Goal: Information Seeking & Learning: Learn about a topic

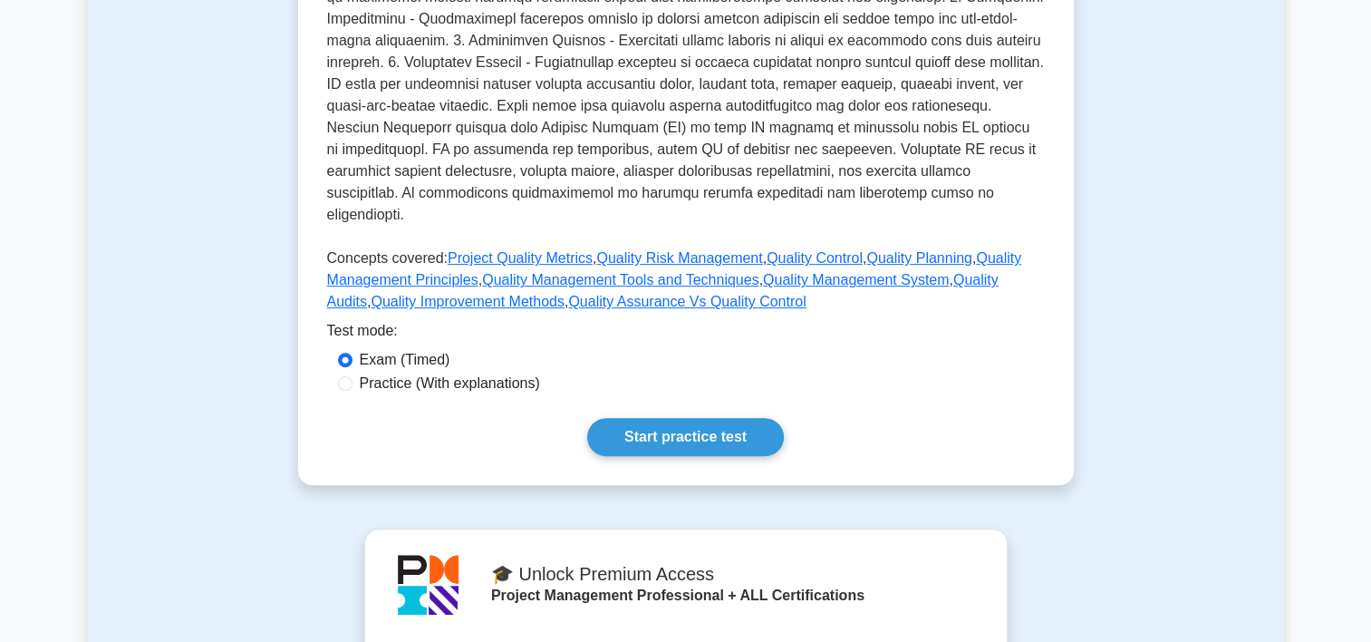
scroll to position [630, 0]
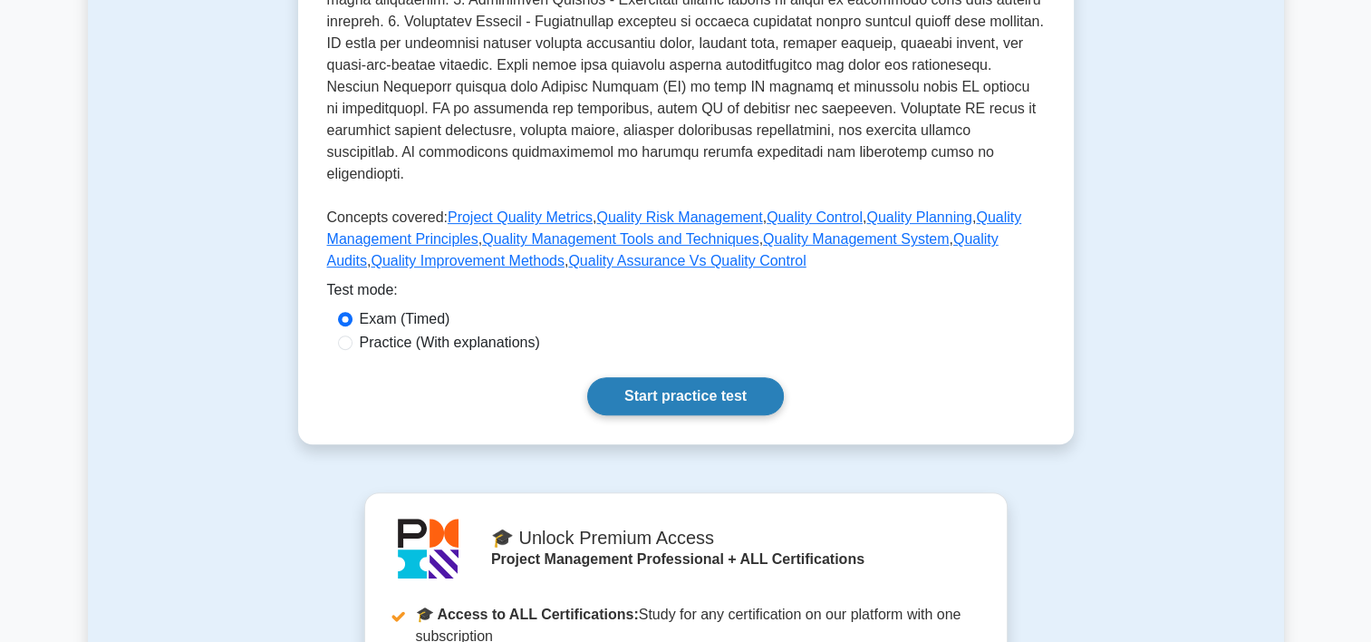
click at [702, 377] on link "Start practice test" at bounding box center [685, 396] width 197 height 38
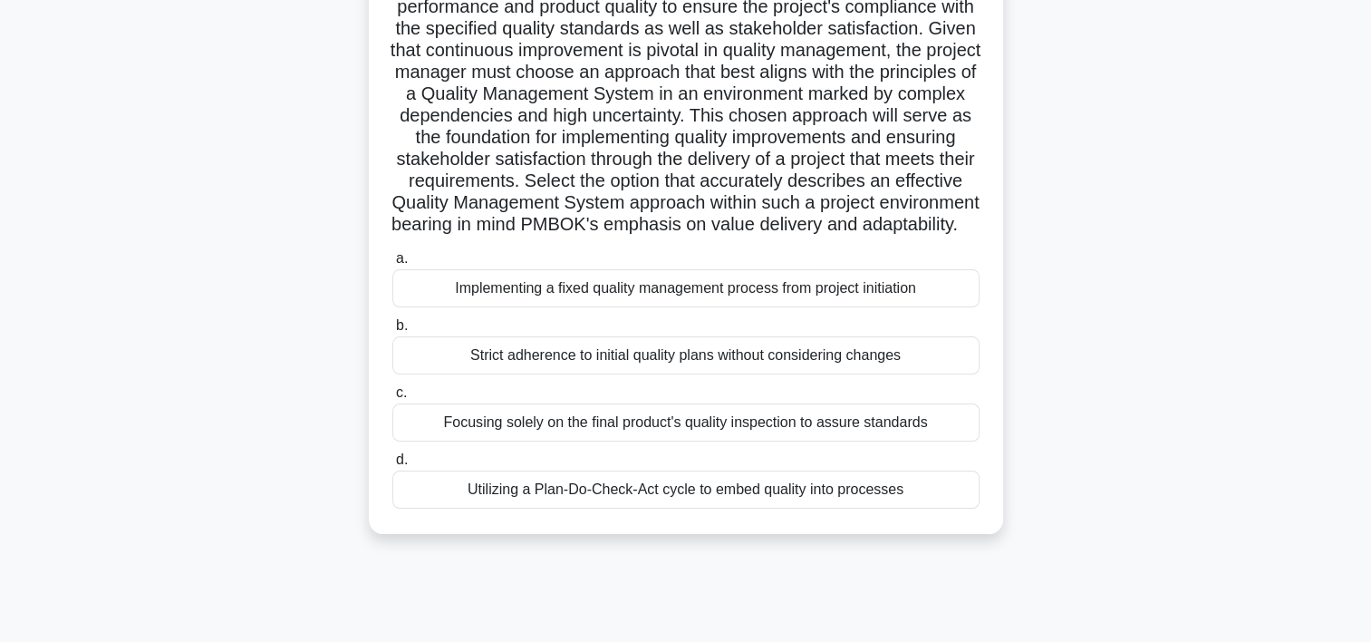
scroll to position [181, 0]
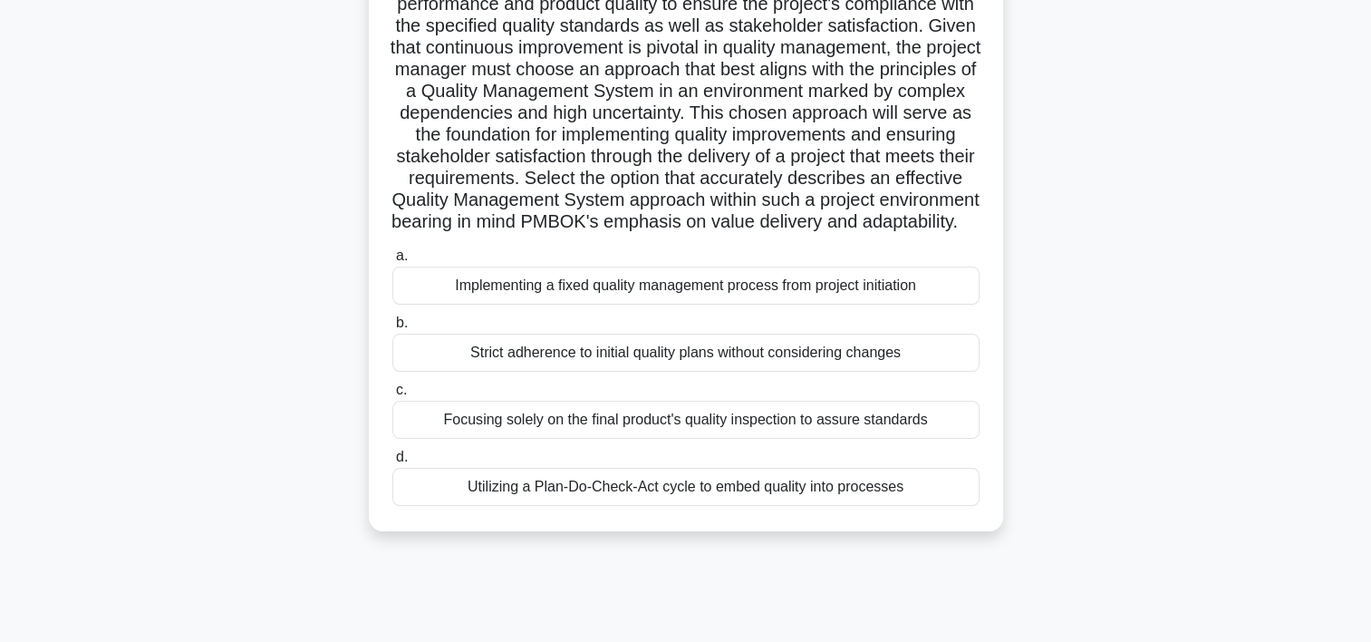
click at [587, 506] on div "Utilizing a Plan-Do-Check-Act cycle to embed quality into processes" at bounding box center [685, 487] width 587 height 38
click at [392, 463] on input "d. Utilizing a Plan-Do-Check-Act cycle to embed quality into processes" at bounding box center [392, 457] width 0 height 12
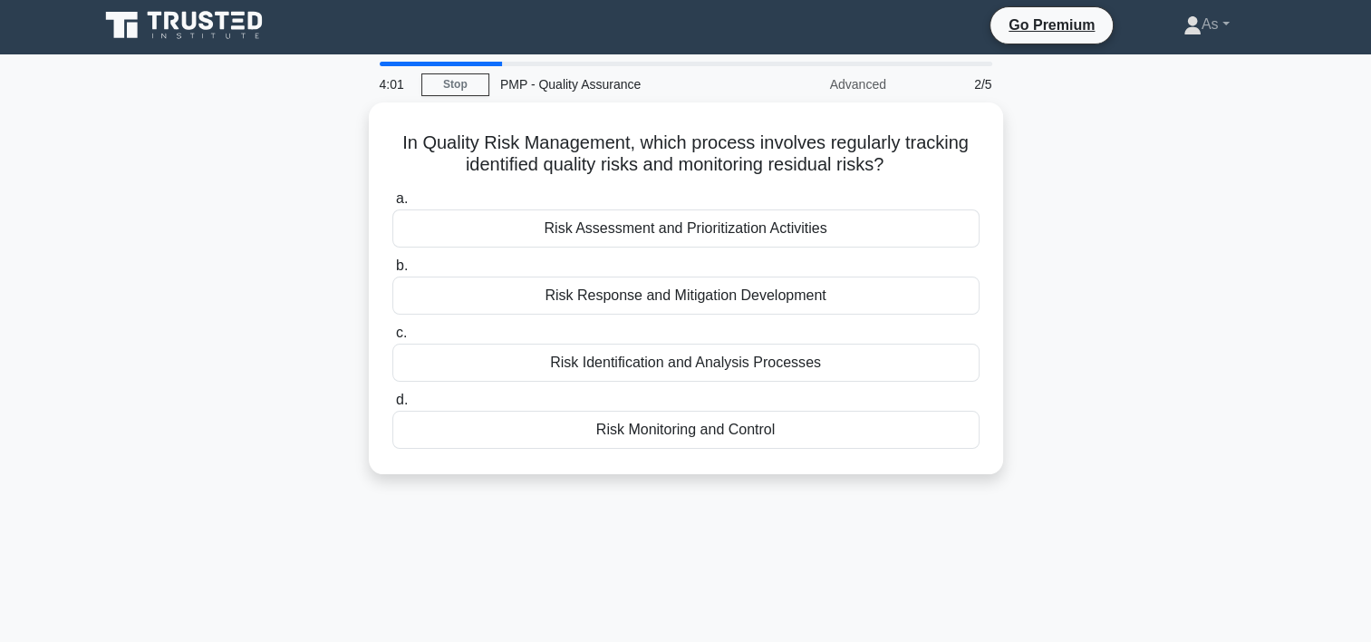
scroll to position [0, 0]
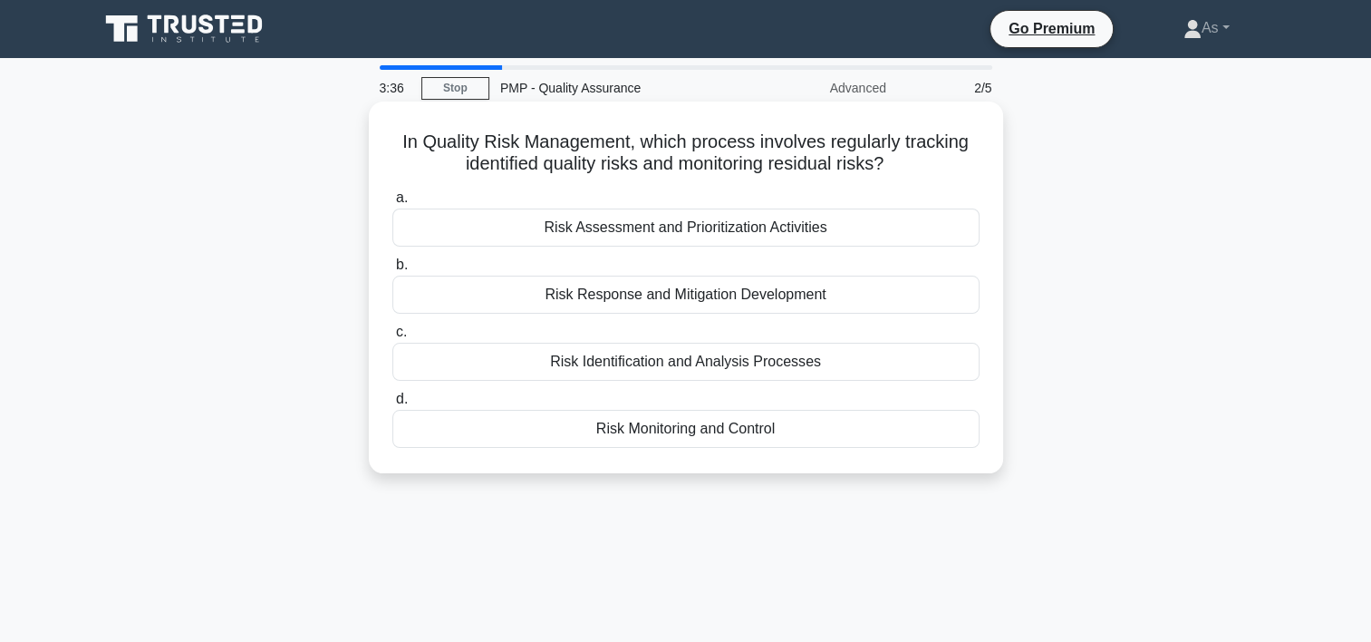
click at [851, 366] on div "Risk Identification and Analysis Processes" at bounding box center [685, 362] width 587 height 38
click at [392, 338] on input "c. Risk Identification and Analysis Processes" at bounding box center [392, 332] width 0 height 12
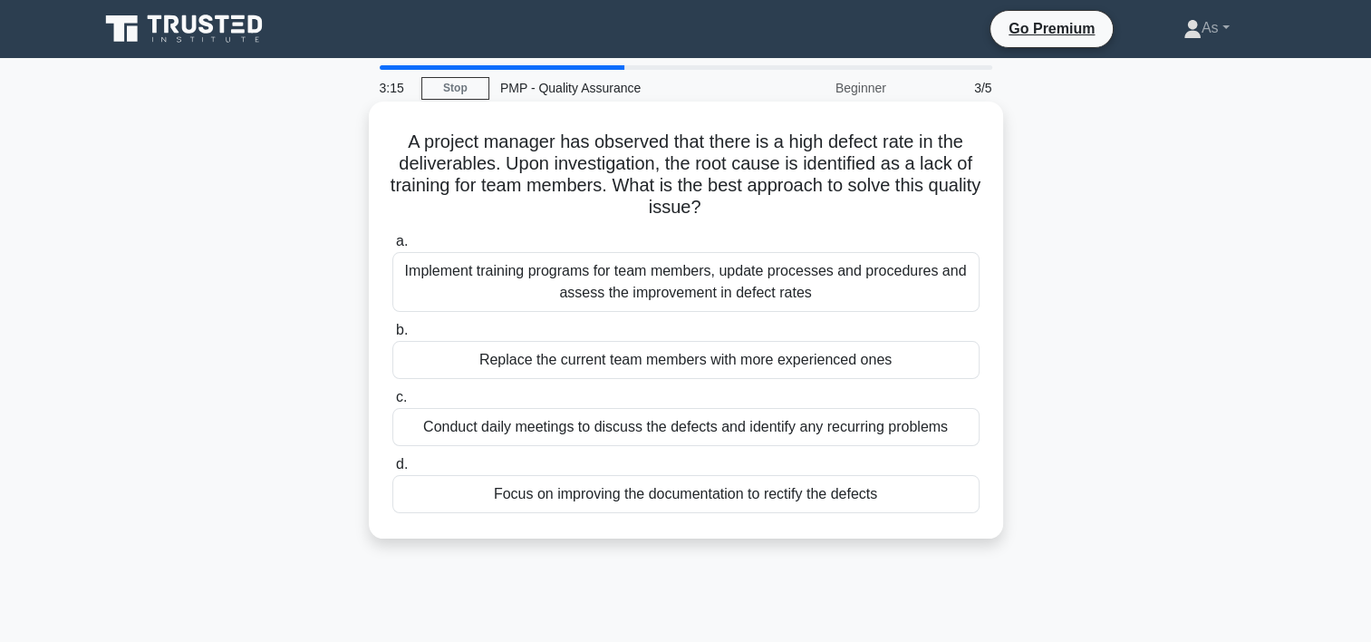
click at [868, 288] on div "Implement training programs for team members, update processes and procedures a…" at bounding box center [685, 282] width 587 height 60
click at [392, 247] on input "a. Implement training programs for team members, update processes and procedure…" at bounding box center [392, 242] width 0 height 12
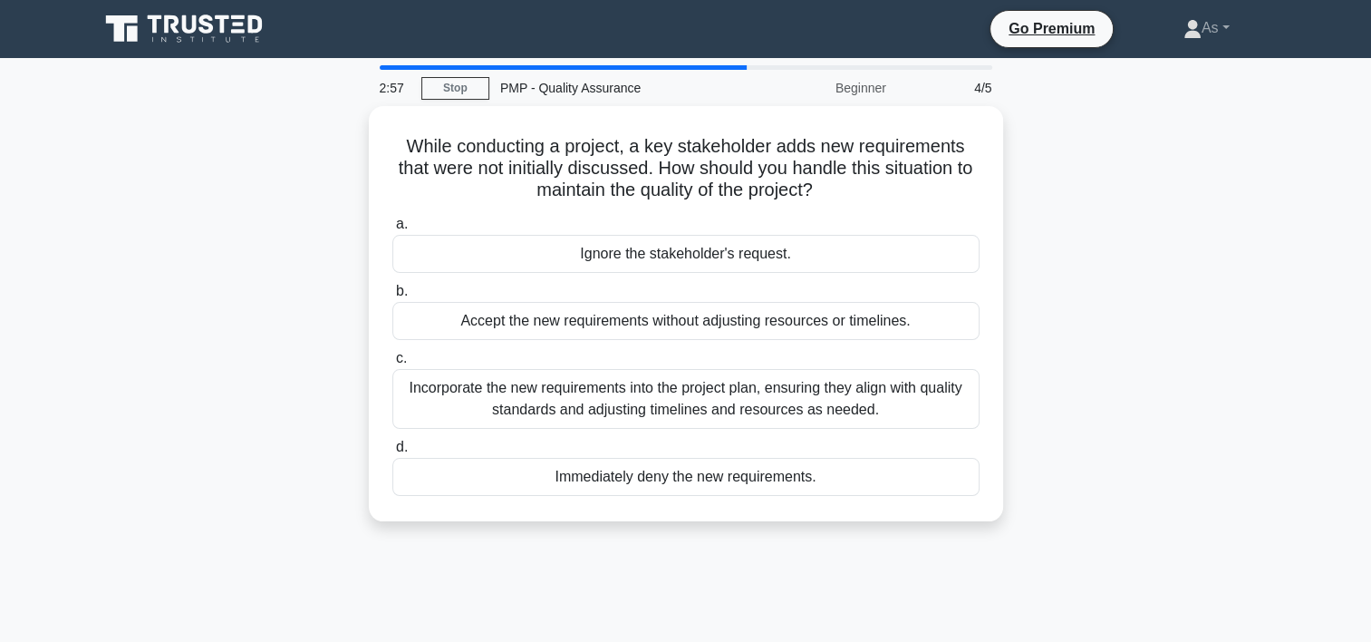
click at [1142, 230] on div "While conducting a project, a key stakeholder adds new requirements that were n…" at bounding box center [686, 324] width 1196 height 437
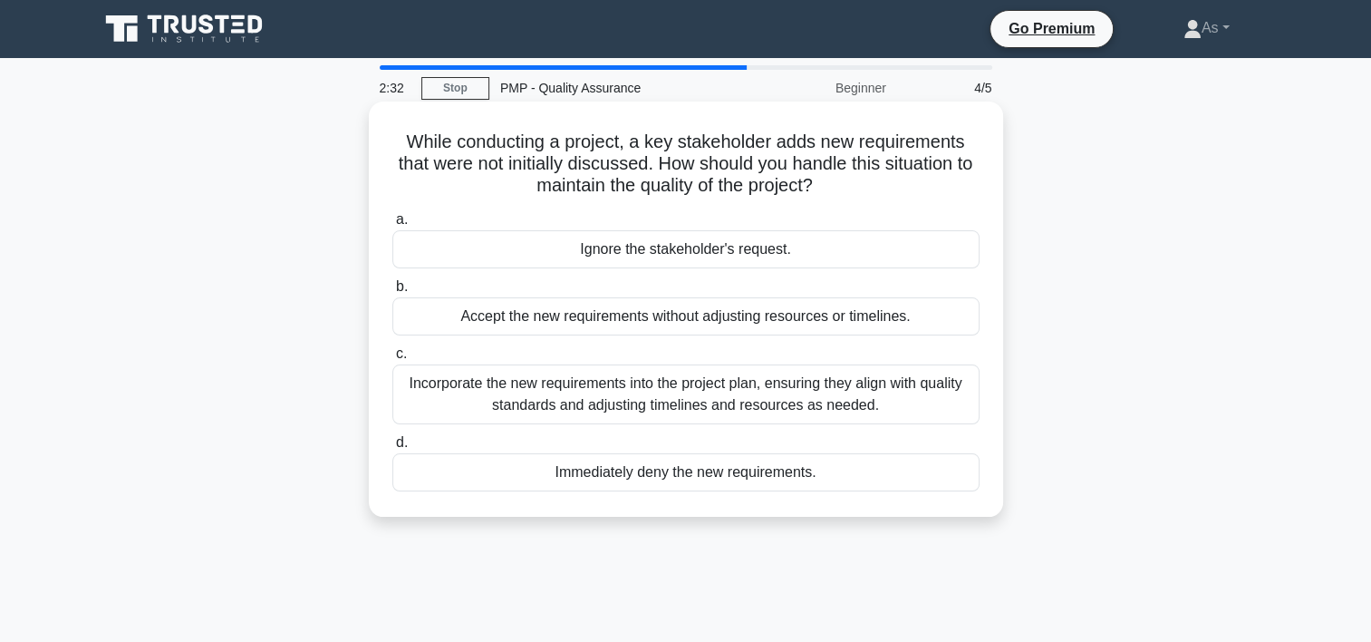
click at [945, 391] on div "Incorporate the new requirements into the project plan, ensuring they align wit…" at bounding box center [685, 394] width 587 height 60
click at [392, 360] on input "c. Incorporate the new requirements into the project plan, ensuring they align …" at bounding box center [392, 354] width 0 height 12
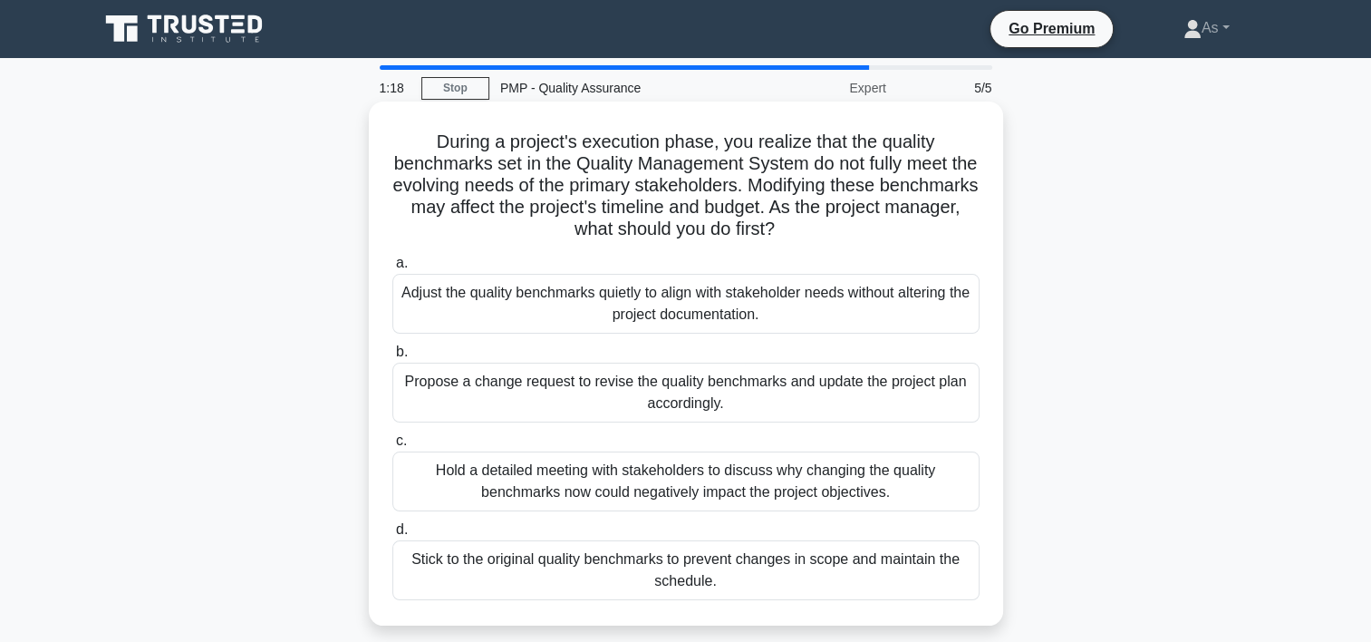
click at [944, 386] on div "Propose a change request to revise the quality benchmarks and update the projec…" at bounding box center [685, 393] width 587 height 60
click at [392, 358] on input "b. Propose a change request to revise the quality benchmarks and update the pro…" at bounding box center [392, 352] width 0 height 12
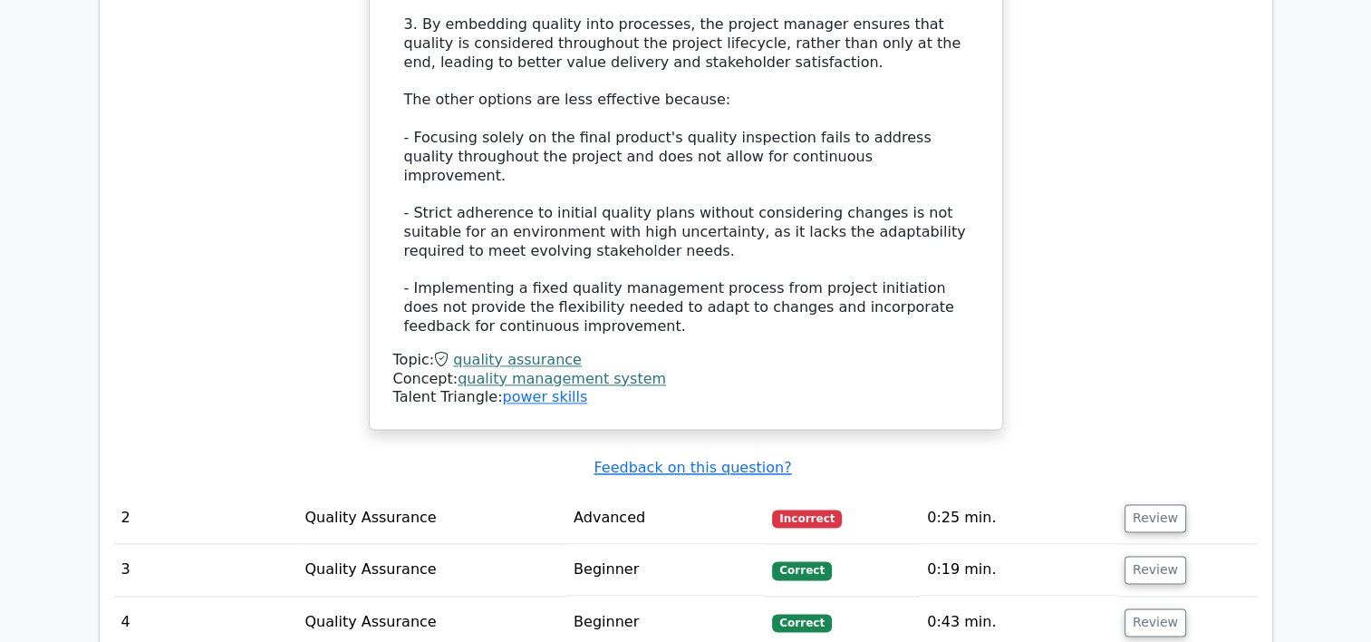
scroll to position [2445, 0]
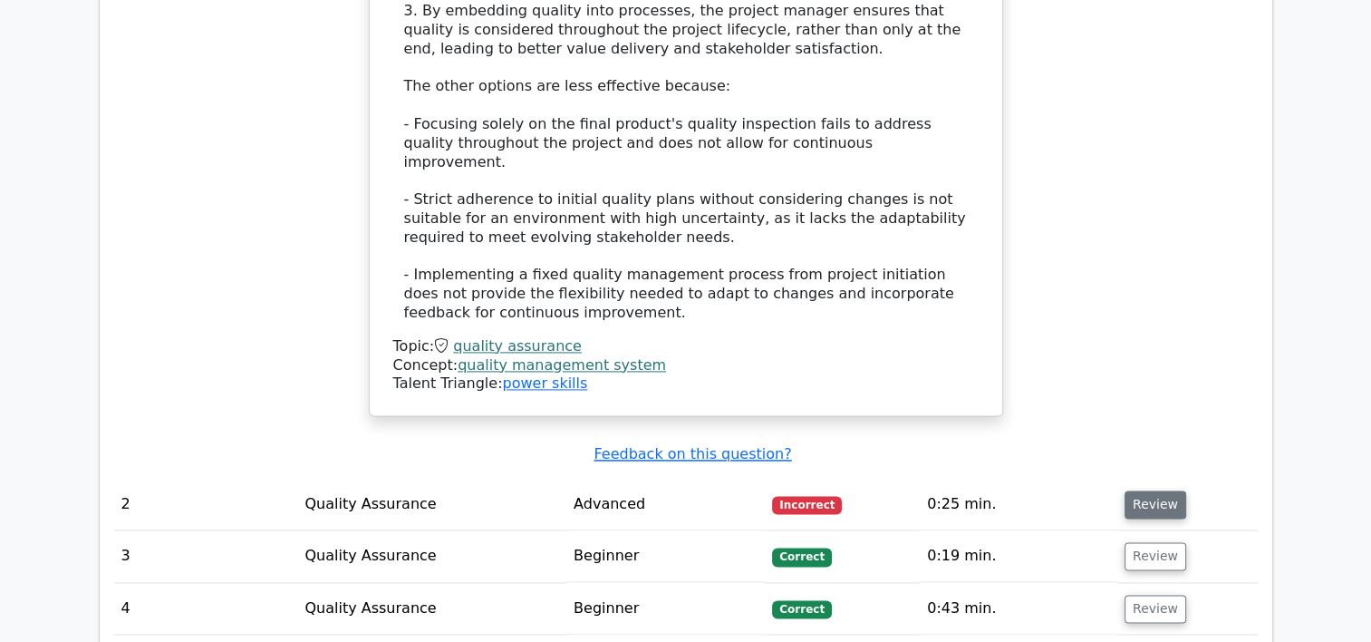
click at [1135, 490] on button "Review" at bounding box center [1156, 504] width 62 height 28
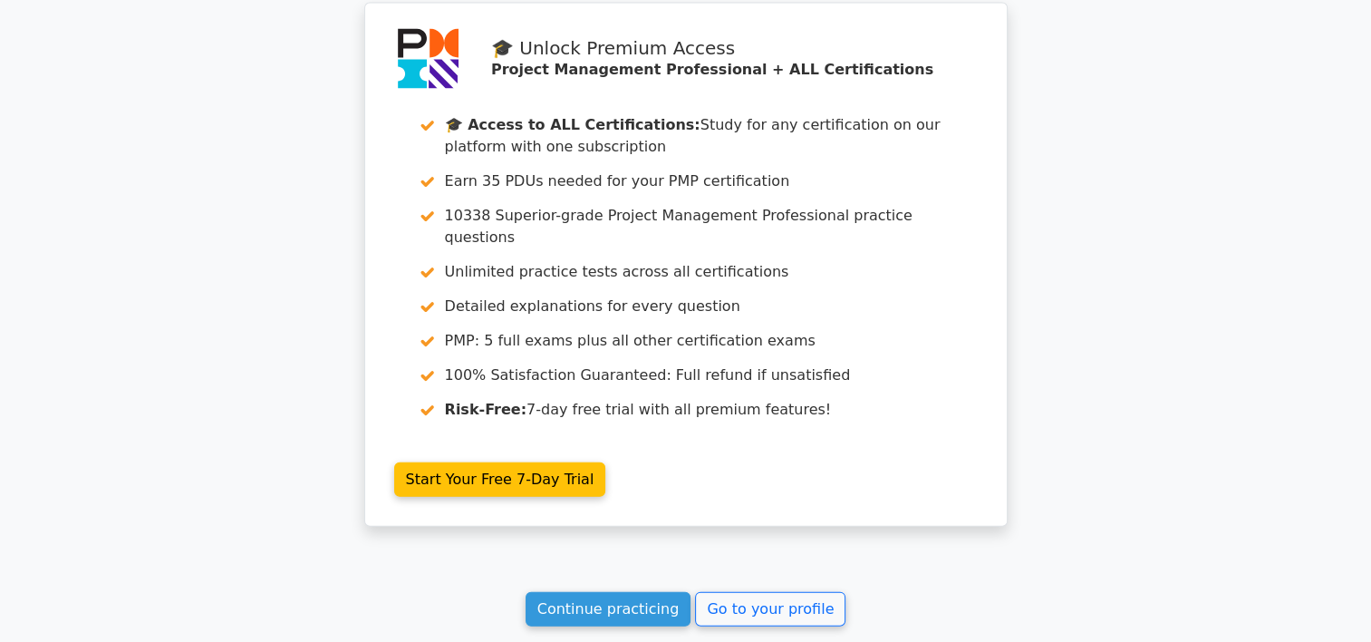
scroll to position [3995, 0]
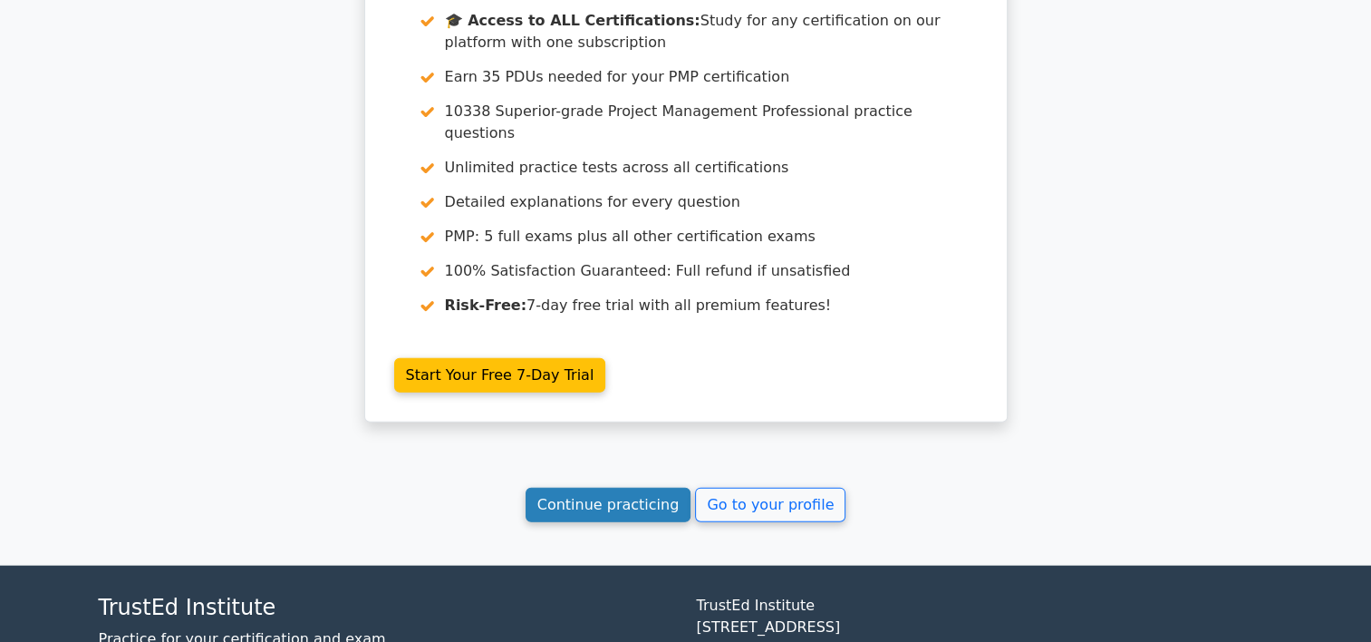
click at [637, 488] on link "Continue practicing" at bounding box center [609, 505] width 166 height 34
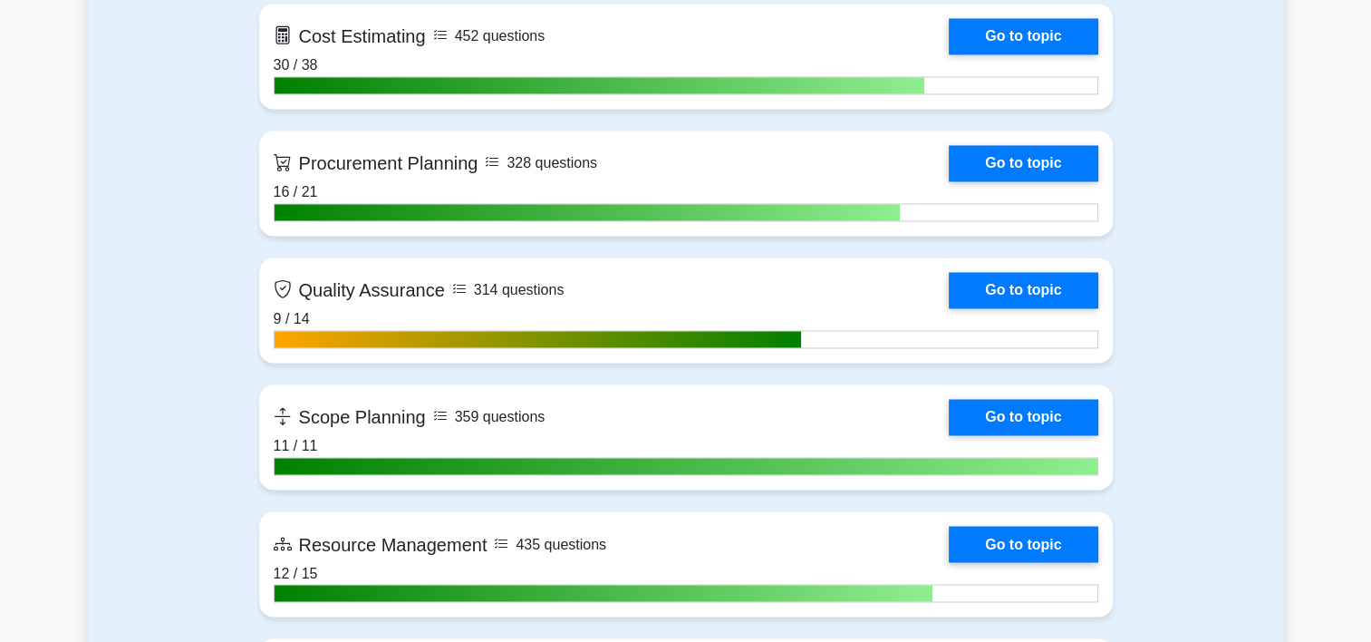
scroll to position [2970, 0]
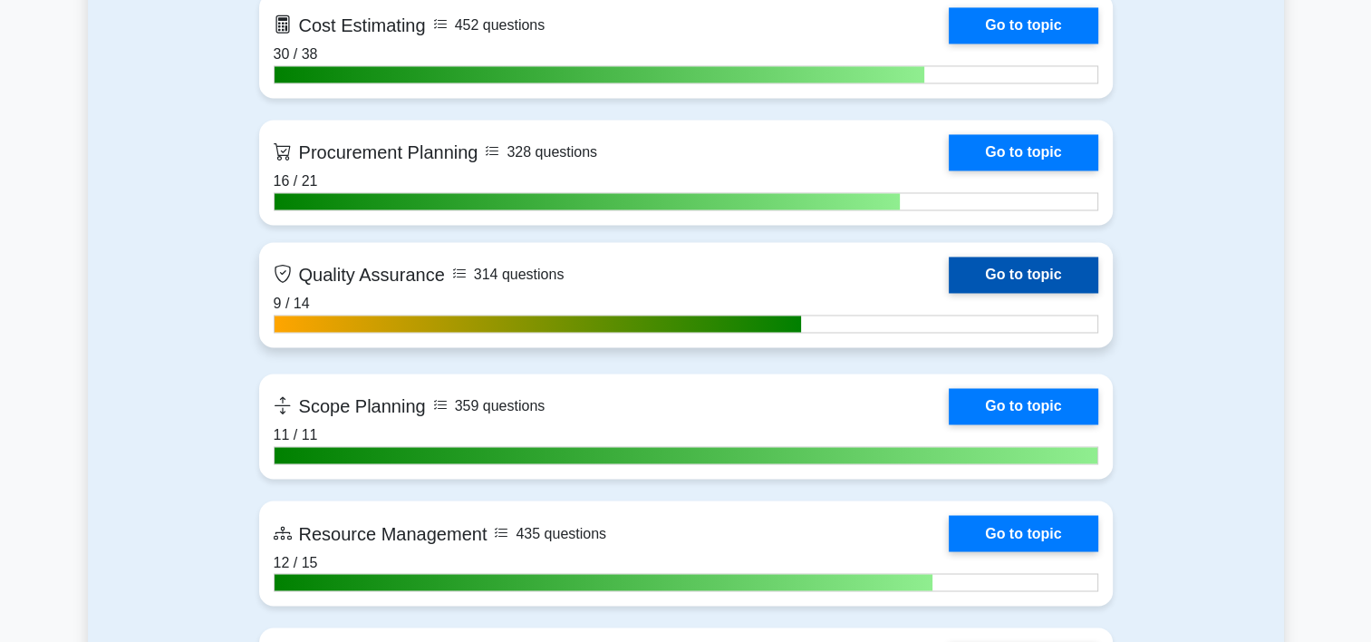
click at [1022, 268] on link "Go to topic" at bounding box center [1023, 274] width 149 height 36
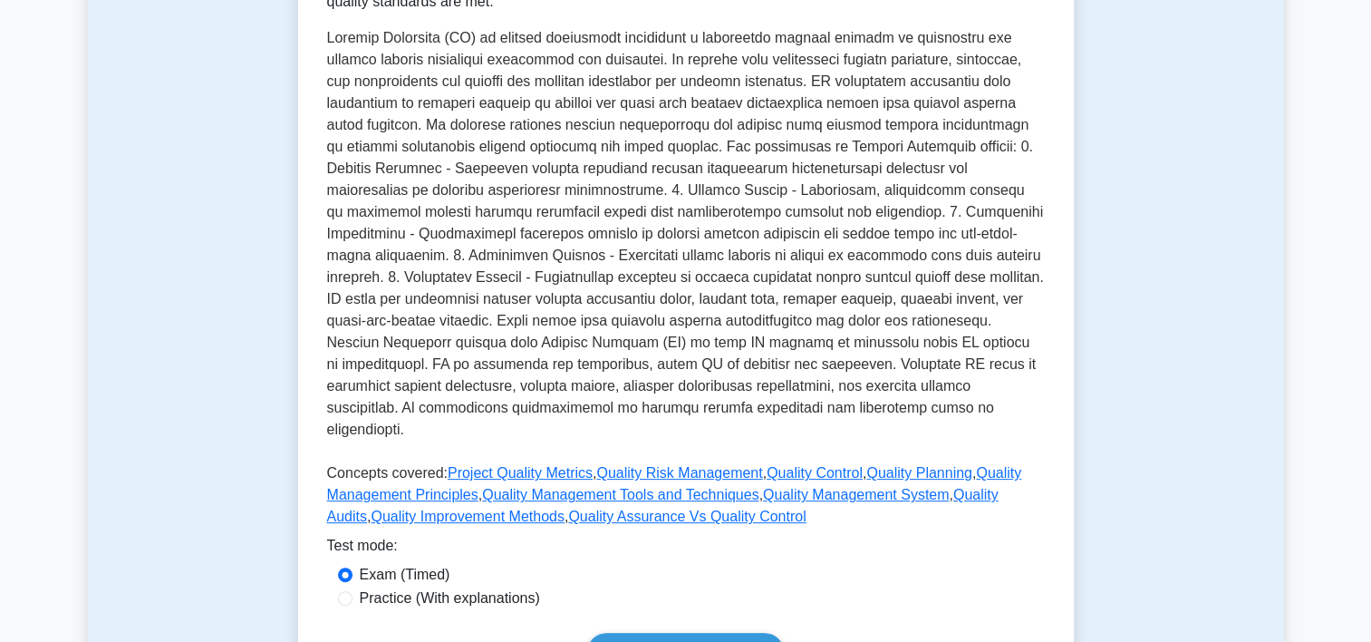
scroll to position [555, 0]
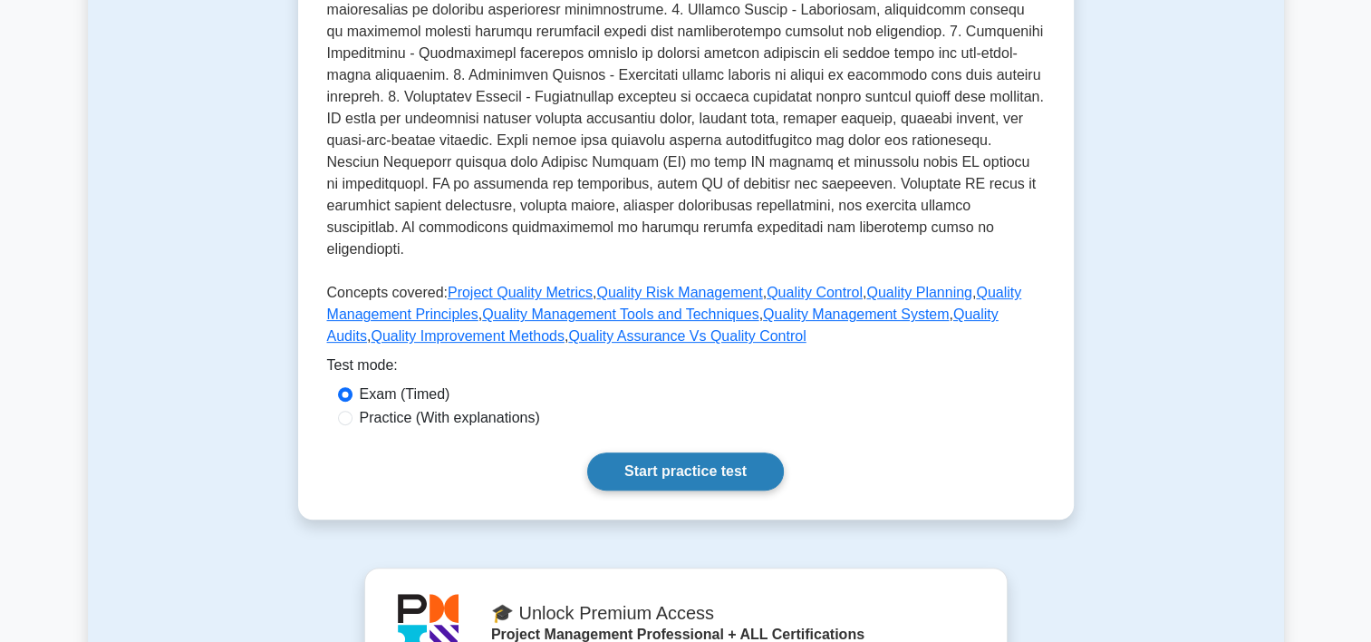
click at [720, 452] on link "Start practice test" at bounding box center [685, 471] width 197 height 38
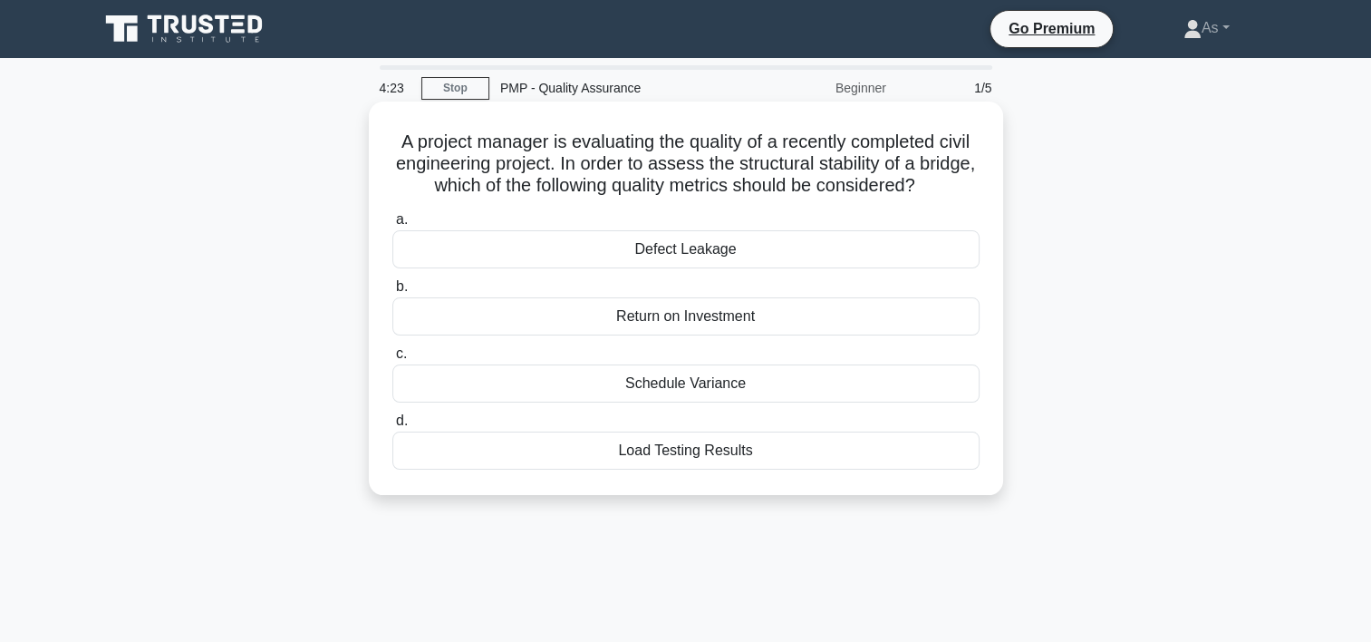
click at [790, 453] on div "Load Testing Results" at bounding box center [685, 450] width 587 height 38
click at [392, 427] on input "d. Load Testing Results" at bounding box center [392, 421] width 0 height 12
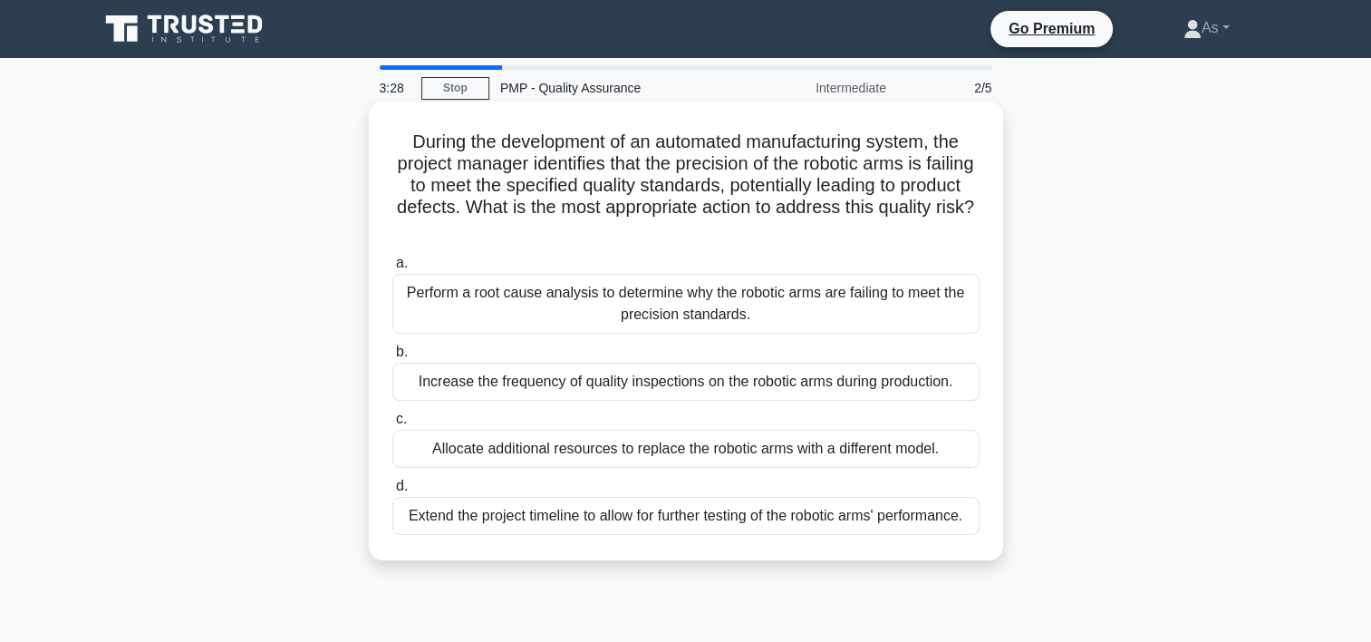
click at [807, 308] on div "Perform a root cause analysis to determine why the robotic arms are failing to …" at bounding box center [685, 304] width 587 height 60
click at [392, 269] on input "a. Perform a root cause analysis to determine why the robotic arms are failing …" at bounding box center [392, 263] width 0 height 12
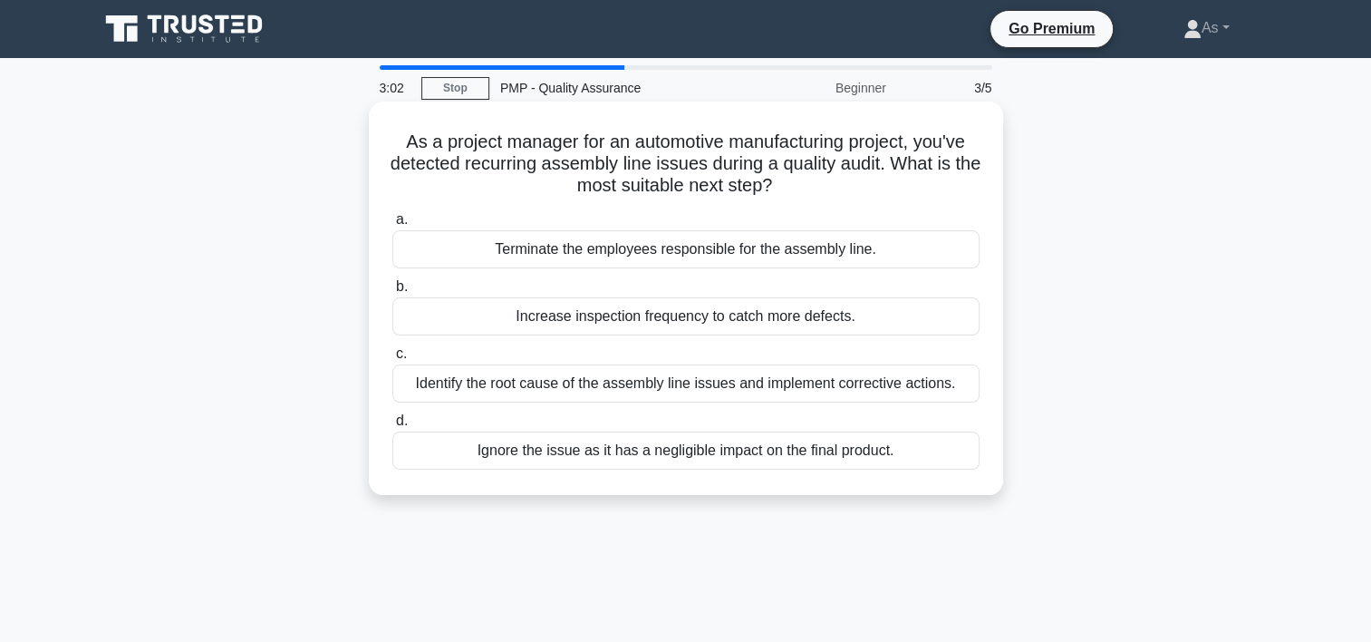
click at [831, 392] on div "Identify the root cause of the assembly line issues and implement corrective ac…" at bounding box center [685, 383] width 587 height 38
click at [392, 360] on input "c. Identify the root cause of the assembly line issues and implement corrective…" at bounding box center [392, 354] width 0 height 12
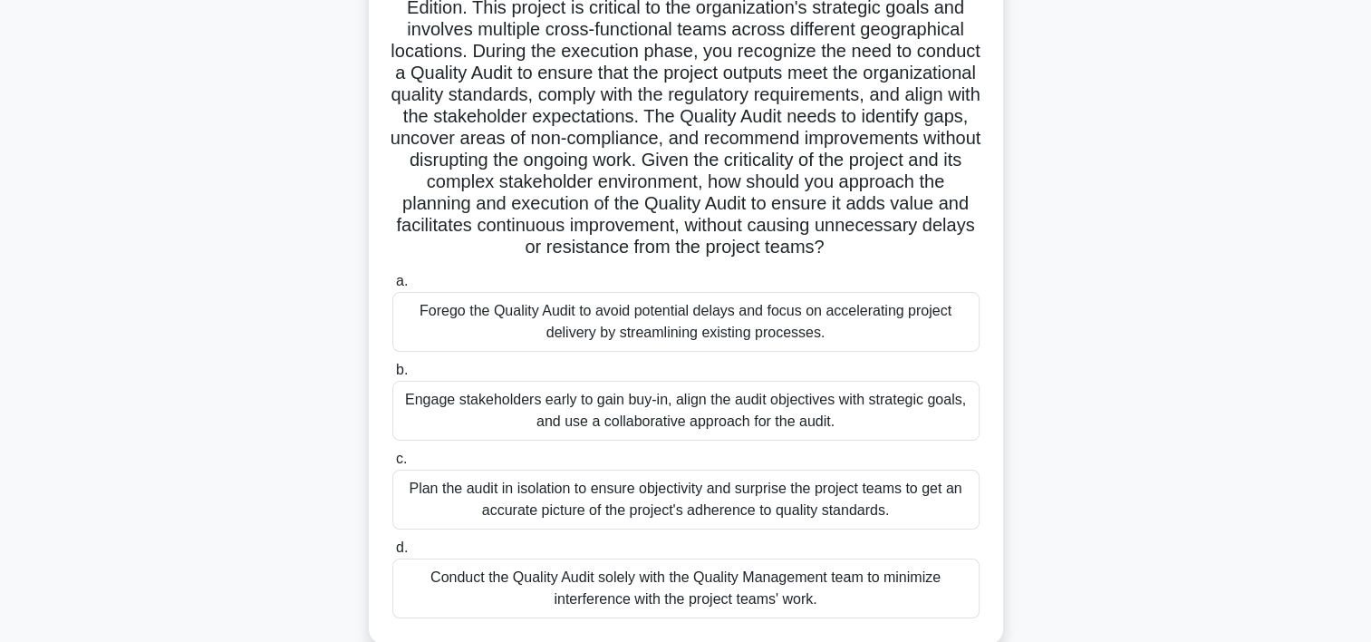
scroll to position [183, 0]
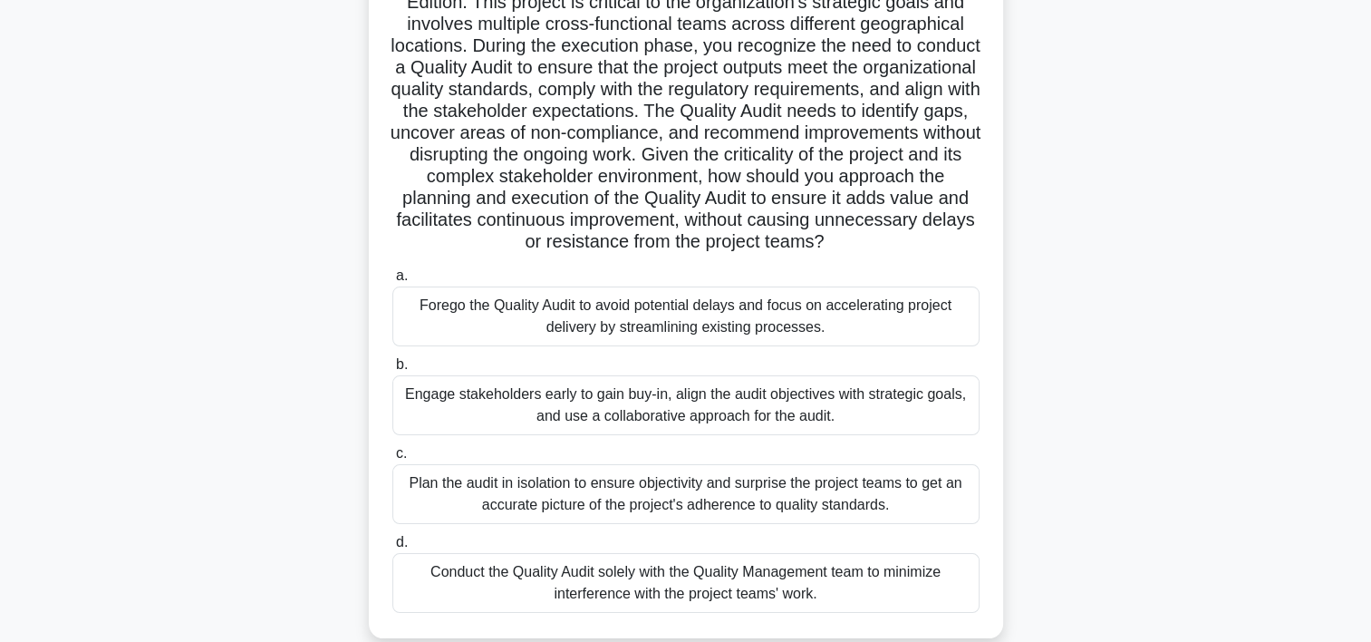
click at [899, 595] on div "Conduct the Quality Audit solely with the Quality Management team to minimize i…" at bounding box center [685, 583] width 587 height 60
click at [392, 548] on input "d. Conduct the Quality Audit solely with the Quality Management team to minimiz…" at bounding box center [392, 543] width 0 height 12
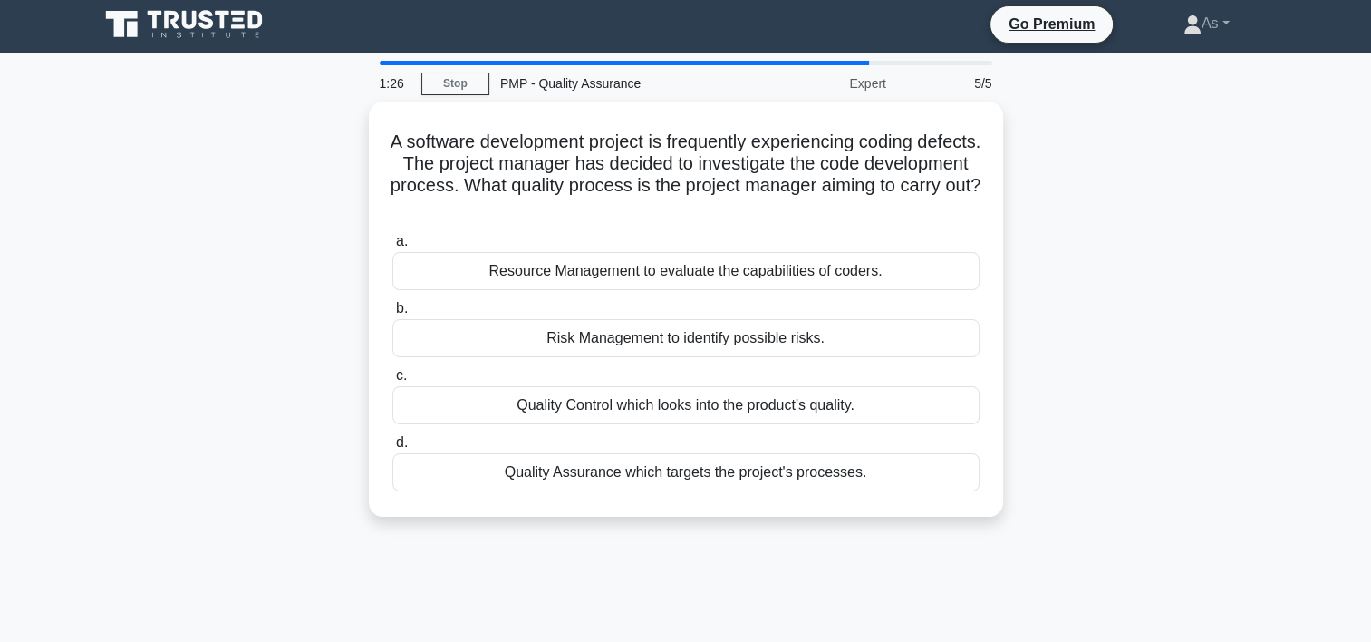
scroll to position [0, 0]
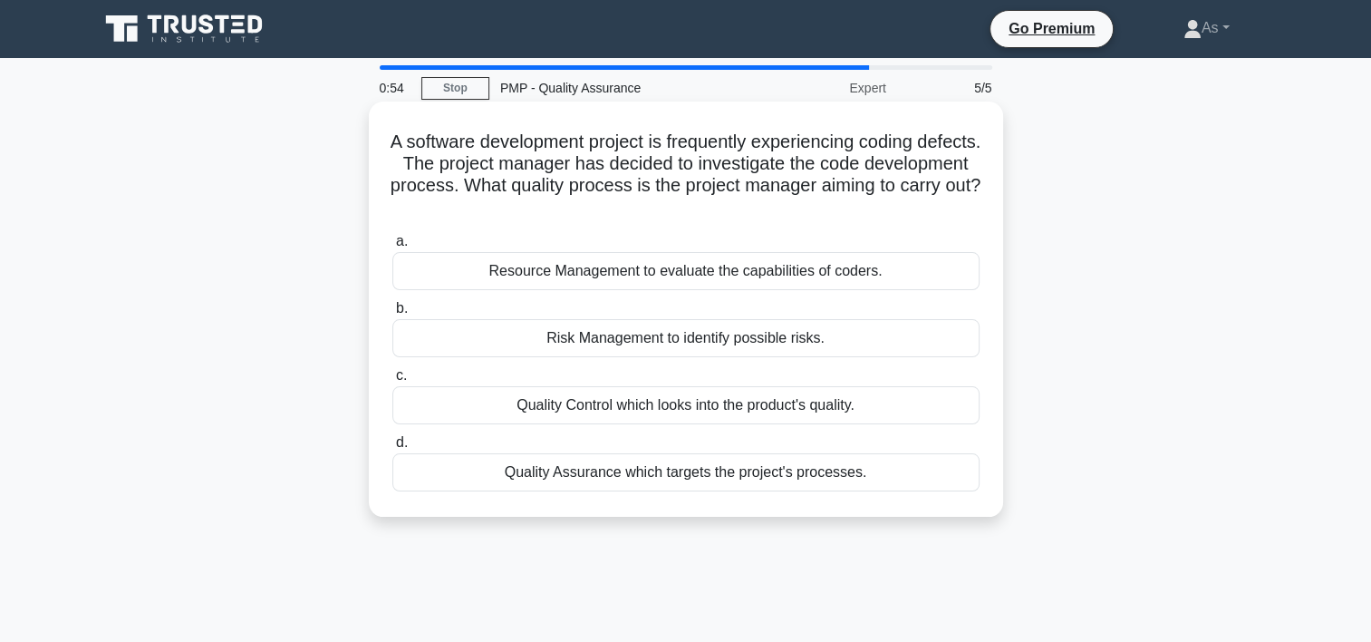
click at [823, 478] on div "Quality Assurance which targets the project's processes." at bounding box center [685, 472] width 587 height 38
click at [392, 449] on input "d. Quality Assurance which targets the project's processes." at bounding box center [392, 443] width 0 height 12
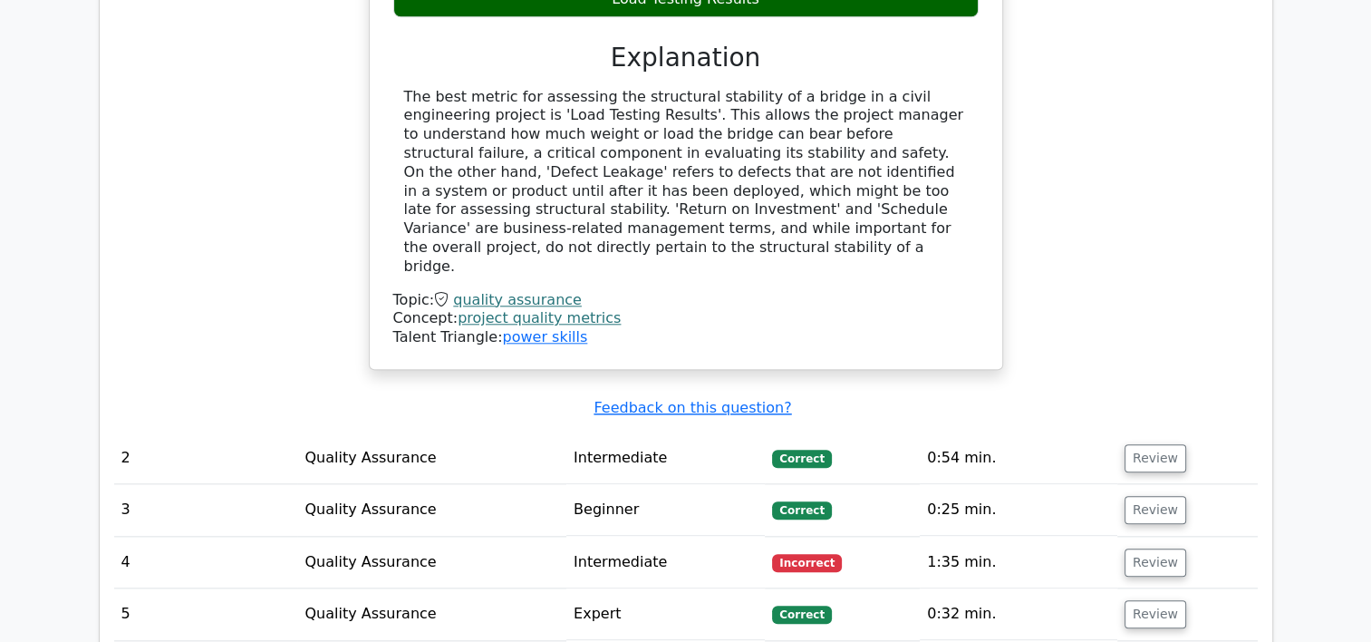
scroll to position [1885, 0]
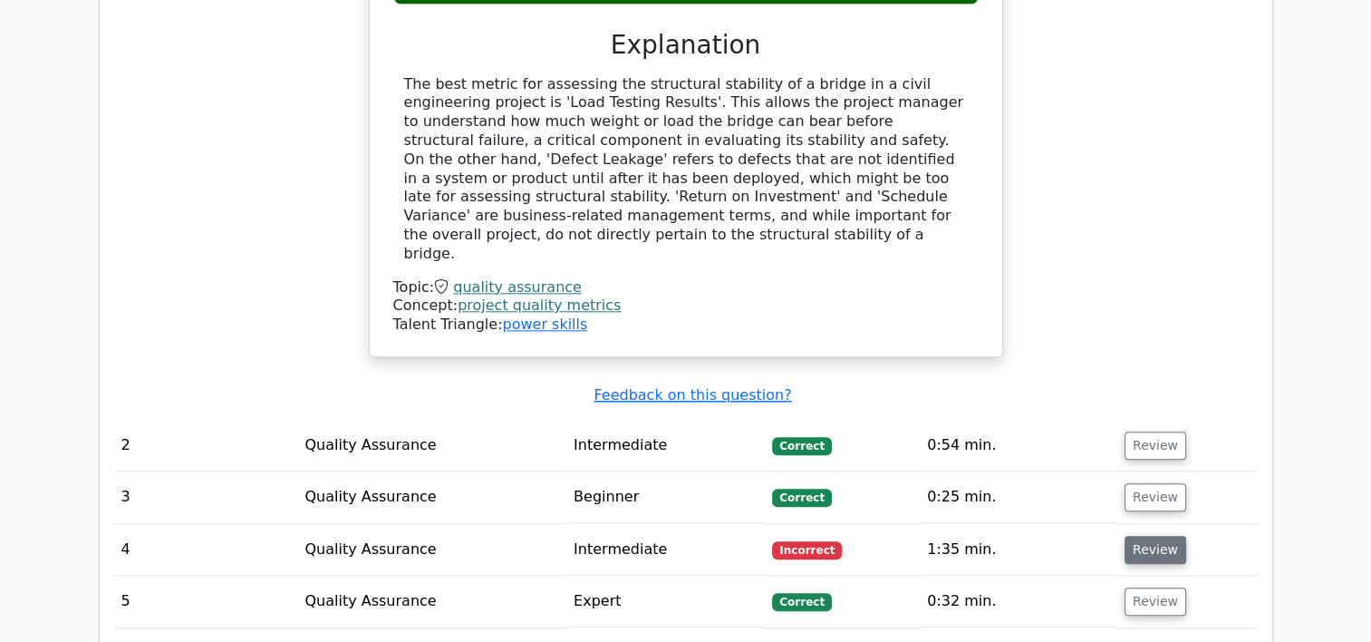
click at [1157, 536] on button "Review" at bounding box center [1156, 550] width 62 height 28
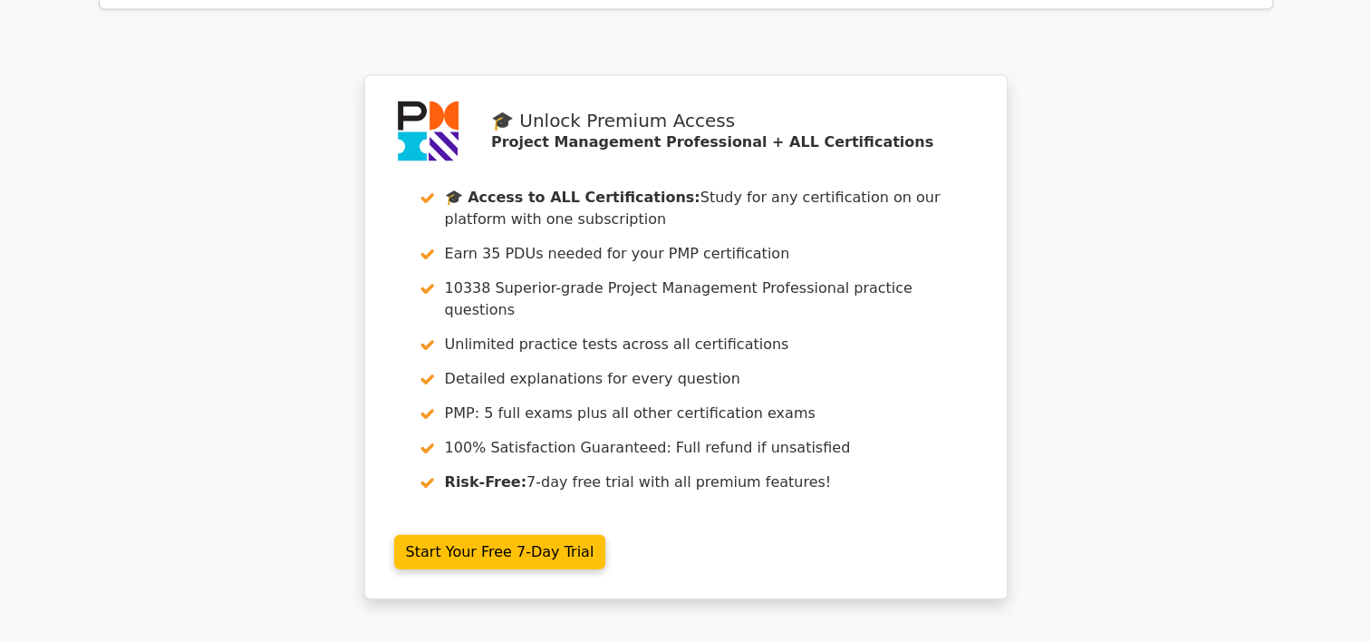
scroll to position [4056, 0]
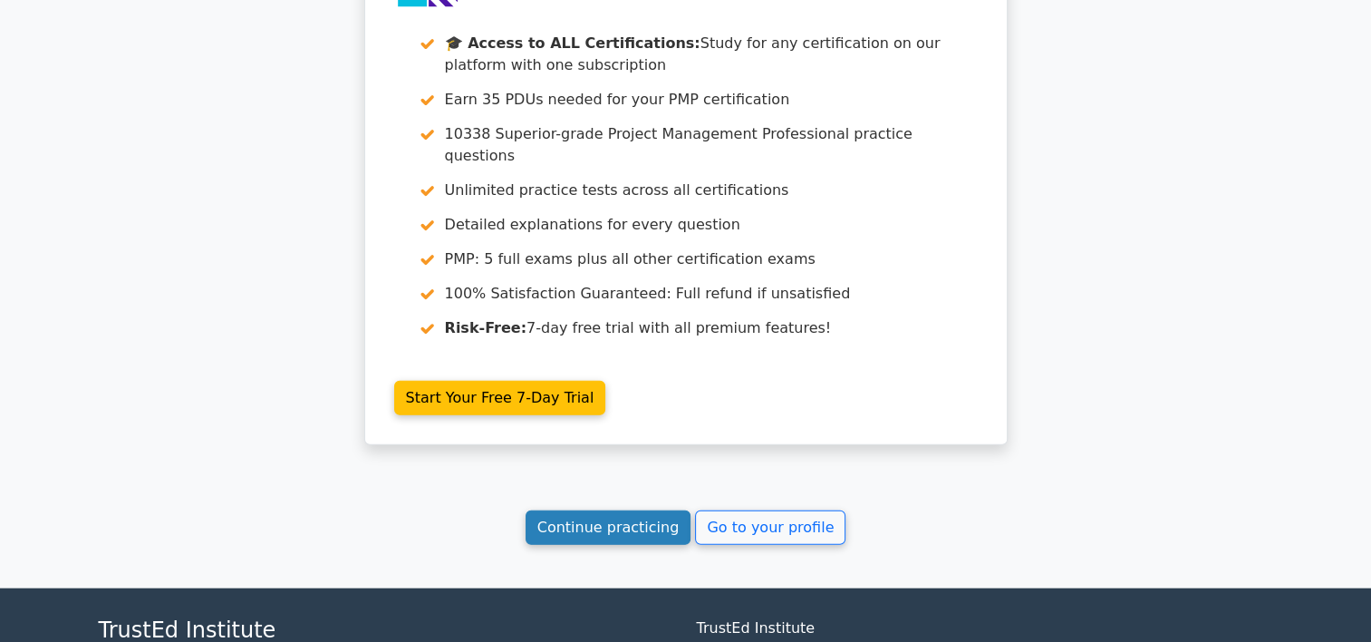
click at [613, 510] on link "Continue practicing" at bounding box center [609, 527] width 166 height 34
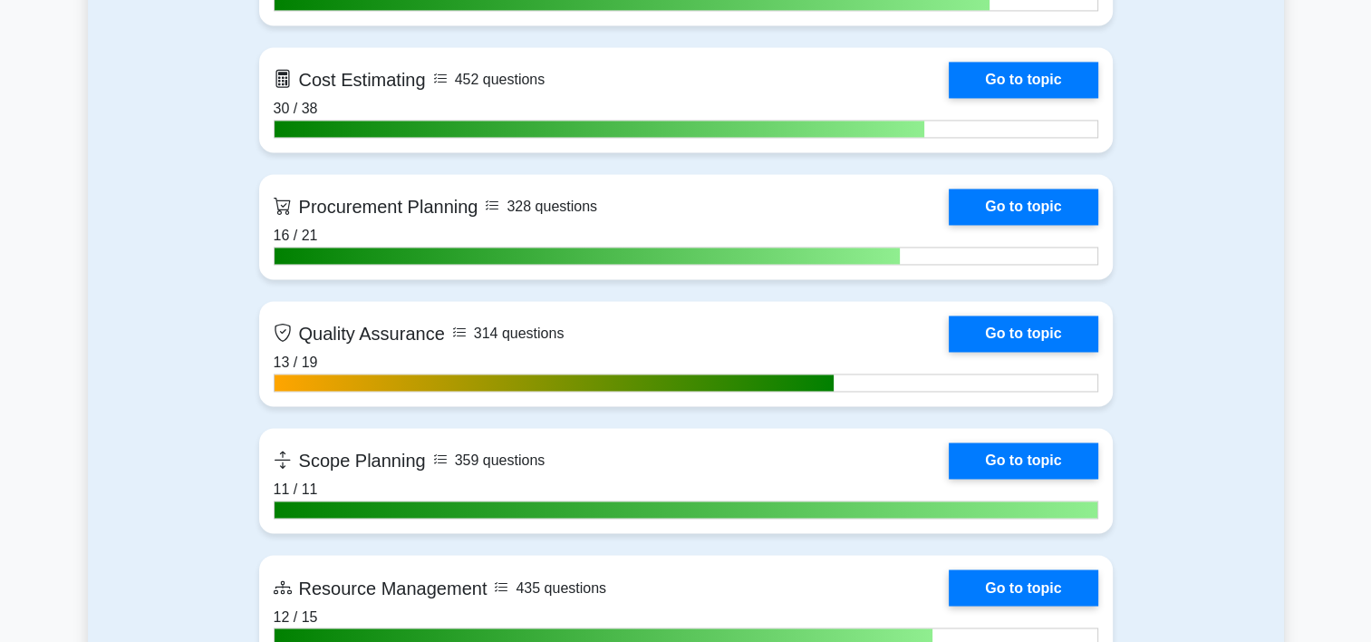
scroll to position [3024, 0]
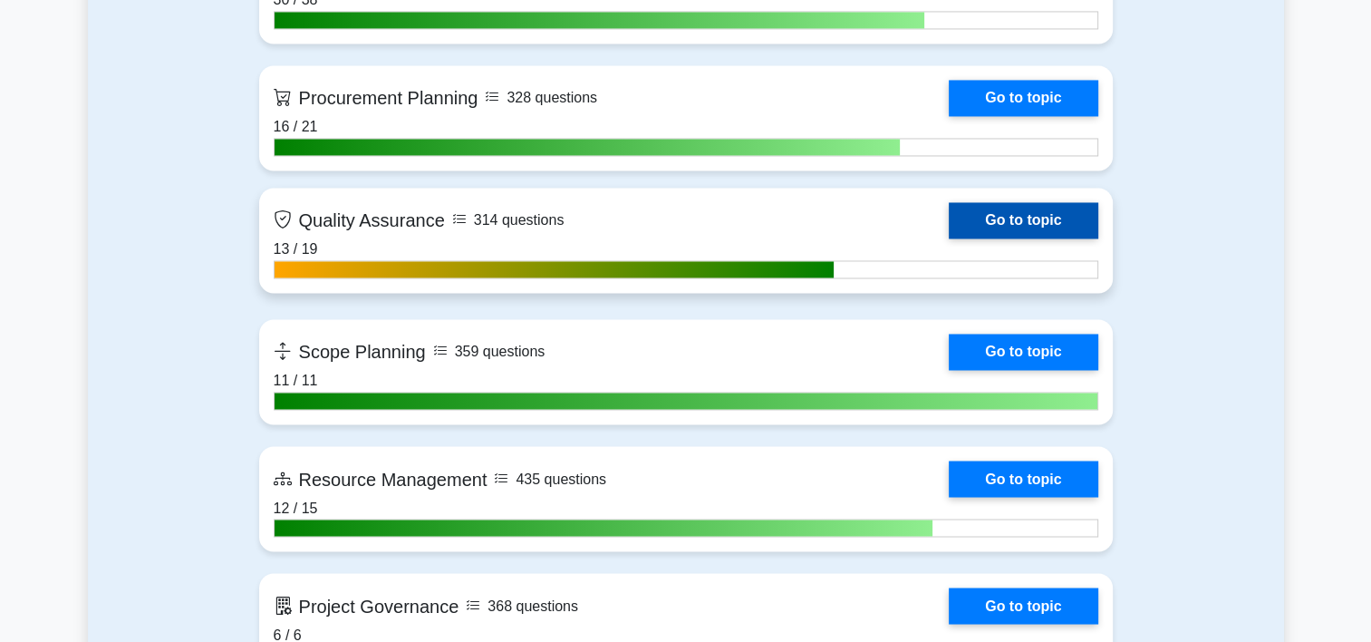
click at [949, 230] on link "Go to topic" at bounding box center [1023, 220] width 149 height 36
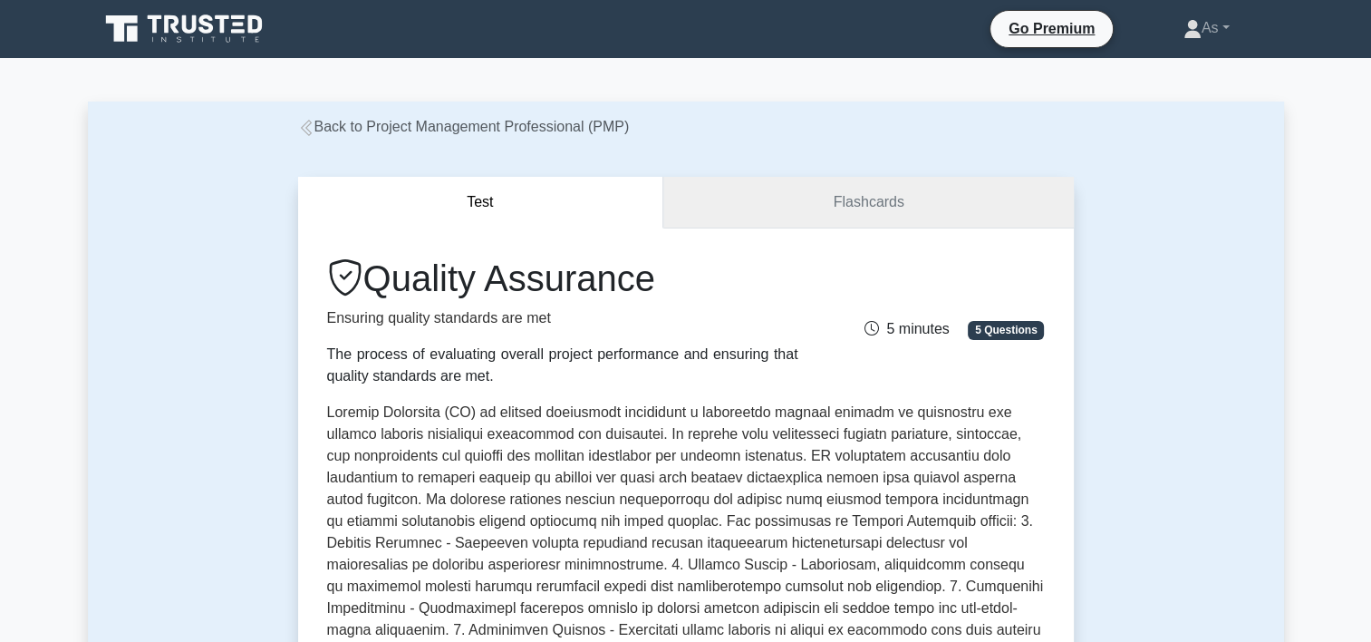
click at [894, 216] on link "Flashcards" at bounding box center [868, 203] width 410 height 52
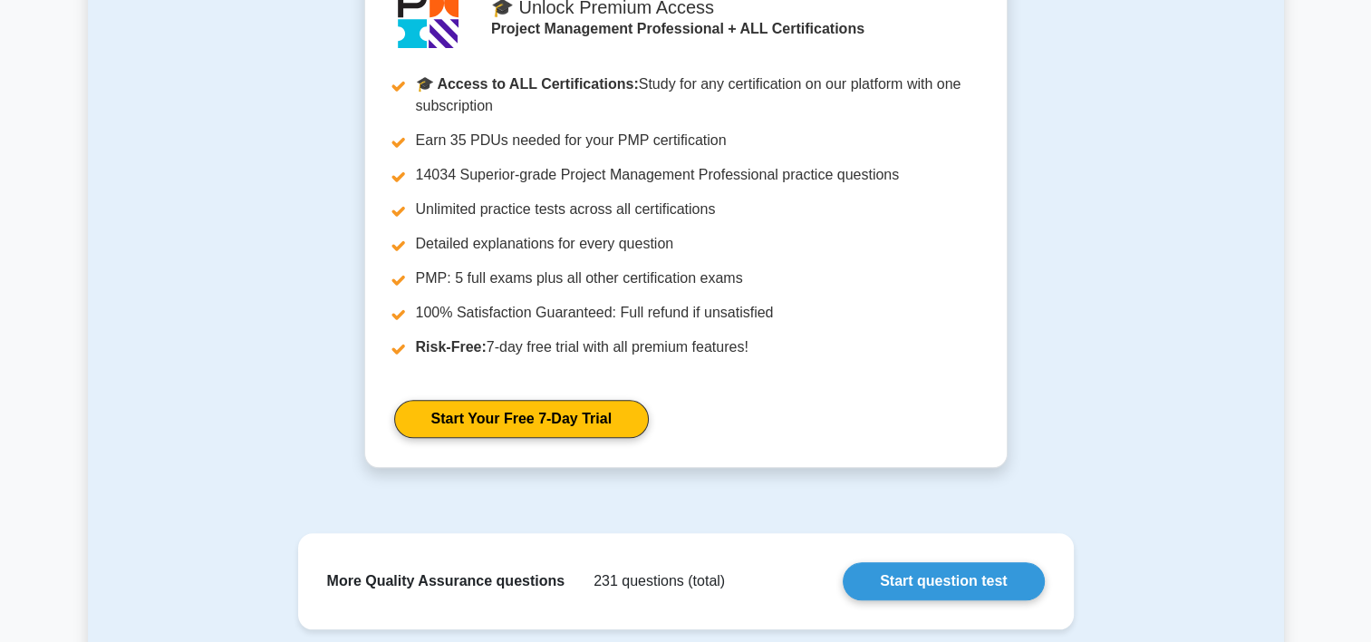
scroll to position [1823, 0]
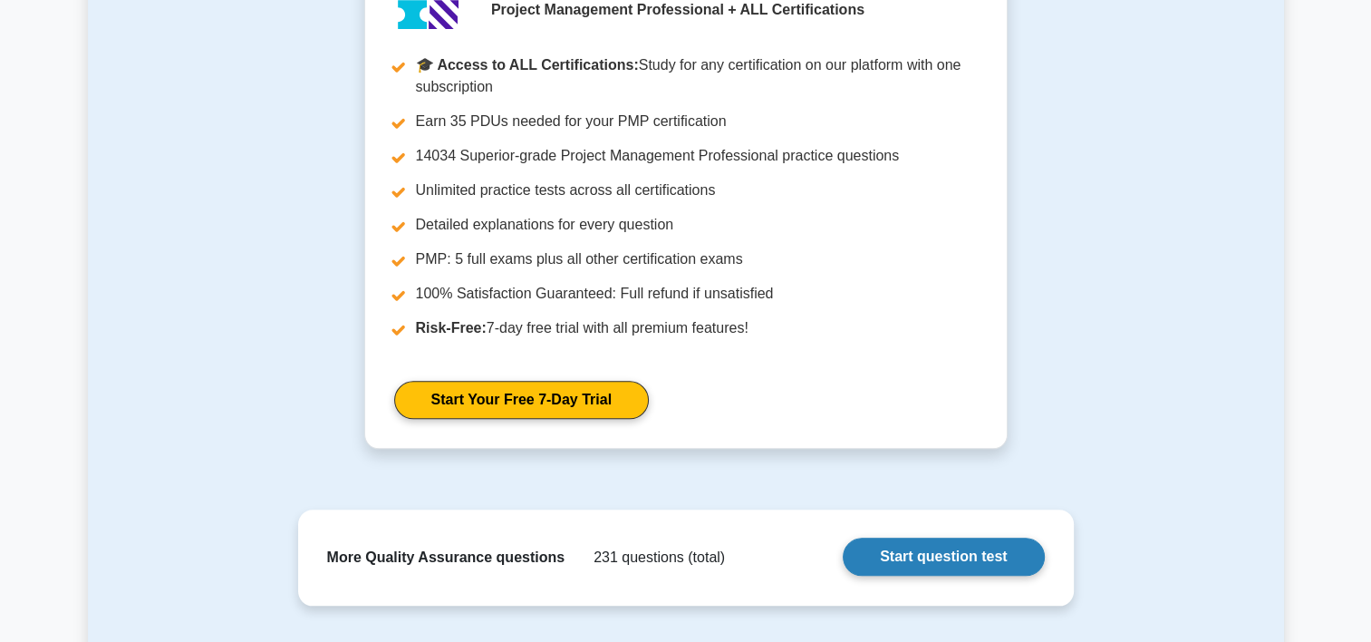
click at [963, 557] on link "Start question test" at bounding box center [943, 556] width 201 height 38
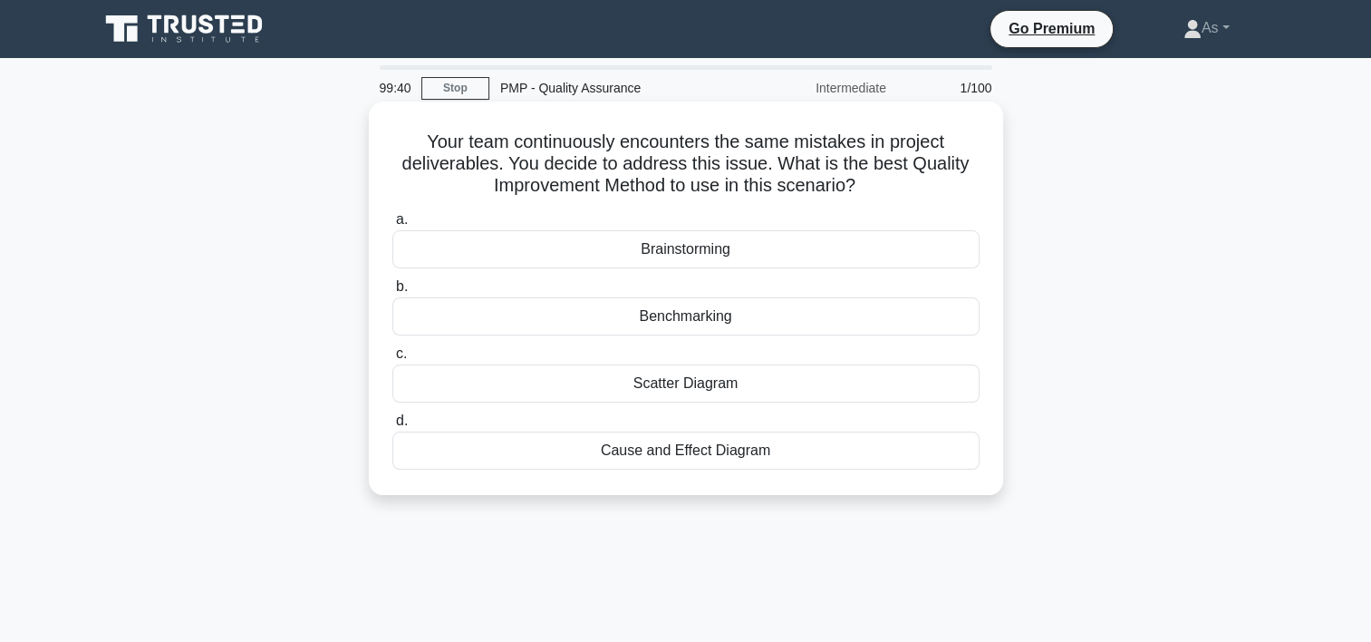
click at [742, 455] on div "Cause and Effect Diagram" at bounding box center [685, 450] width 587 height 38
click at [392, 427] on input "d. Cause and Effect Diagram" at bounding box center [392, 421] width 0 height 12
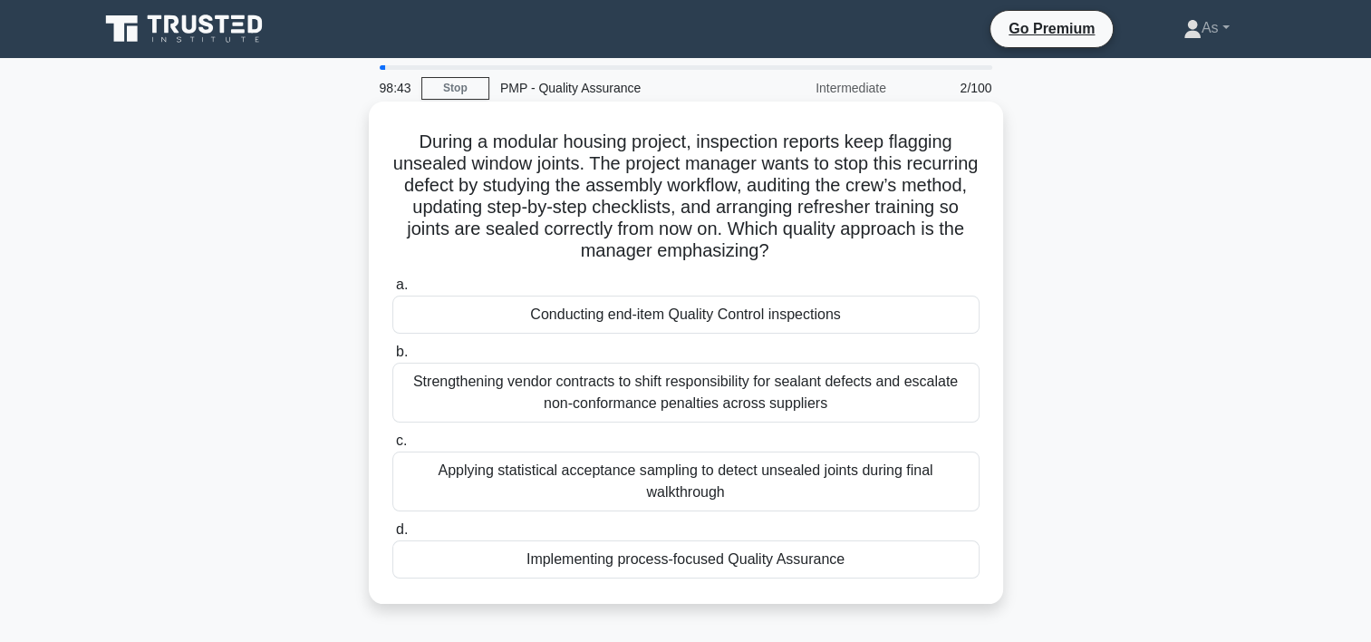
click at [871, 563] on div "Implementing process-focused Quality Assurance" at bounding box center [685, 559] width 587 height 38
click at [392, 536] on input "d. Implementing process-focused Quality Assurance" at bounding box center [392, 530] width 0 height 12
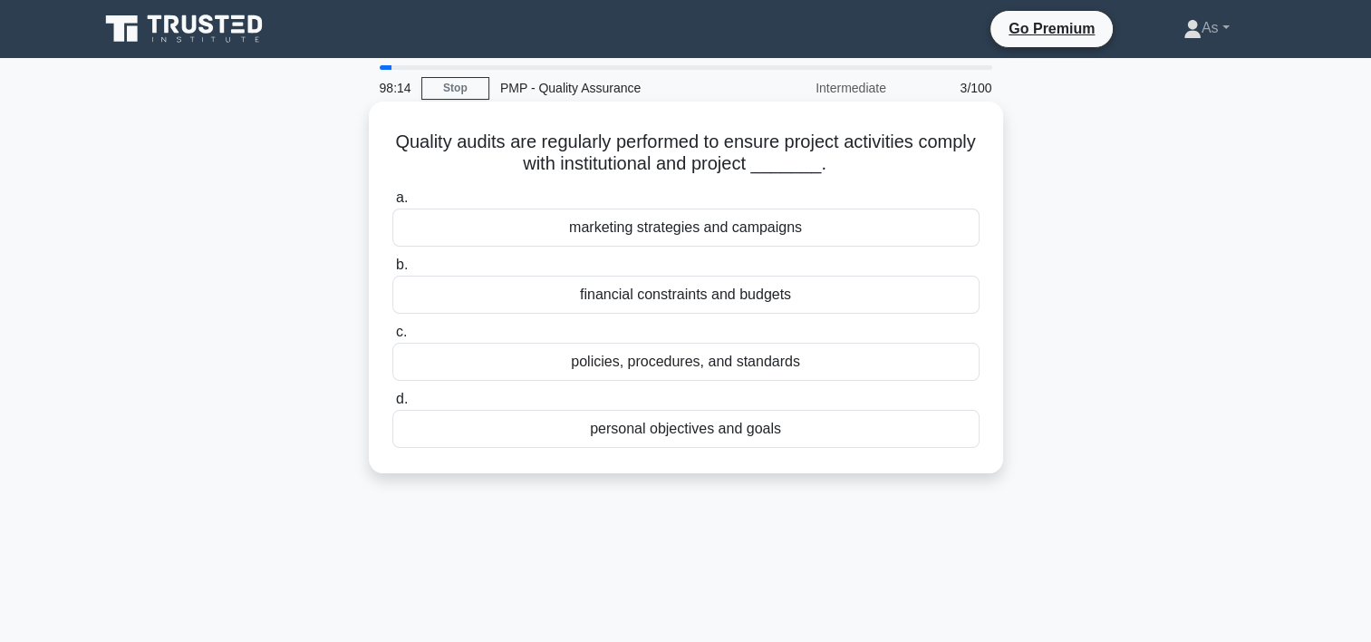
click at [827, 366] on div "policies, procedures, and standards" at bounding box center [685, 362] width 587 height 38
click at [392, 338] on input "c. policies, procedures, and standards" at bounding box center [392, 332] width 0 height 12
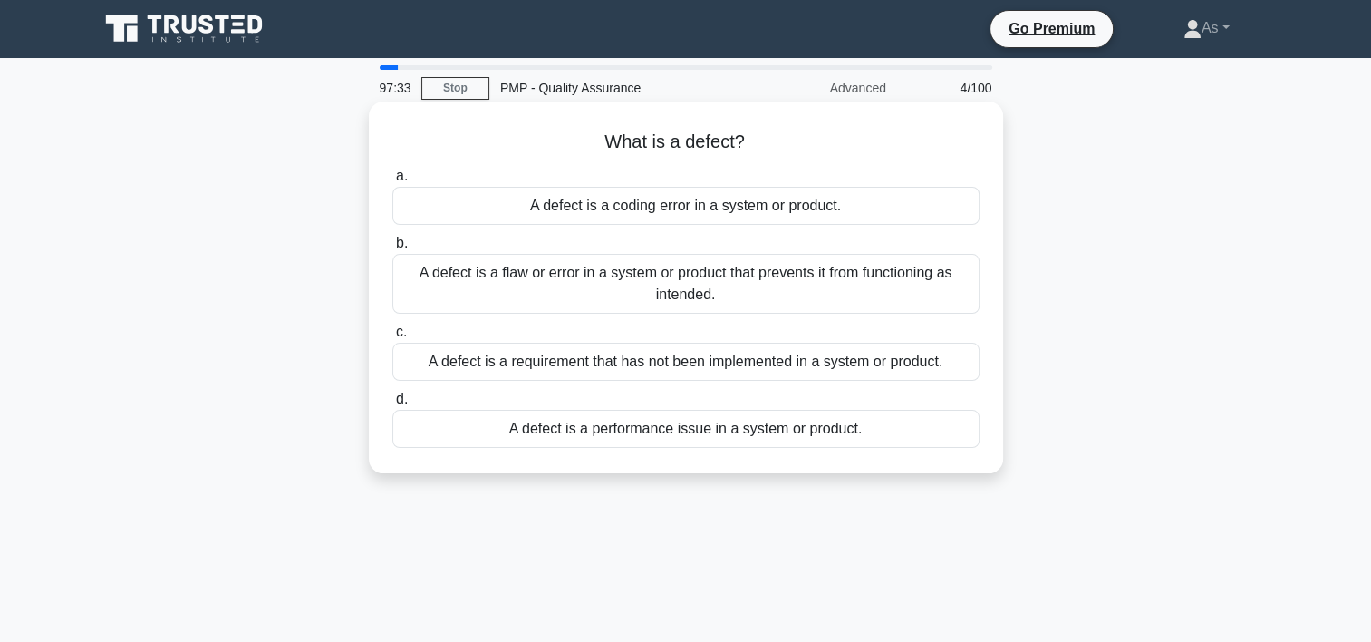
click at [948, 280] on div "A defect is a flaw or error in a system or product that prevents it from functi…" at bounding box center [685, 284] width 587 height 60
click at [392, 249] on input "b. A defect is a flaw or error in a system or product that prevents it from fun…" at bounding box center [392, 243] width 0 height 12
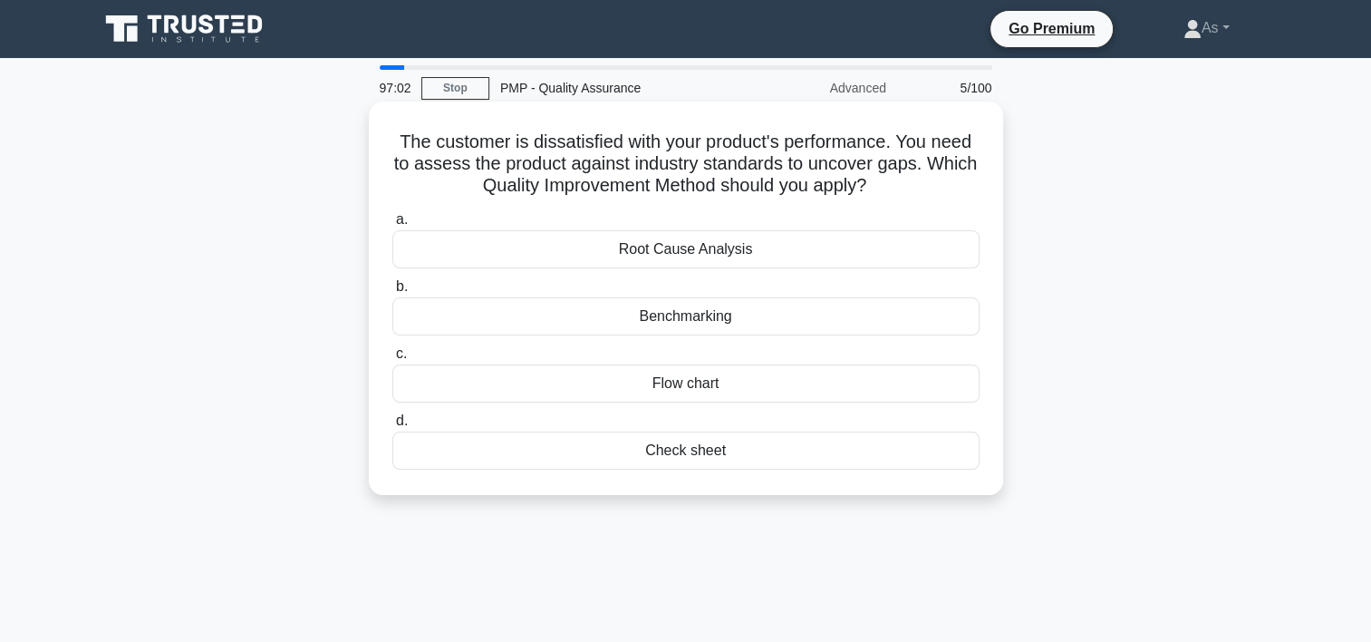
click at [894, 323] on div "Benchmarking" at bounding box center [685, 316] width 587 height 38
click at [392, 293] on input "b. Benchmarking" at bounding box center [392, 287] width 0 height 12
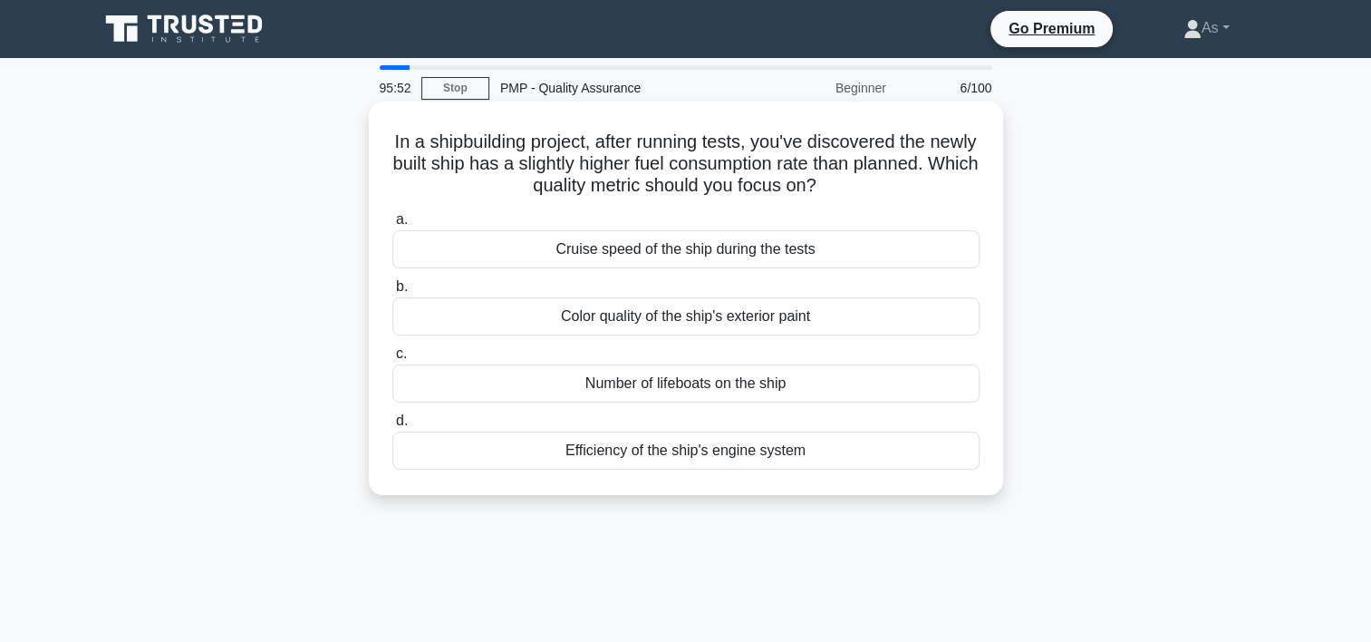
click at [889, 453] on div "Efficiency of the ship's engine system" at bounding box center [685, 450] width 587 height 38
click at [392, 427] on input "d. Efficiency of the ship's engine system" at bounding box center [392, 421] width 0 height 12
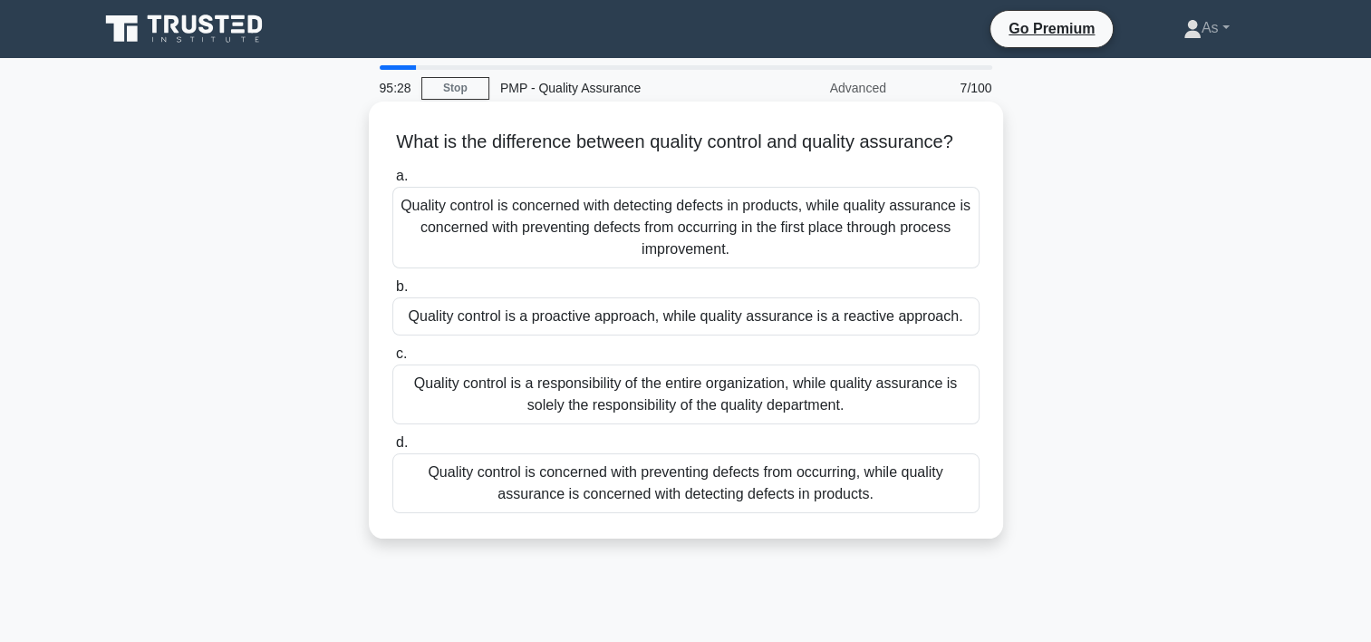
click at [934, 264] on div "Quality control is concerned with detecting defects in products, while quality …" at bounding box center [685, 228] width 587 height 82
click at [392, 182] on input "a. Quality control is concerned with detecting defects in products, while quali…" at bounding box center [392, 176] width 0 height 12
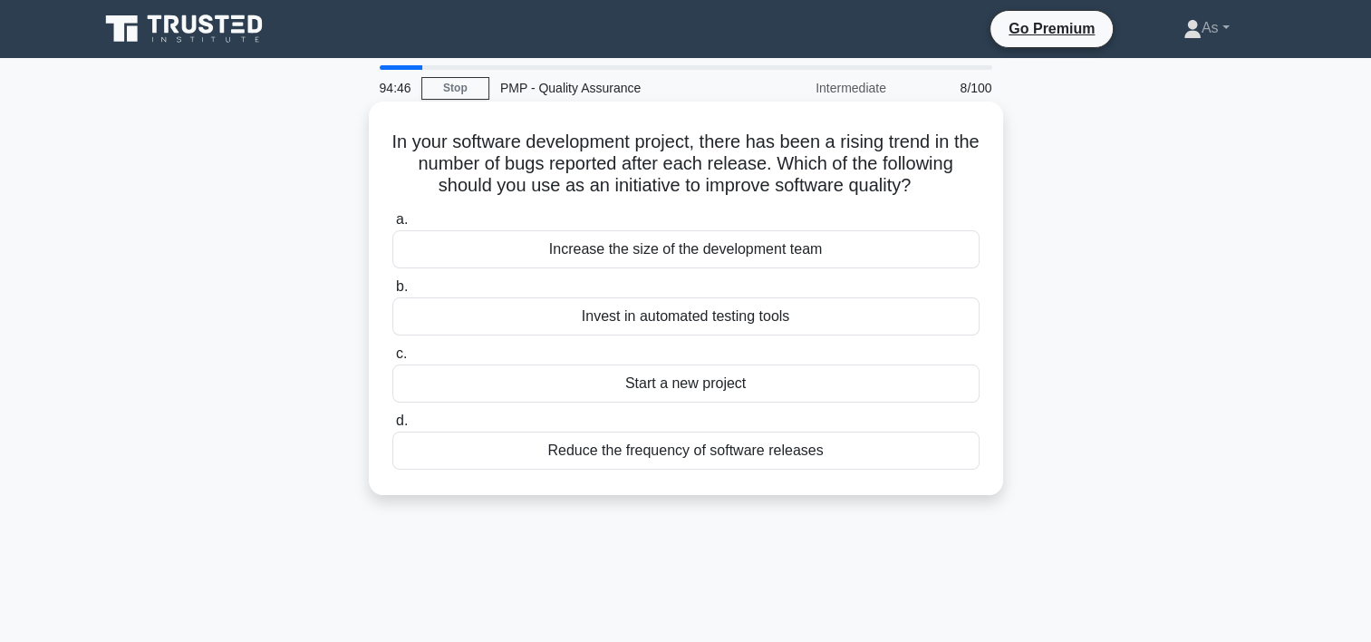
click at [786, 323] on div "Invest in automated testing tools" at bounding box center [685, 316] width 587 height 38
click at [392, 293] on input "b. Invest in automated testing tools" at bounding box center [392, 287] width 0 height 12
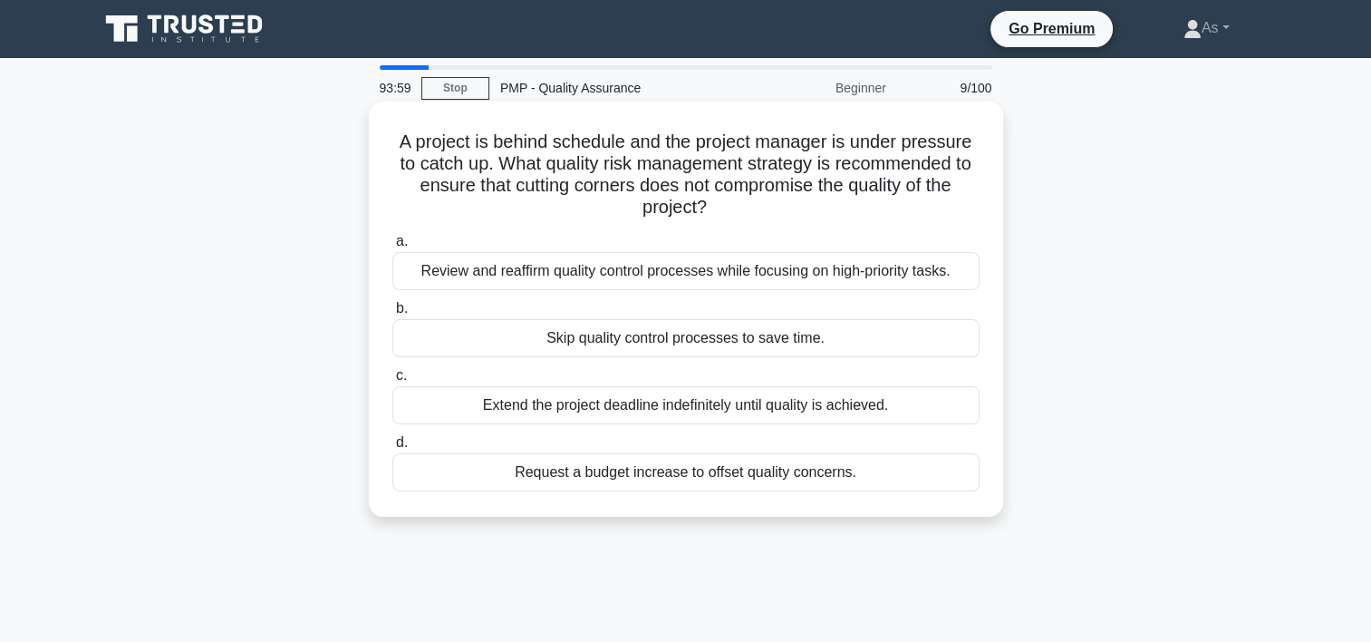
click at [841, 284] on div "Review and reaffirm quality control processes while focusing on high-priority t…" at bounding box center [685, 271] width 587 height 38
click at [392, 247] on input "a. Review and reaffirm quality control processes while focusing on high-priorit…" at bounding box center [392, 242] width 0 height 12
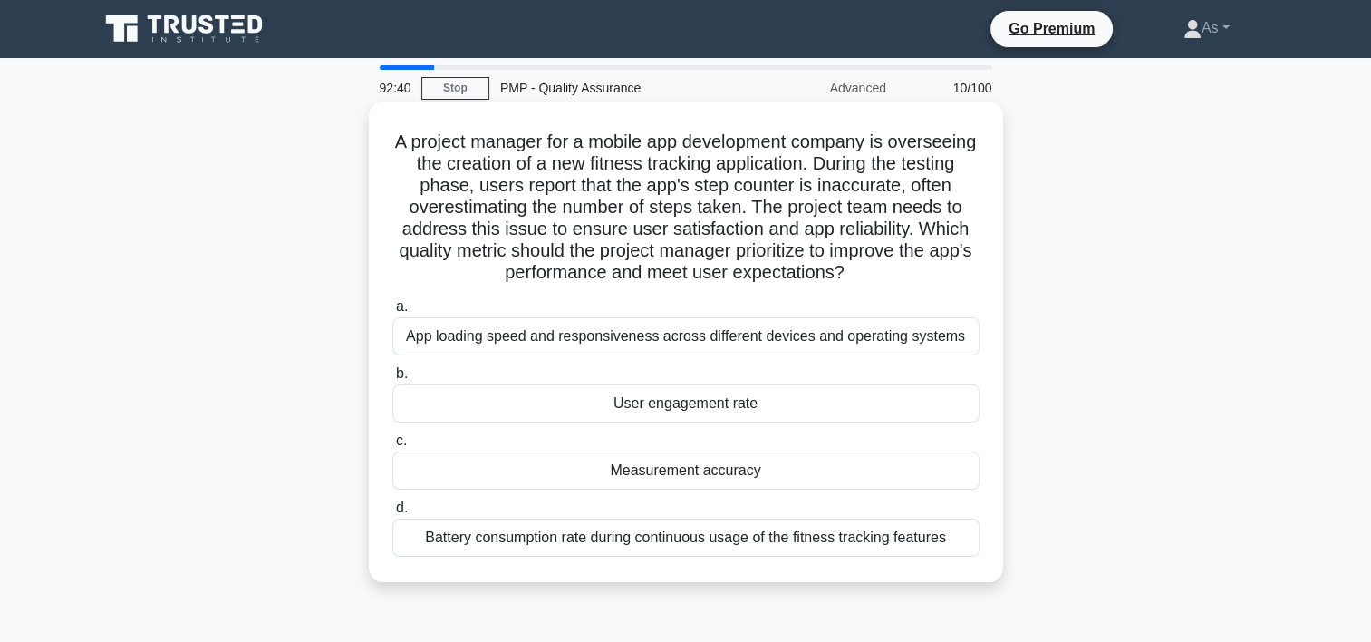
click at [885, 484] on div "Measurement accuracy" at bounding box center [685, 470] width 587 height 38
click at [392, 447] on input "c. Measurement accuracy" at bounding box center [392, 441] width 0 height 12
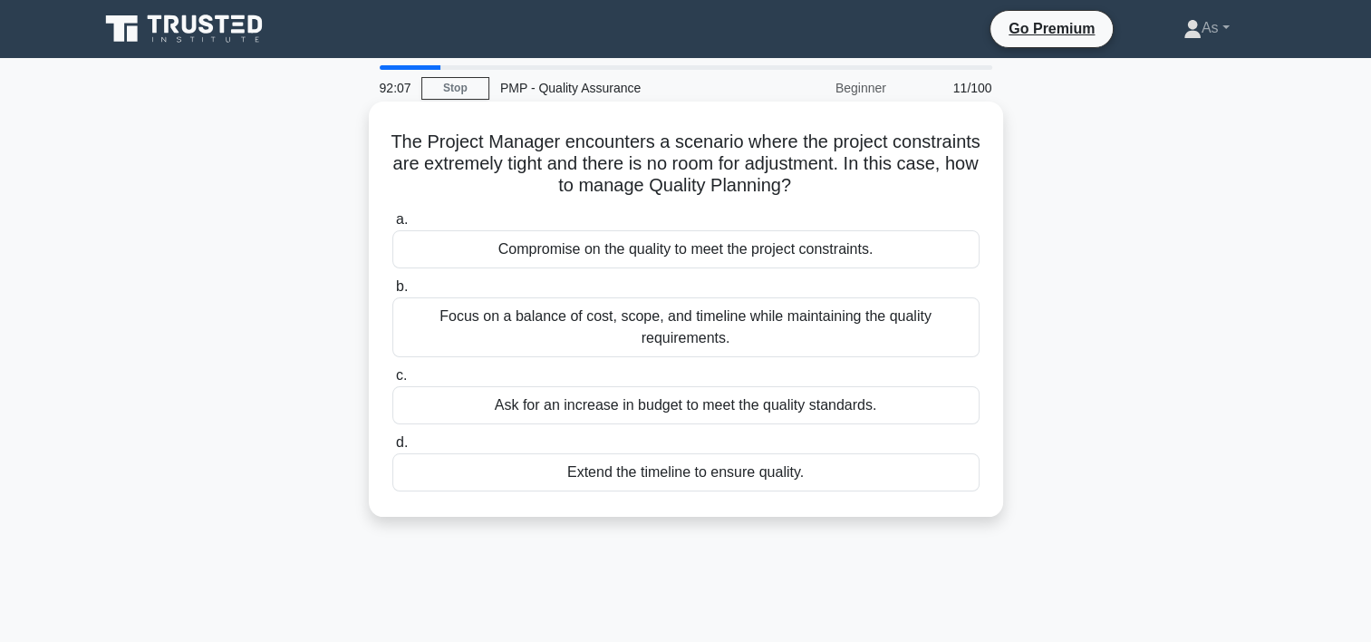
click at [1000, 324] on div "The Project Manager encounters a scenario where the project constraints are ext…" at bounding box center [686, 309] width 634 height 415
click at [897, 340] on div "Focus on a balance of cost, scope, and timeline while maintaining the quality r…" at bounding box center [685, 327] width 587 height 60
click at [392, 293] on input "b. Focus on a balance of cost, scope, and timeline while maintaining the qualit…" at bounding box center [392, 287] width 0 height 12
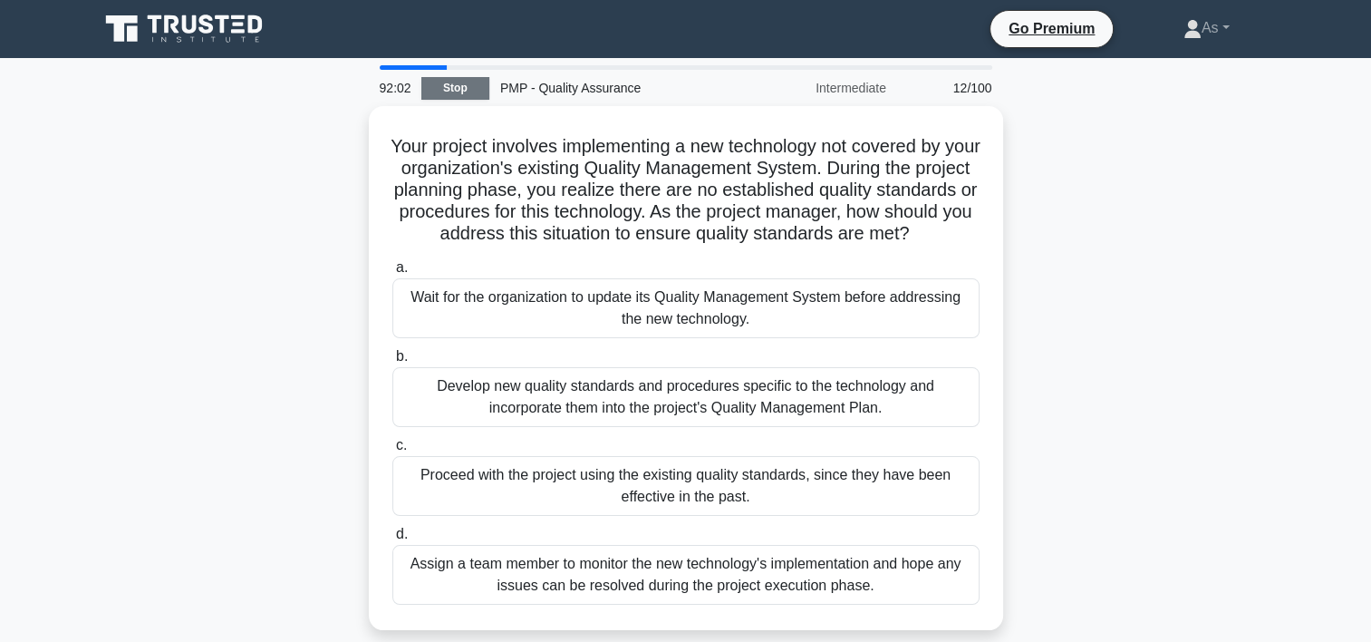
click at [465, 91] on link "Stop" at bounding box center [455, 88] width 68 height 23
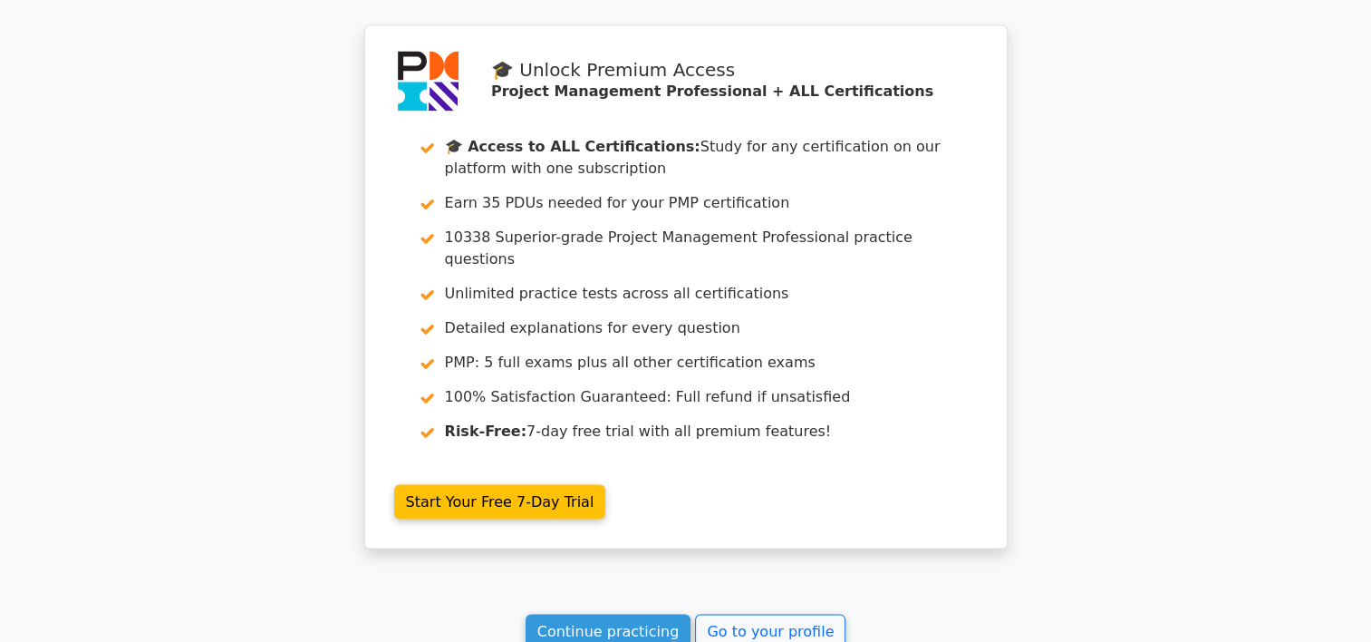
scroll to position [3051, 0]
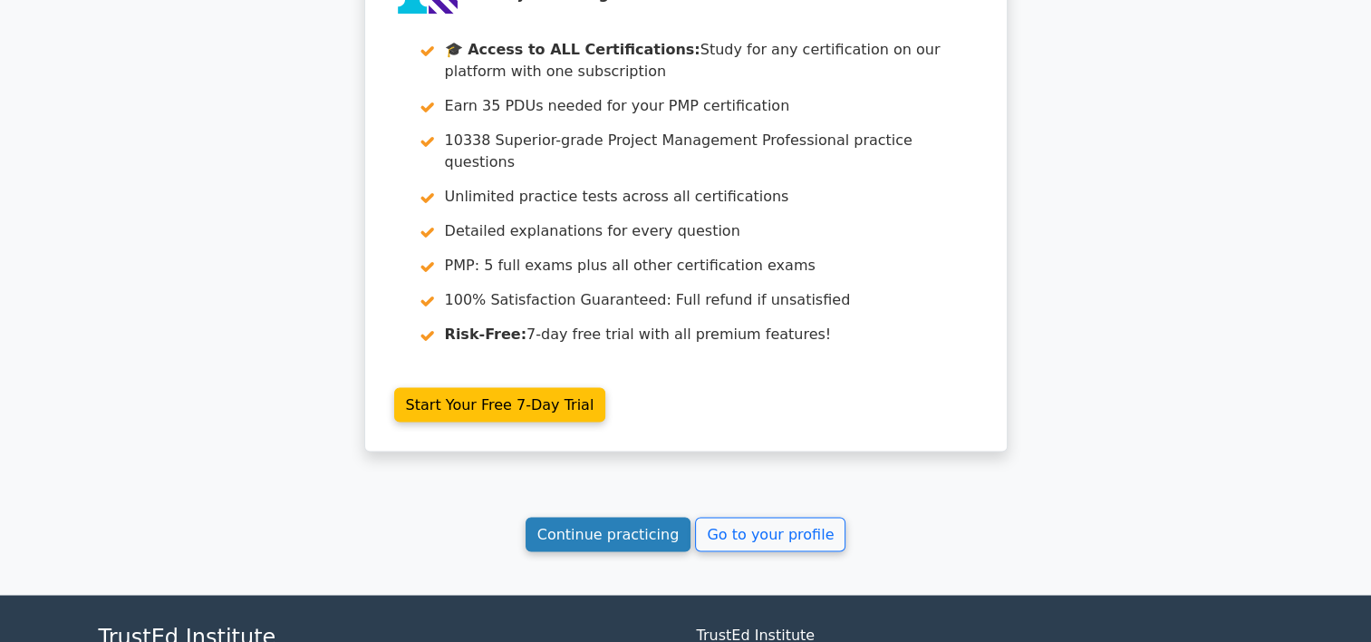
click at [624, 517] on link "Continue practicing" at bounding box center [609, 534] width 166 height 34
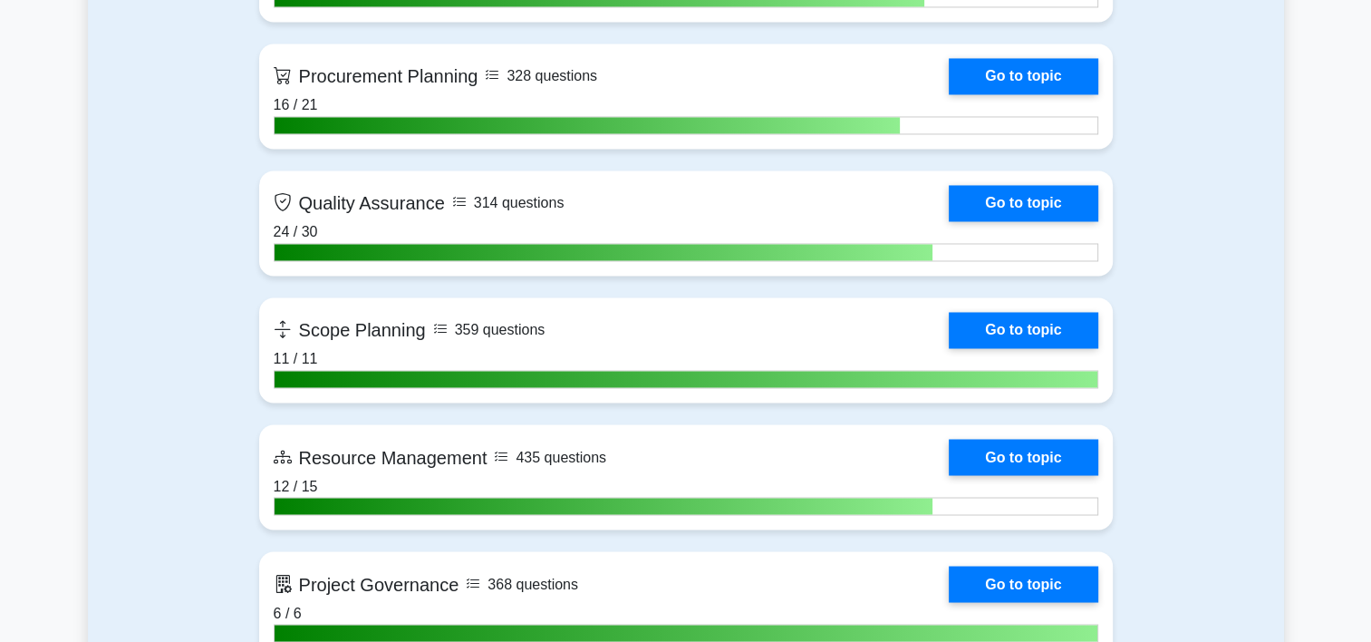
scroll to position [3035, 0]
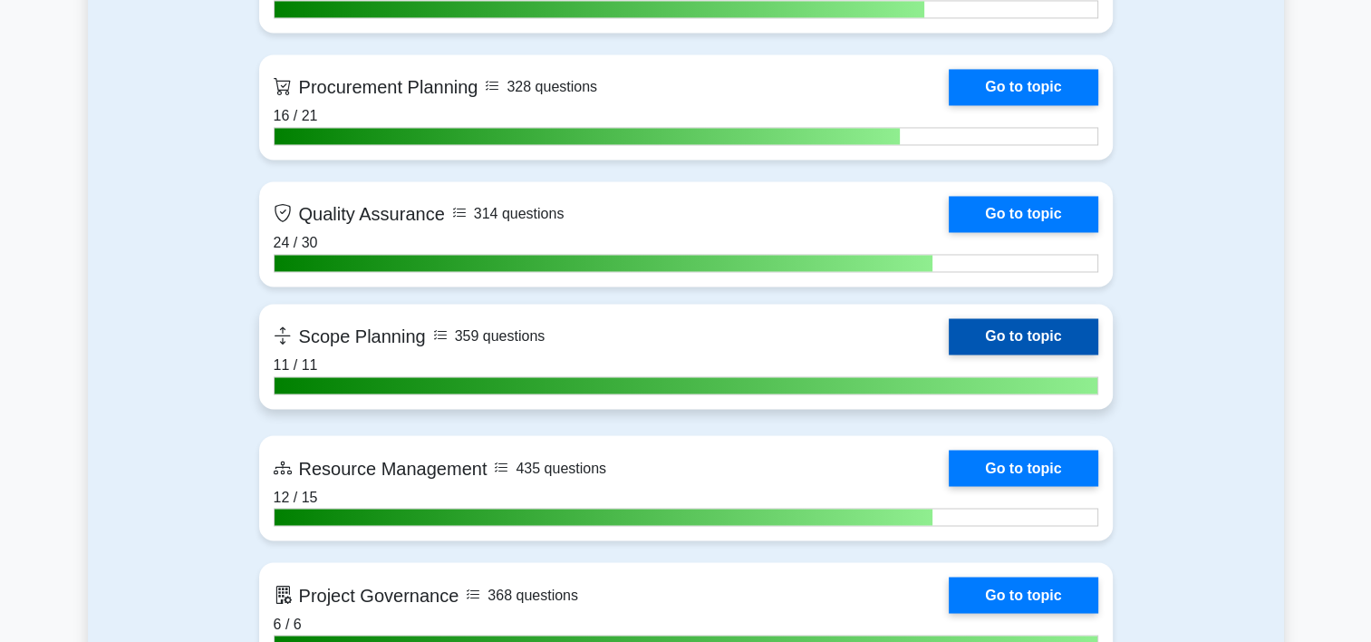
click at [949, 327] on link "Go to topic" at bounding box center [1023, 336] width 149 height 36
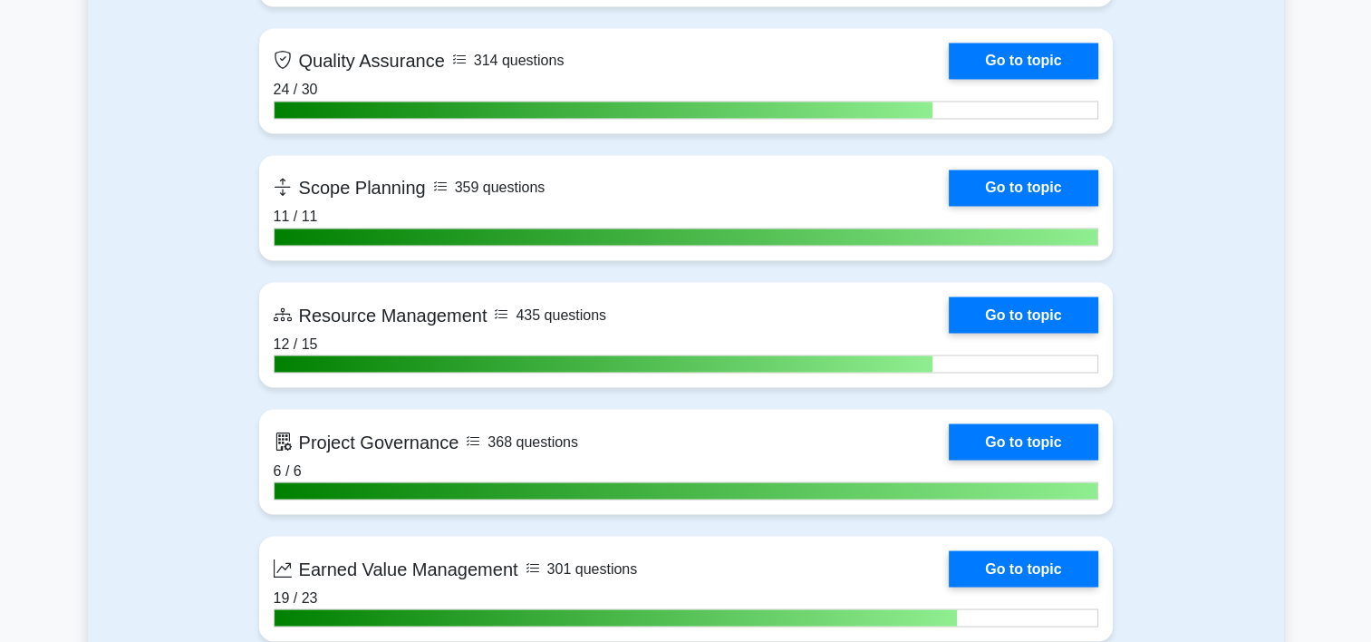
scroll to position [3199, 0]
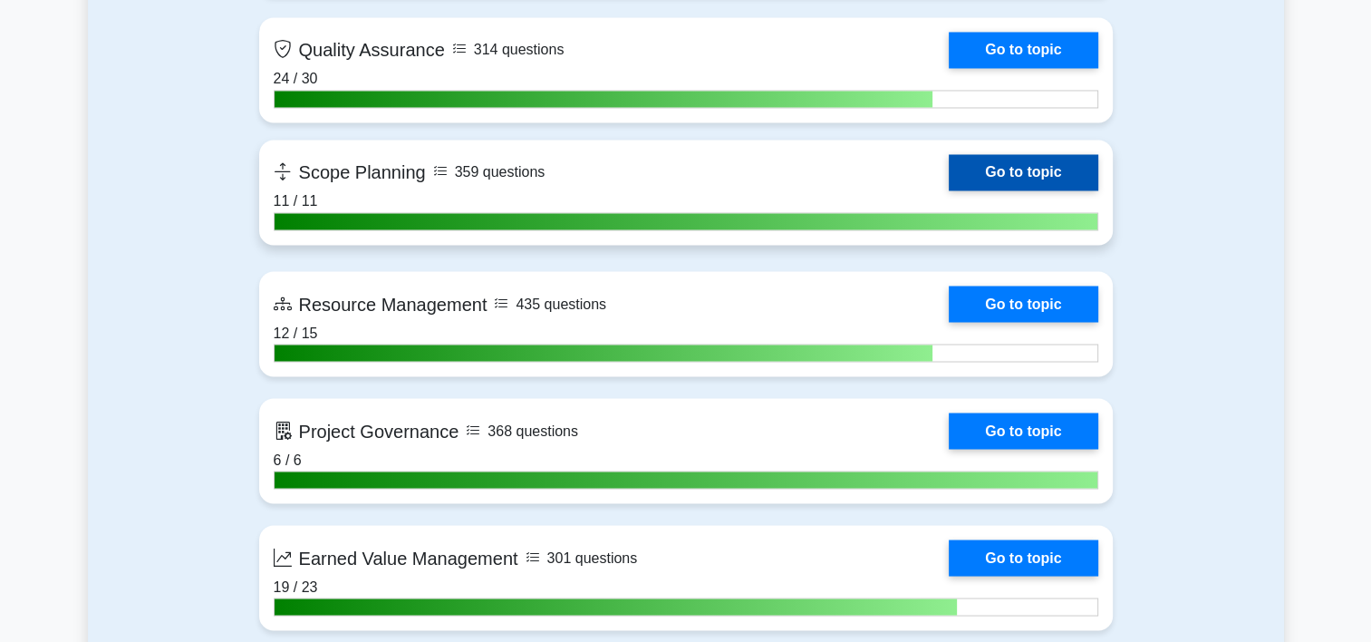
click at [949, 181] on link "Go to topic" at bounding box center [1023, 172] width 149 height 36
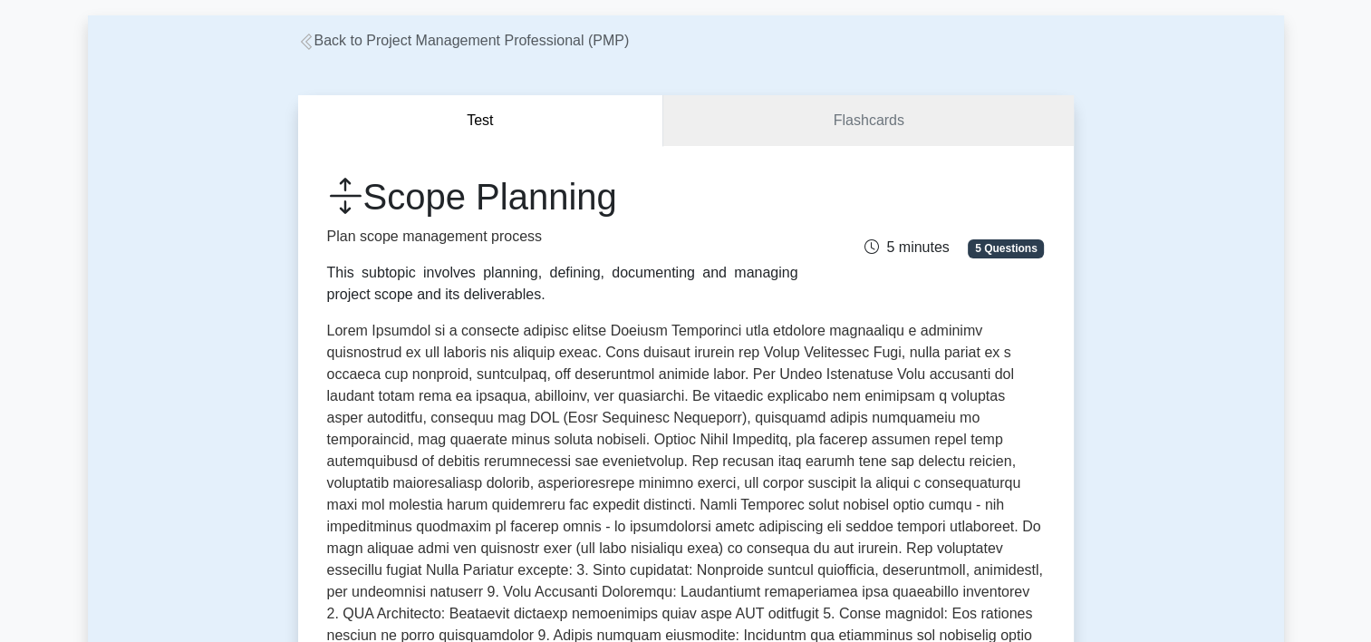
scroll to position [81, 0]
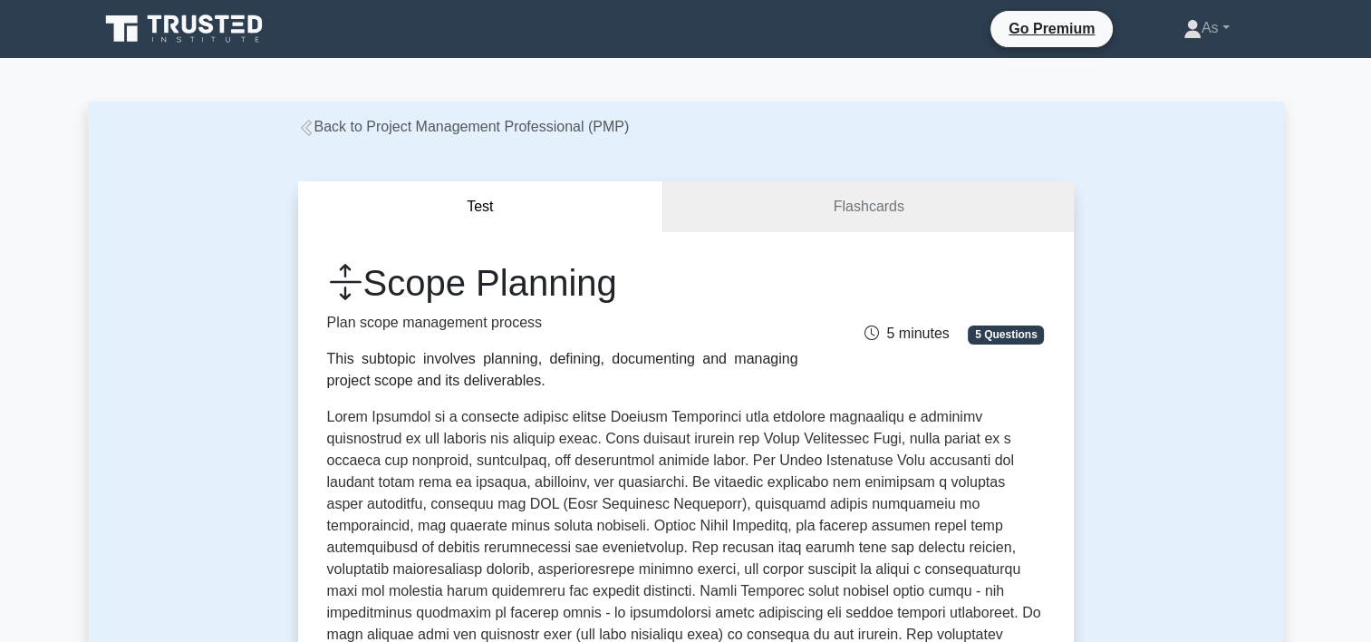
scroll to position [53, 0]
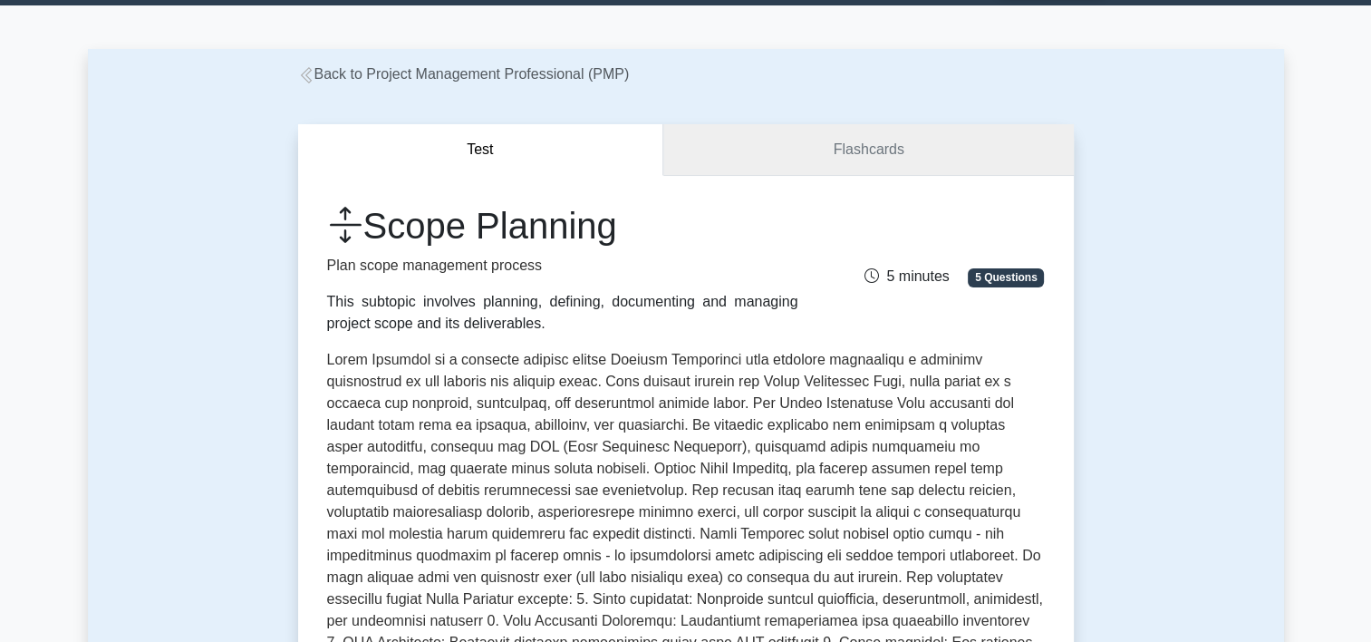
click at [861, 148] on link "Flashcards" at bounding box center [868, 150] width 410 height 52
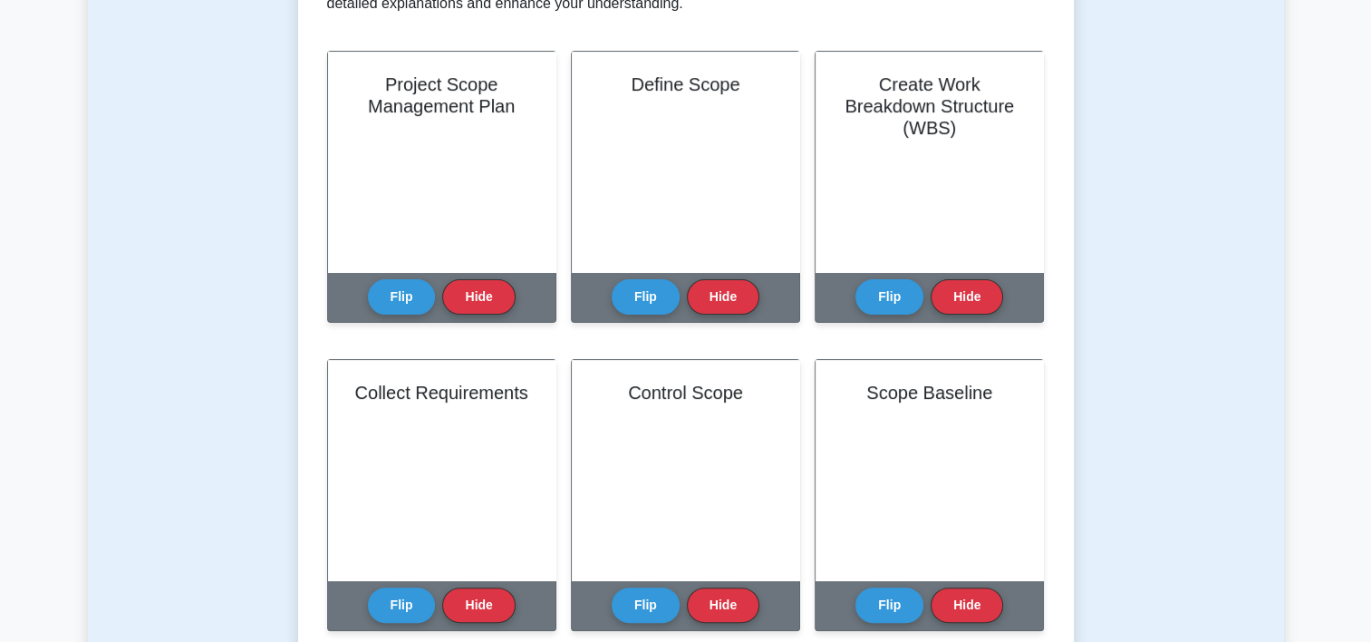
scroll to position [414, 0]
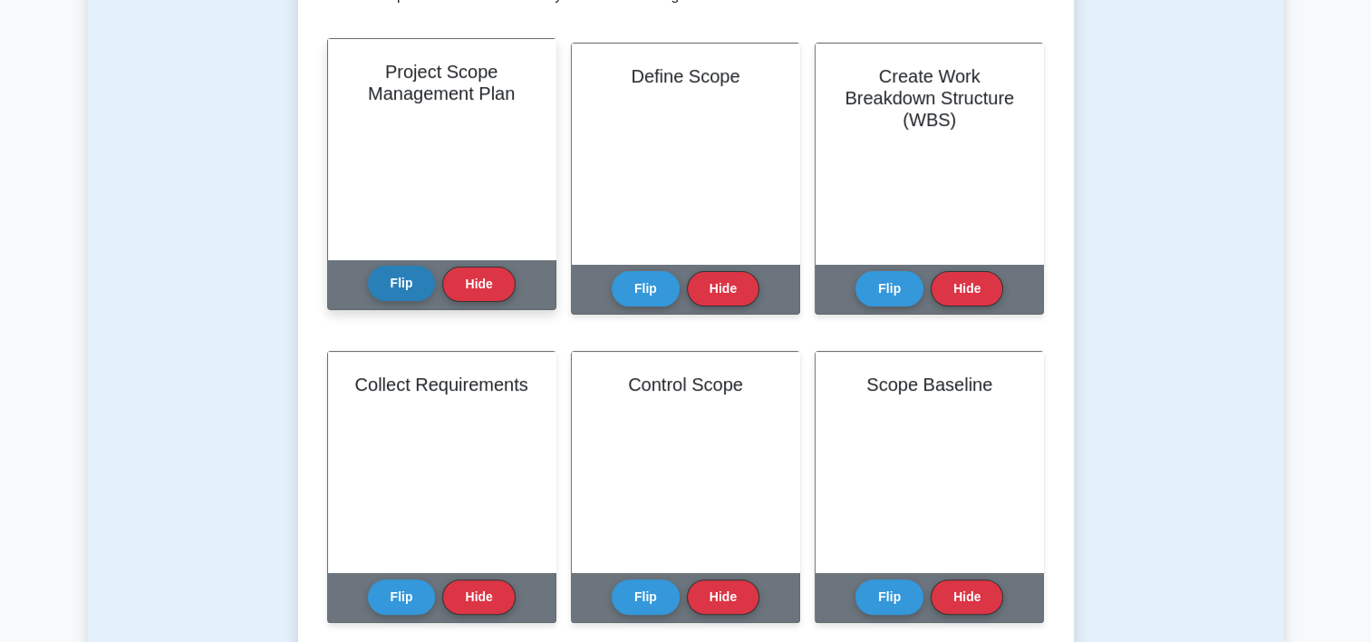
click at [399, 292] on button "Flip" at bounding box center [402, 283] width 68 height 35
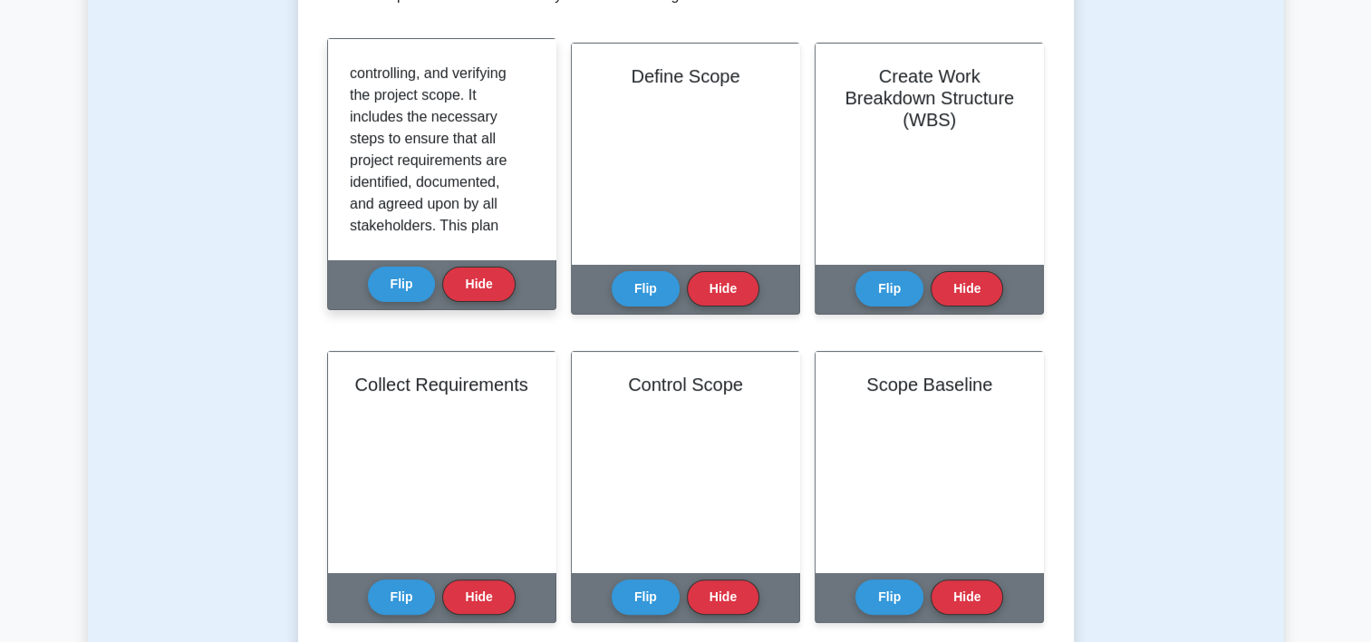
scroll to position [155, 0]
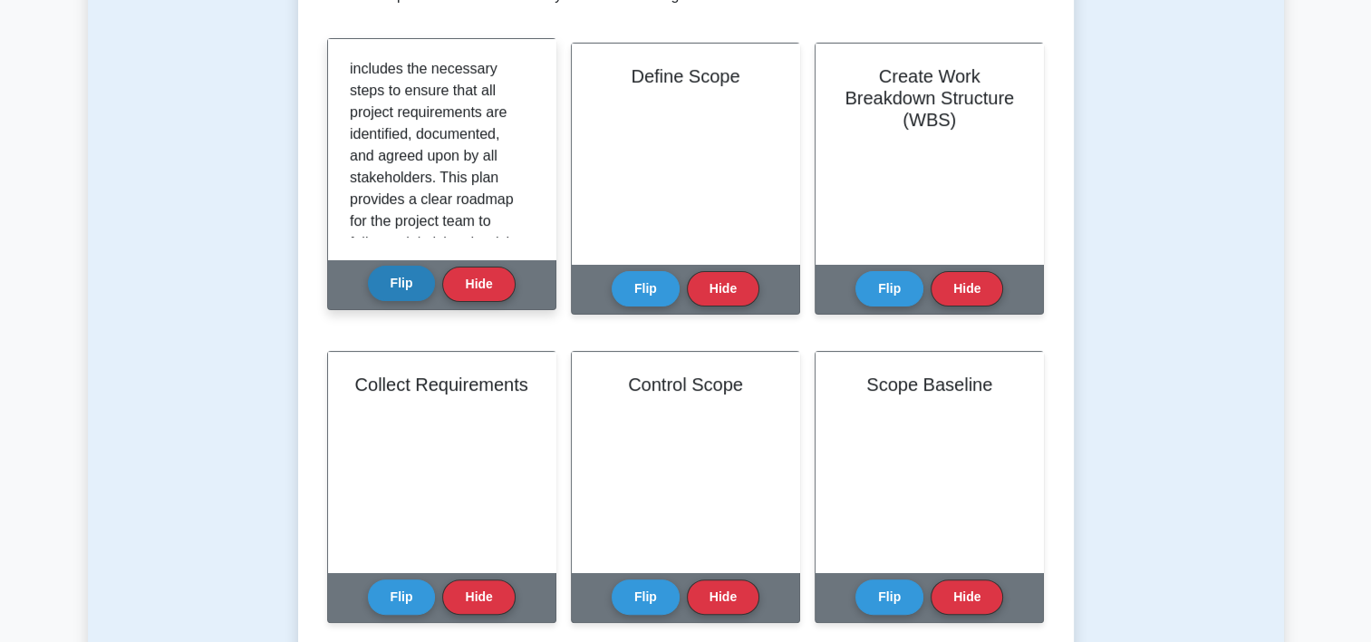
click at [402, 276] on button "Flip" at bounding box center [402, 283] width 68 height 35
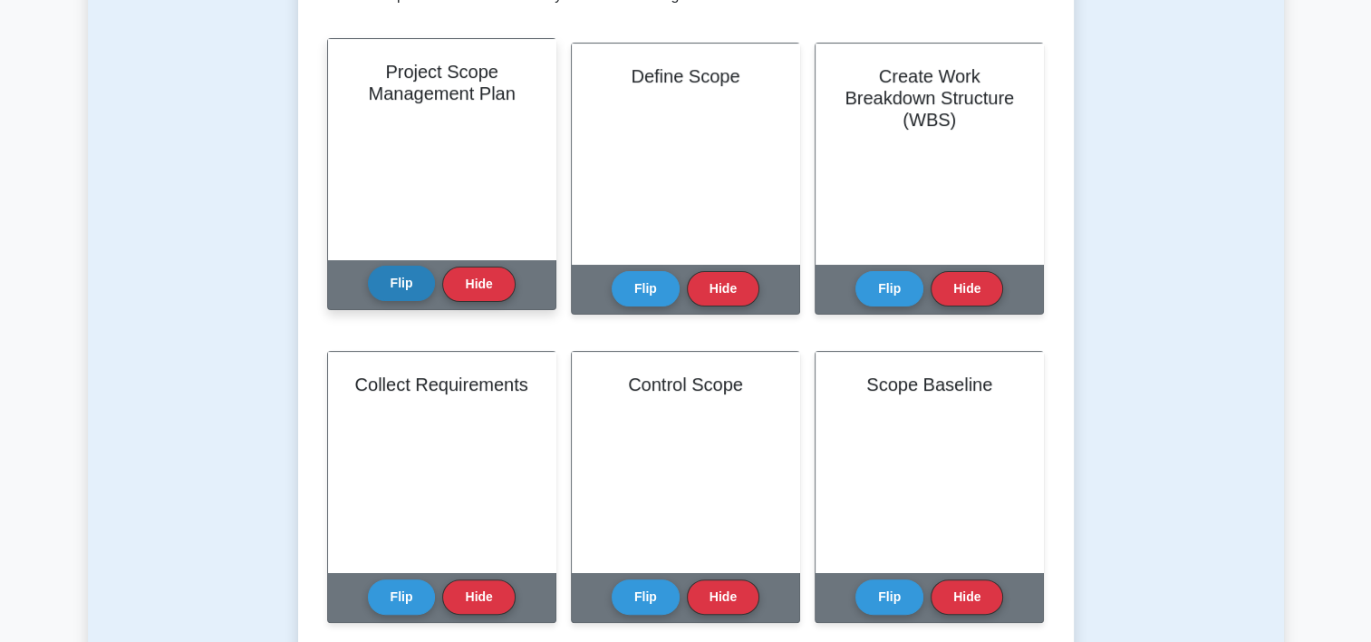
click at [402, 276] on button "Flip" at bounding box center [402, 283] width 68 height 35
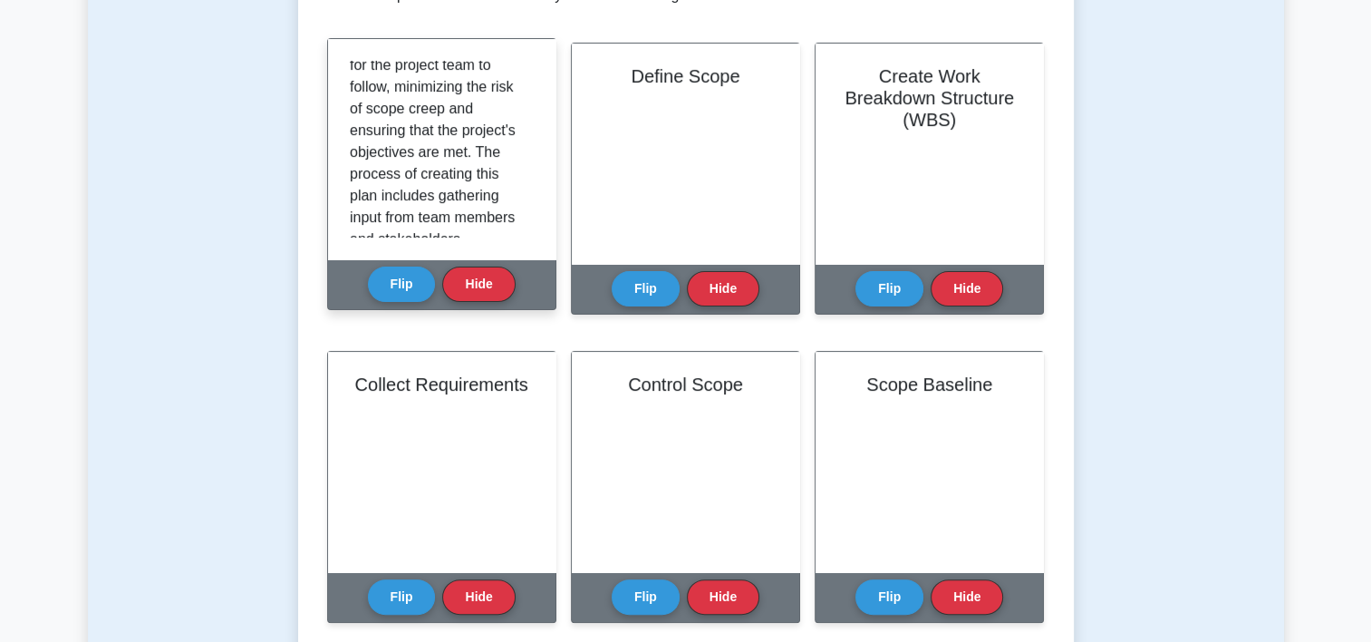
scroll to position [466, 0]
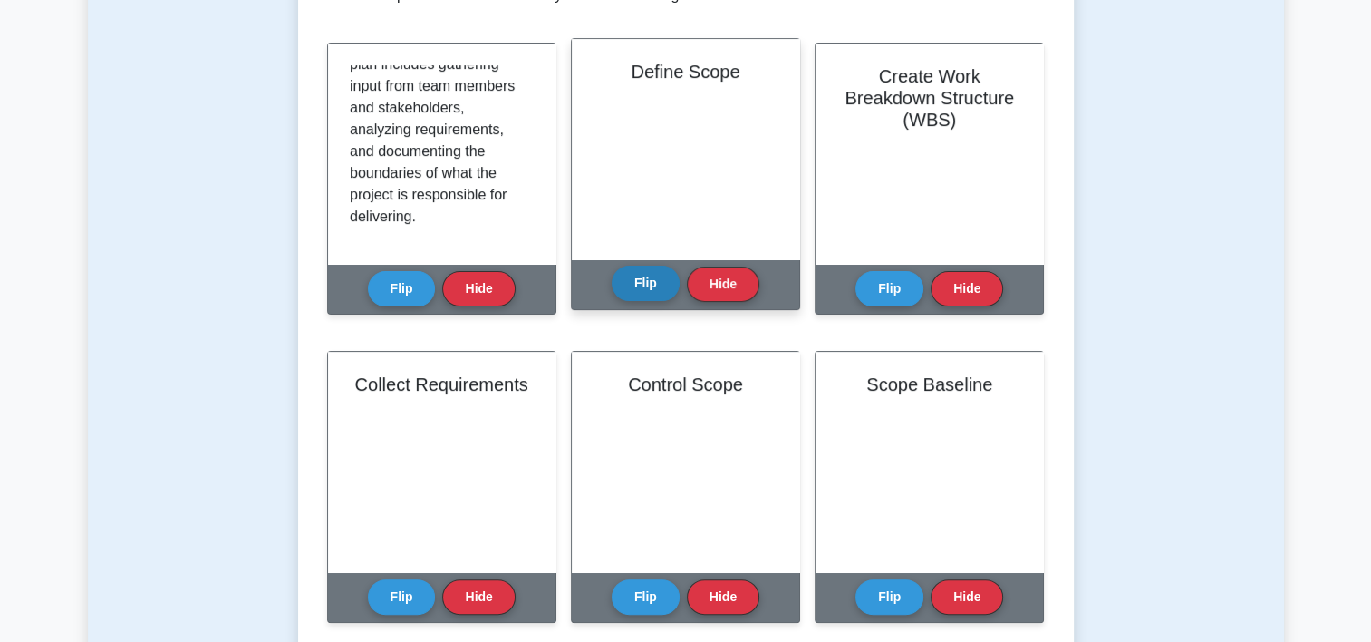
click at [643, 276] on button "Flip" at bounding box center [646, 283] width 68 height 35
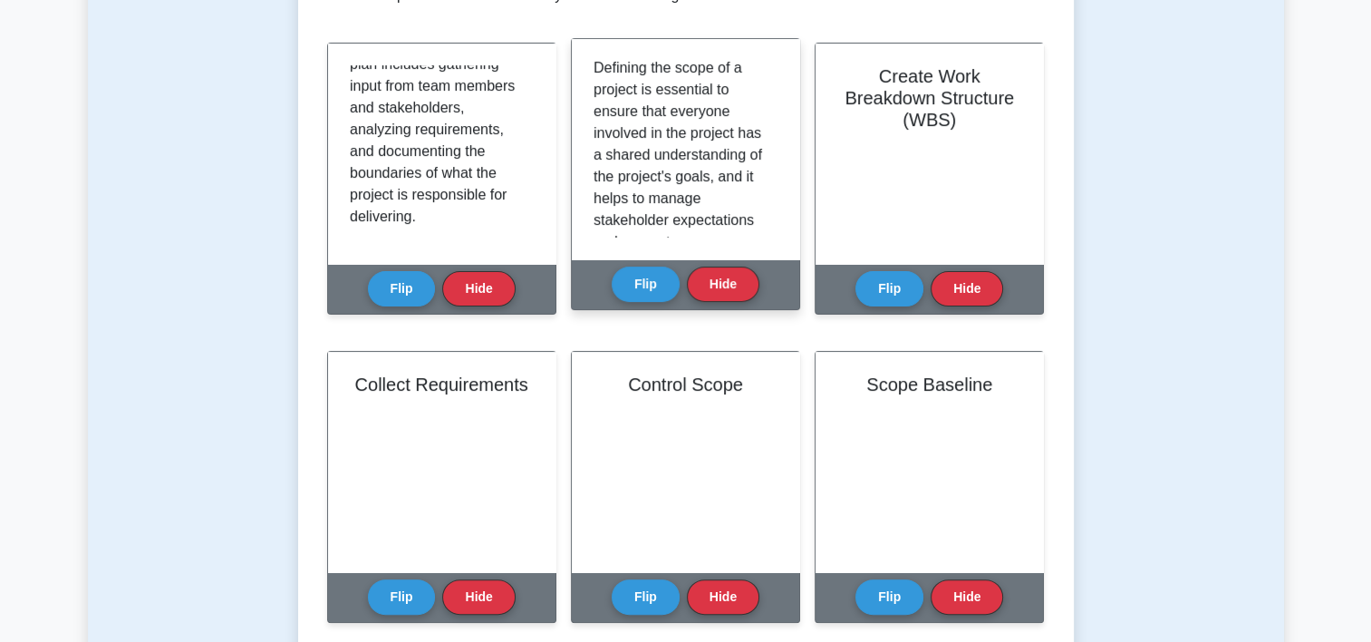
scroll to position [424, 0]
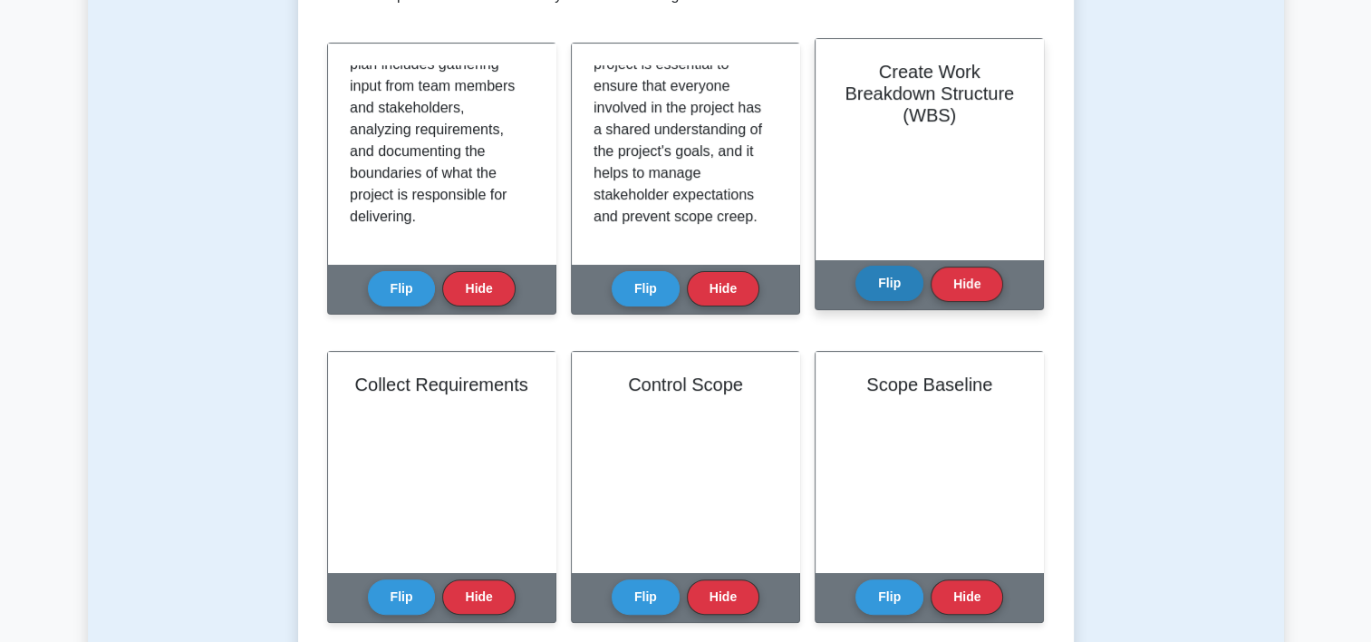
click at [894, 281] on button "Flip" at bounding box center [890, 283] width 68 height 35
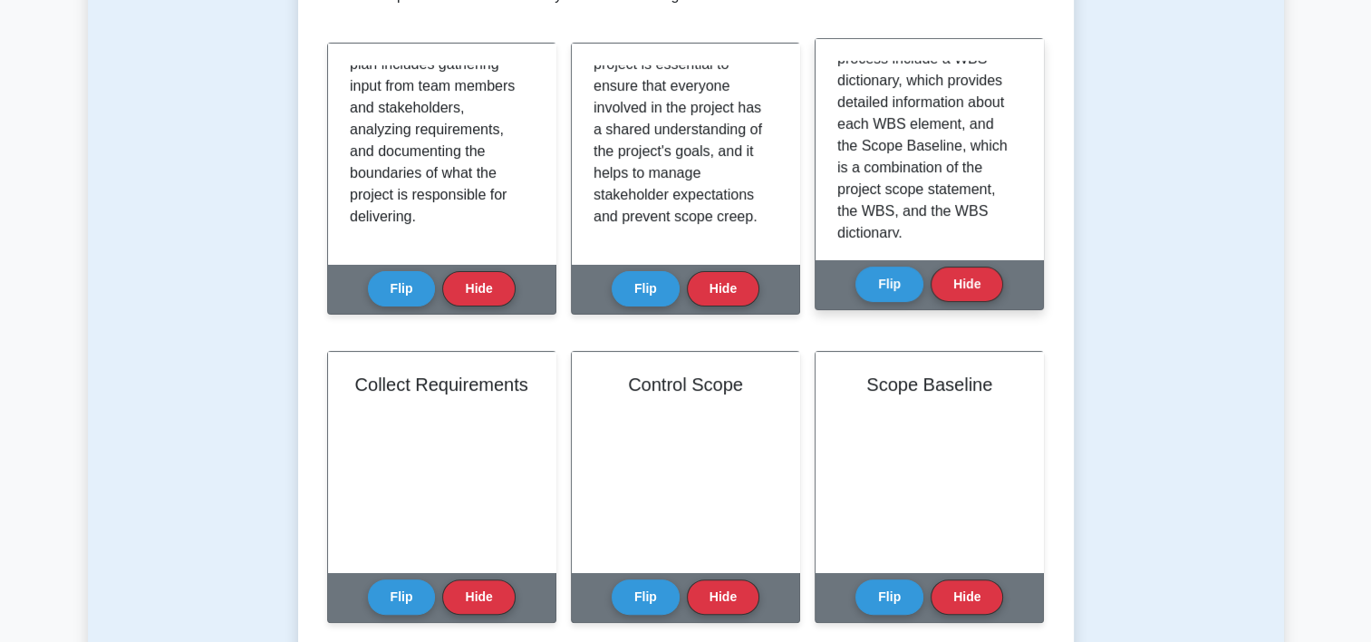
scroll to position [707, 0]
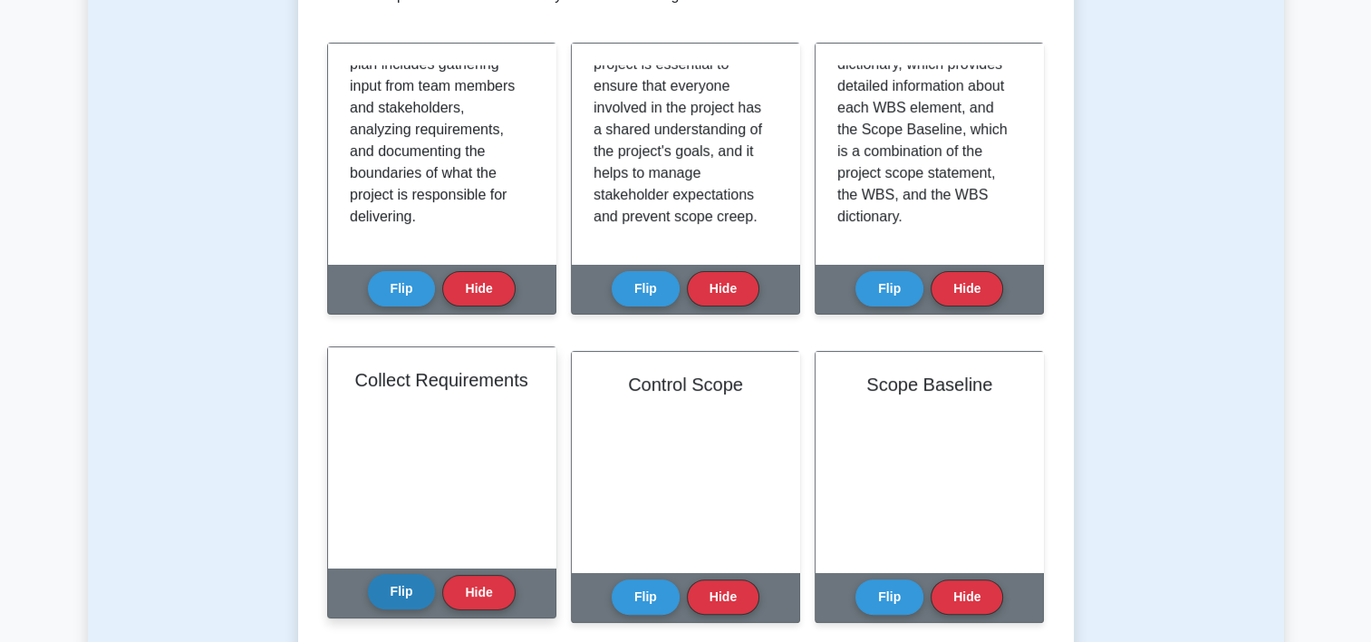
click at [401, 604] on button "Flip" at bounding box center [402, 591] width 68 height 35
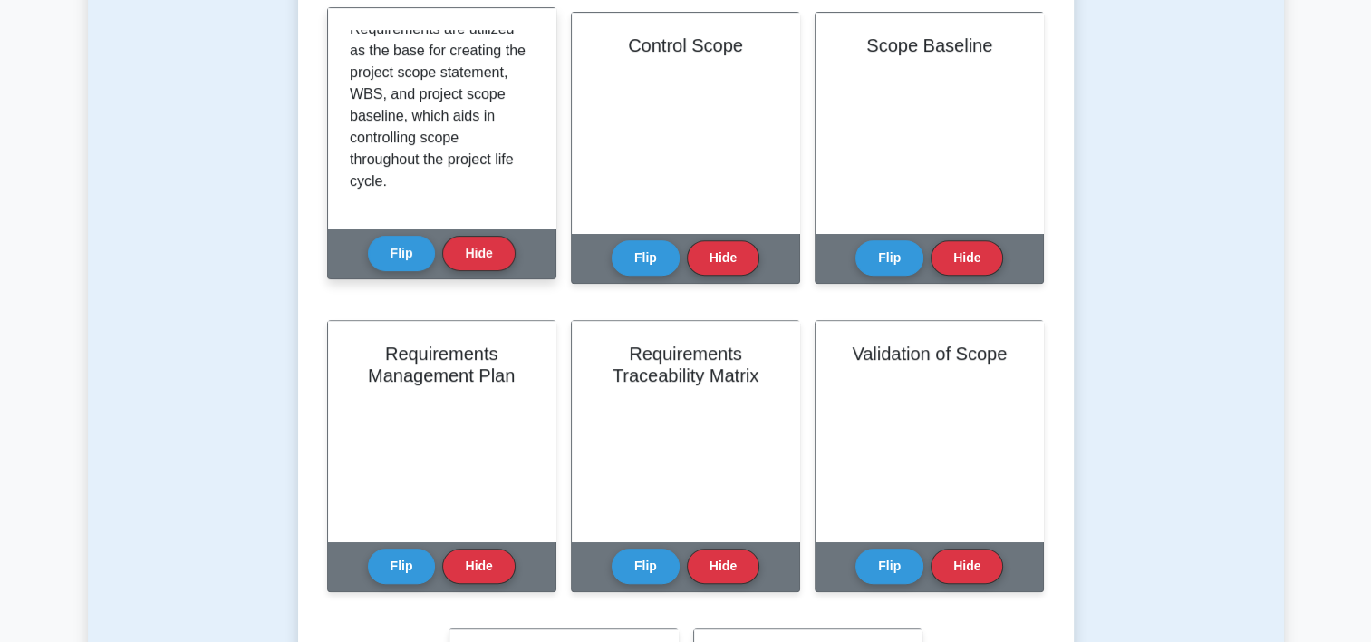
scroll to position [451, 0]
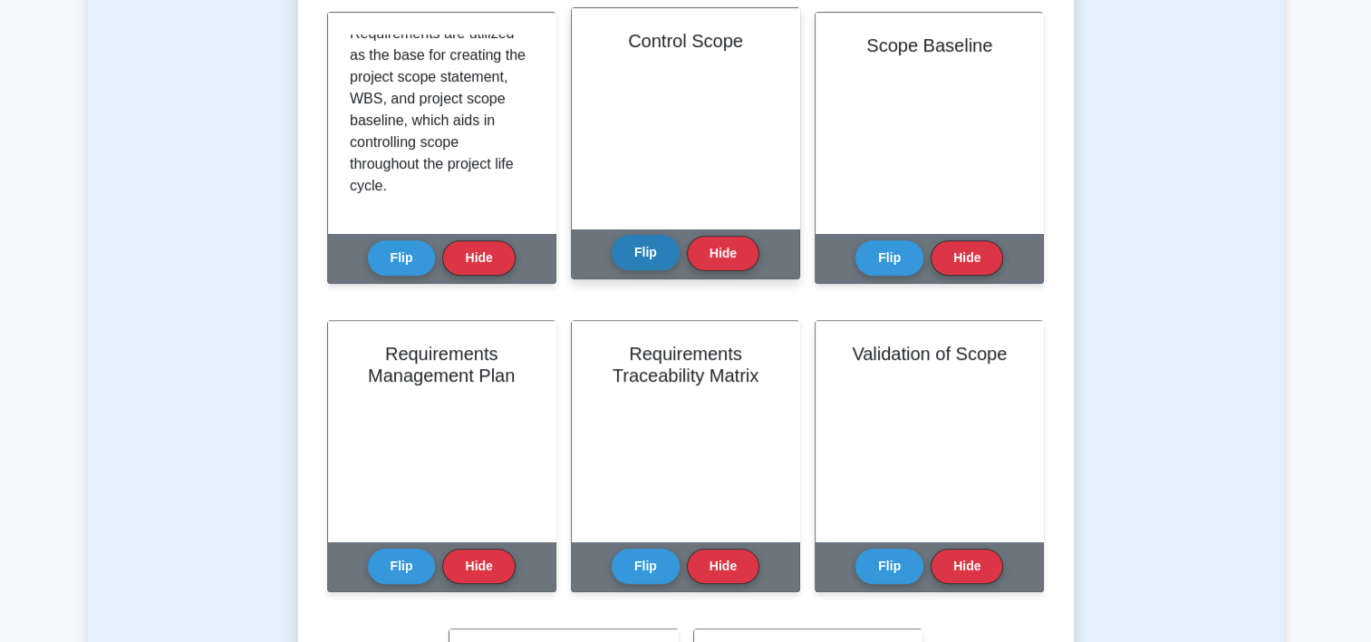
click at [648, 247] on button "Flip" at bounding box center [646, 252] width 68 height 35
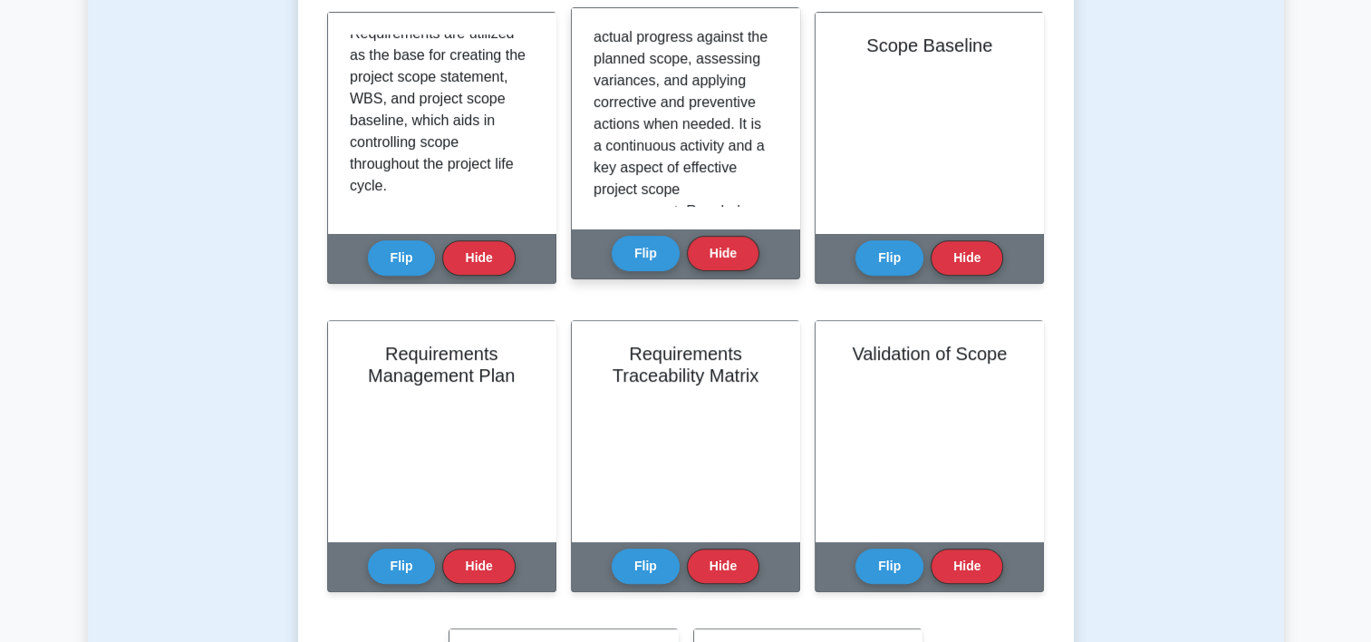
scroll to position [181, 0]
click at [761, 125] on p "Control Scope is the process of monitoring and controlling the project's scope …" at bounding box center [682, 153] width 177 height 609
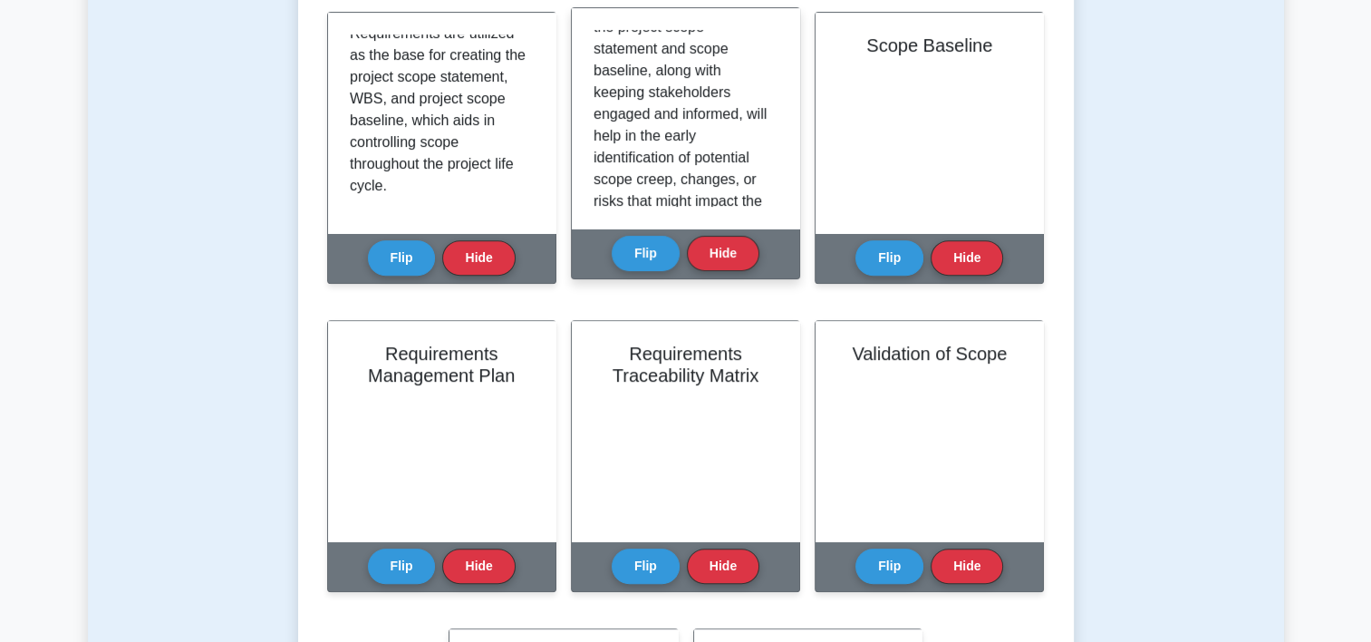
scroll to position [446, 0]
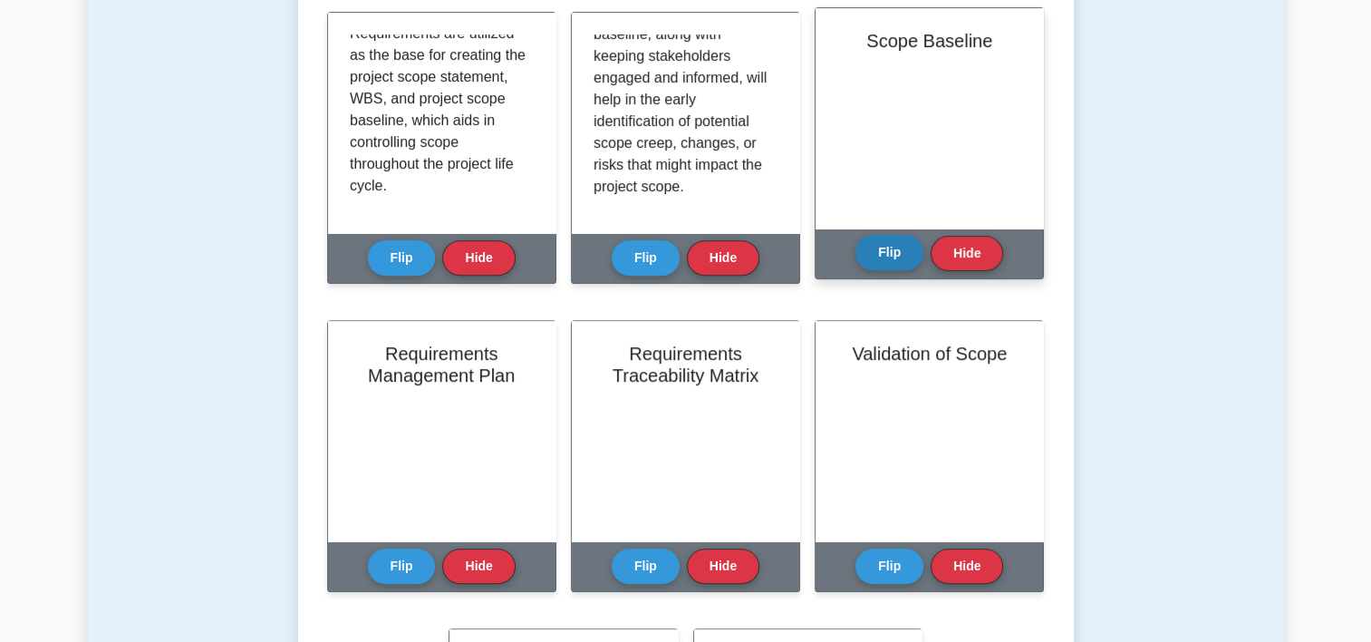
click at [893, 251] on button "Flip" at bounding box center [890, 252] width 68 height 35
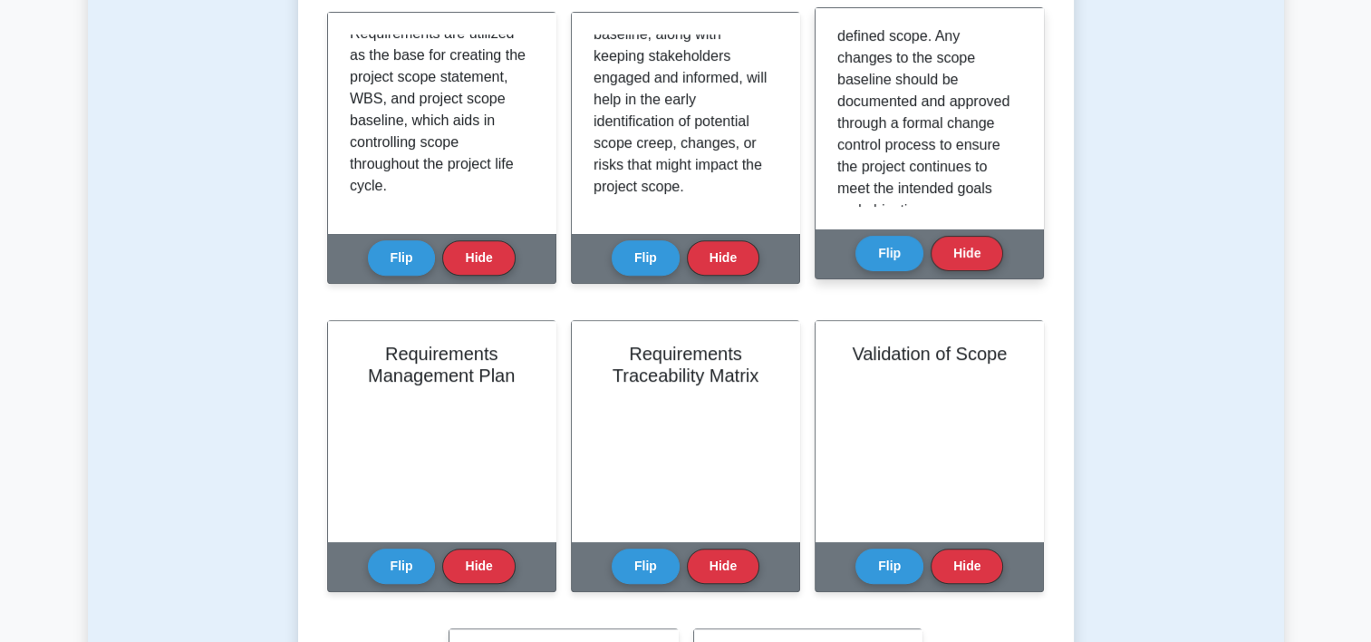
scroll to position [466, 0]
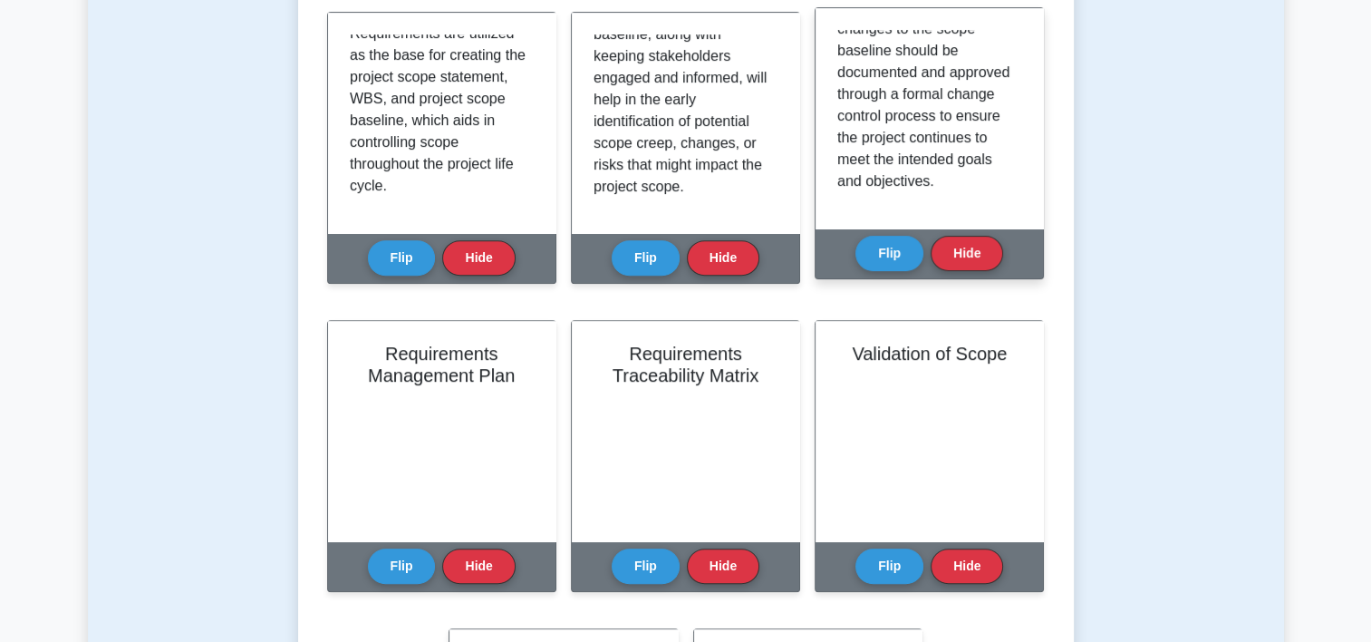
click at [1019, 210] on div "Scope Baseline is a component of the project management plan, which consists of…" at bounding box center [929, 118] width 227 height 220
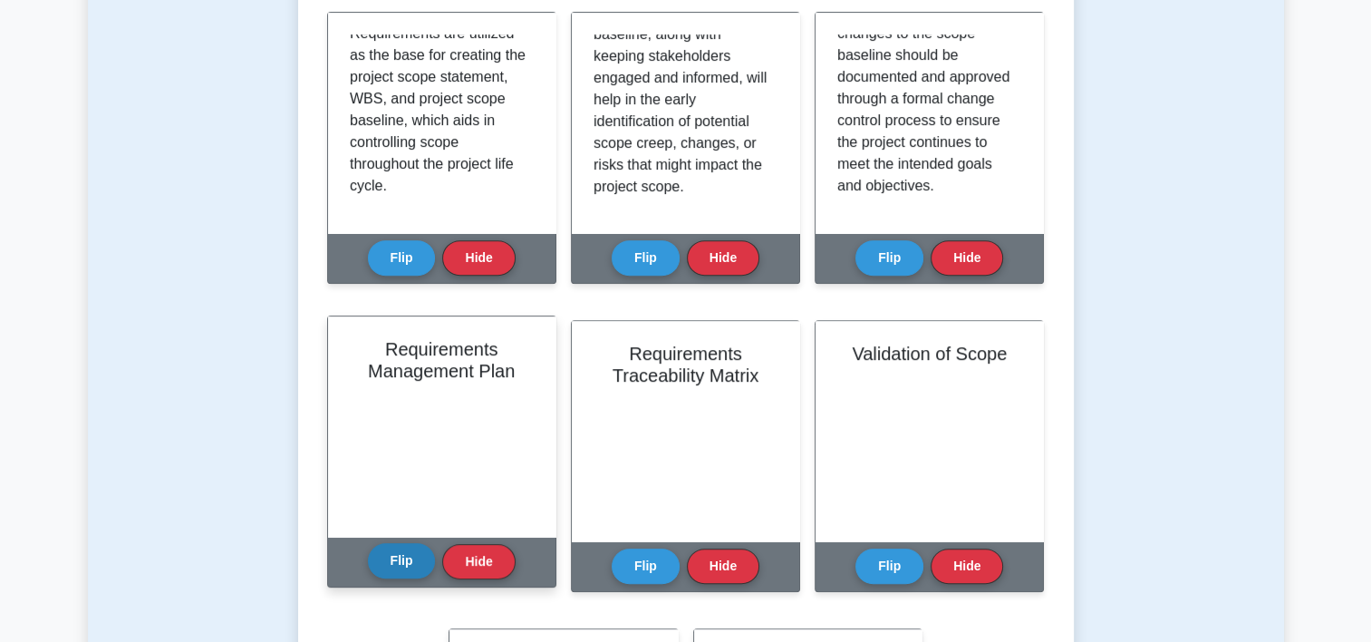
click at [417, 562] on button "Flip" at bounding box center [402, 560] width 68 height 35
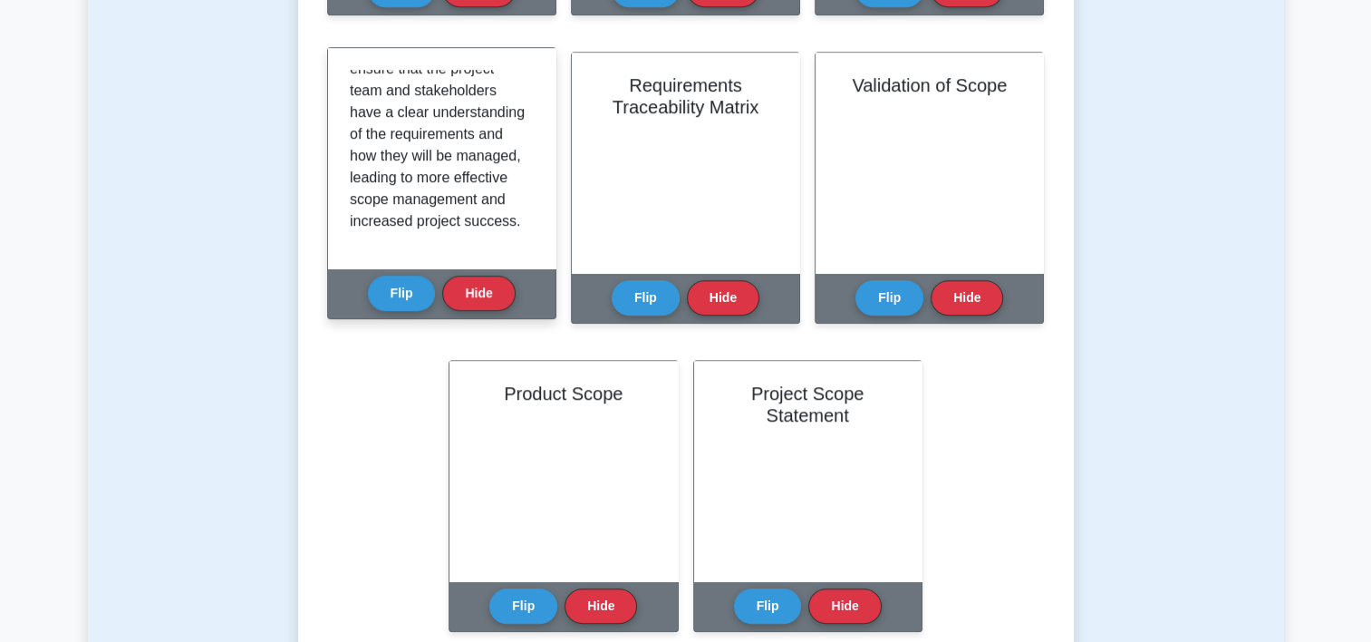
scroll to position [573, 0]
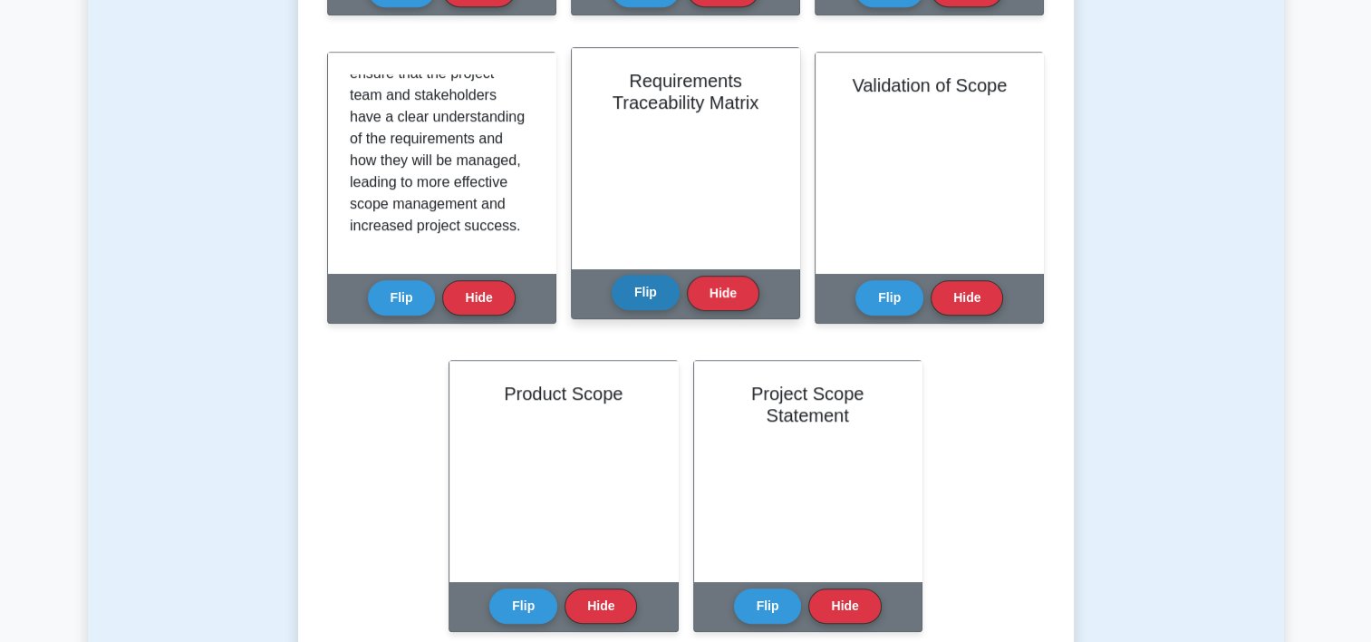
click at [663, 299] on button "Flip" at bounding box center [646, 292] width 68 height 35
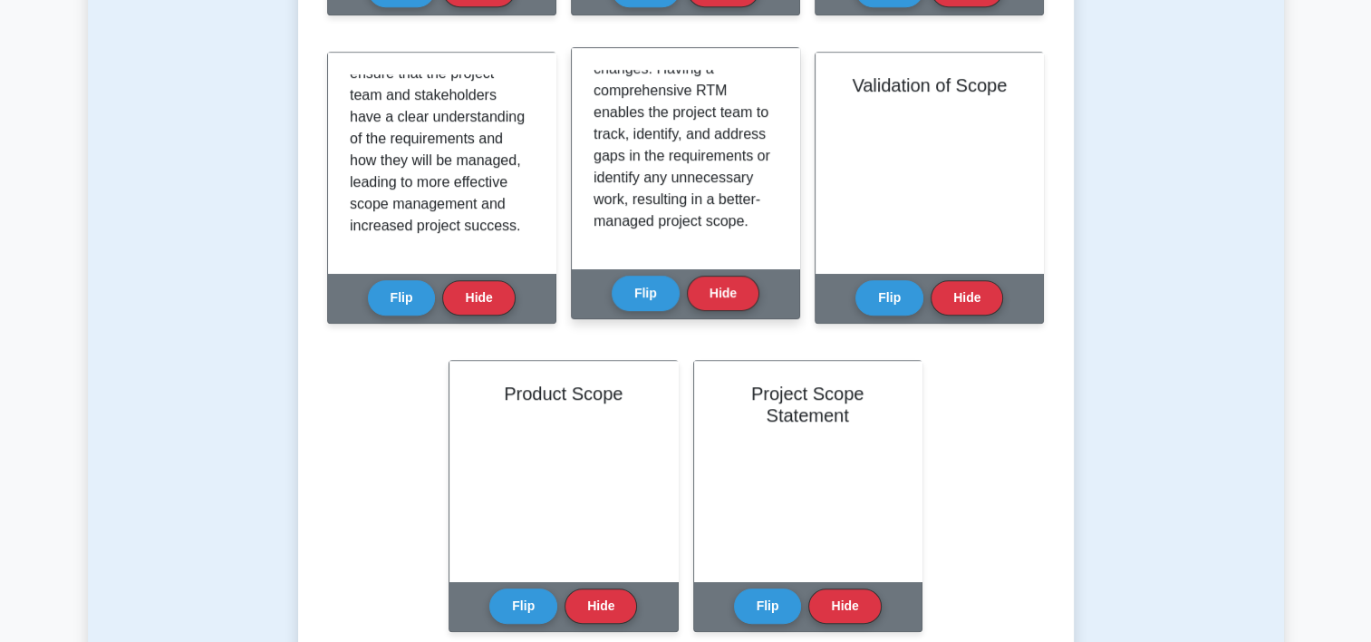
scroll to position [315, 0]
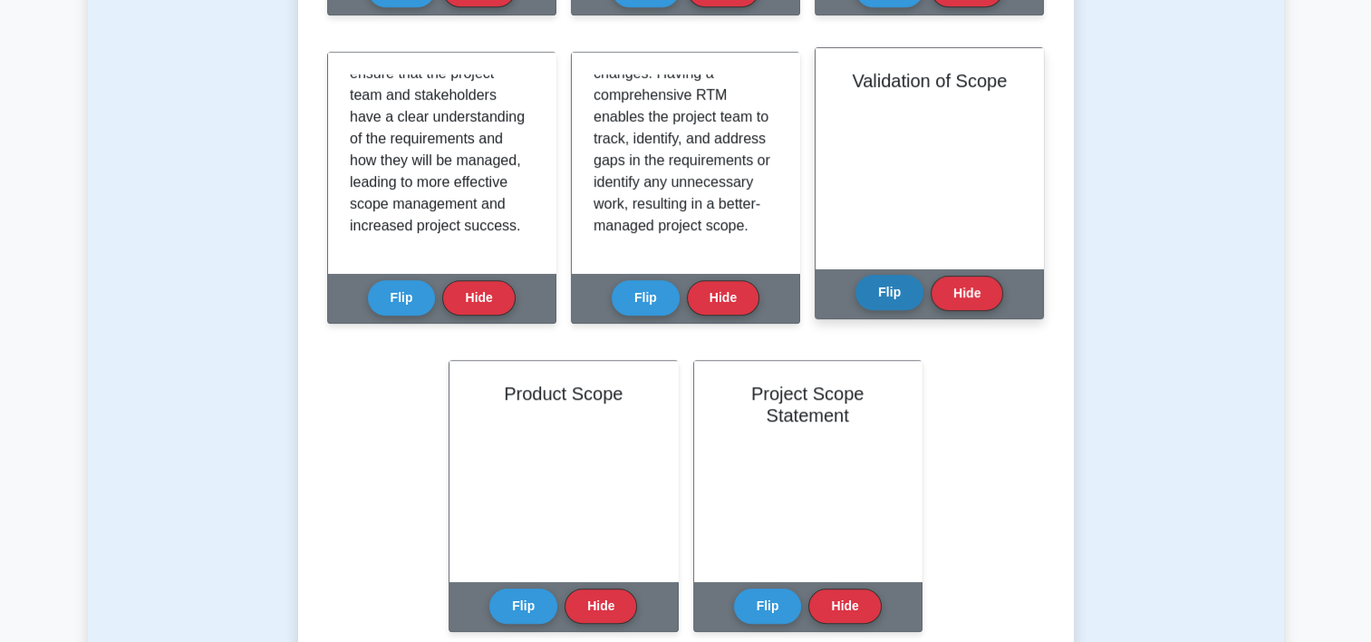
click at [858, 295] on button "Flip" at bounding box center [890, 292] width 68 height 35
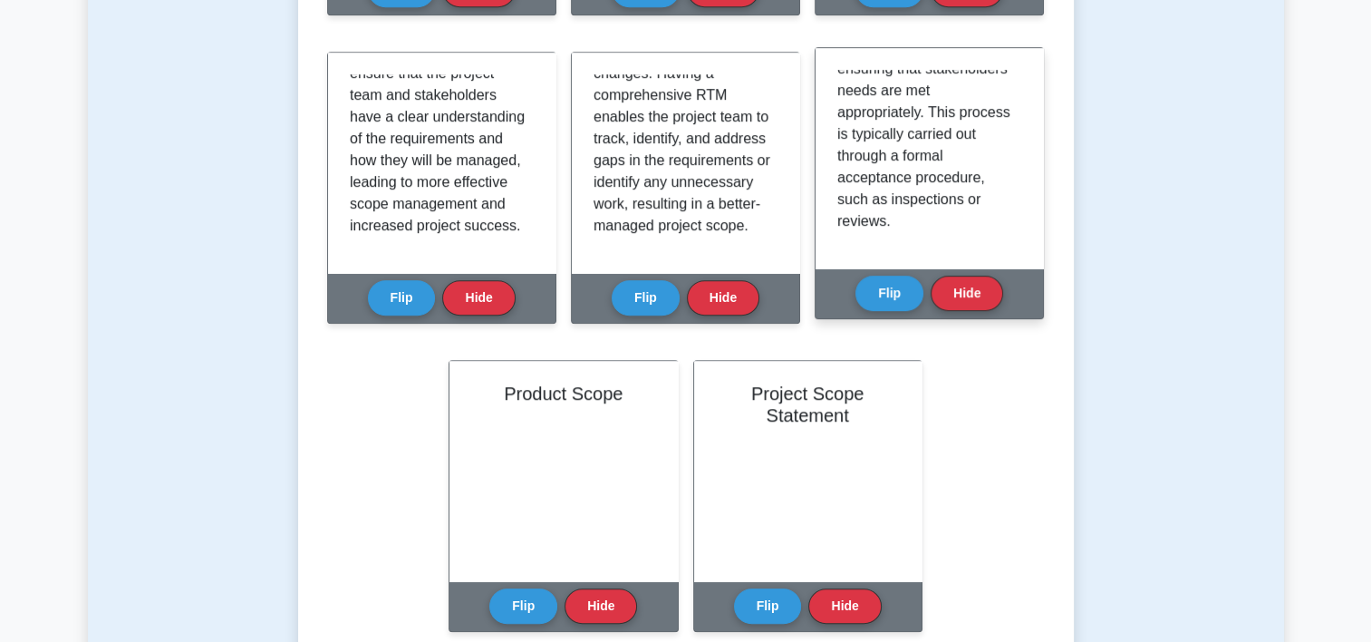
scroll to position [402, 0]
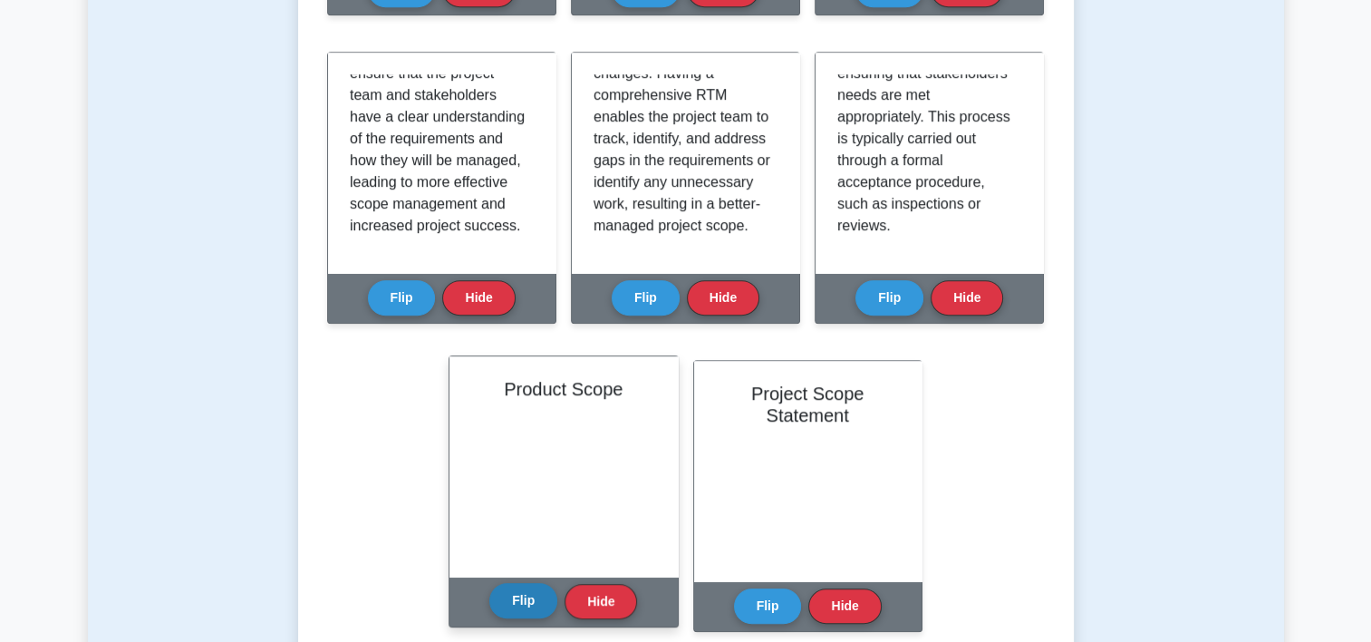
click at [533, 604] on button "Flip" at bounding box center [523, 600] width 68 height 35
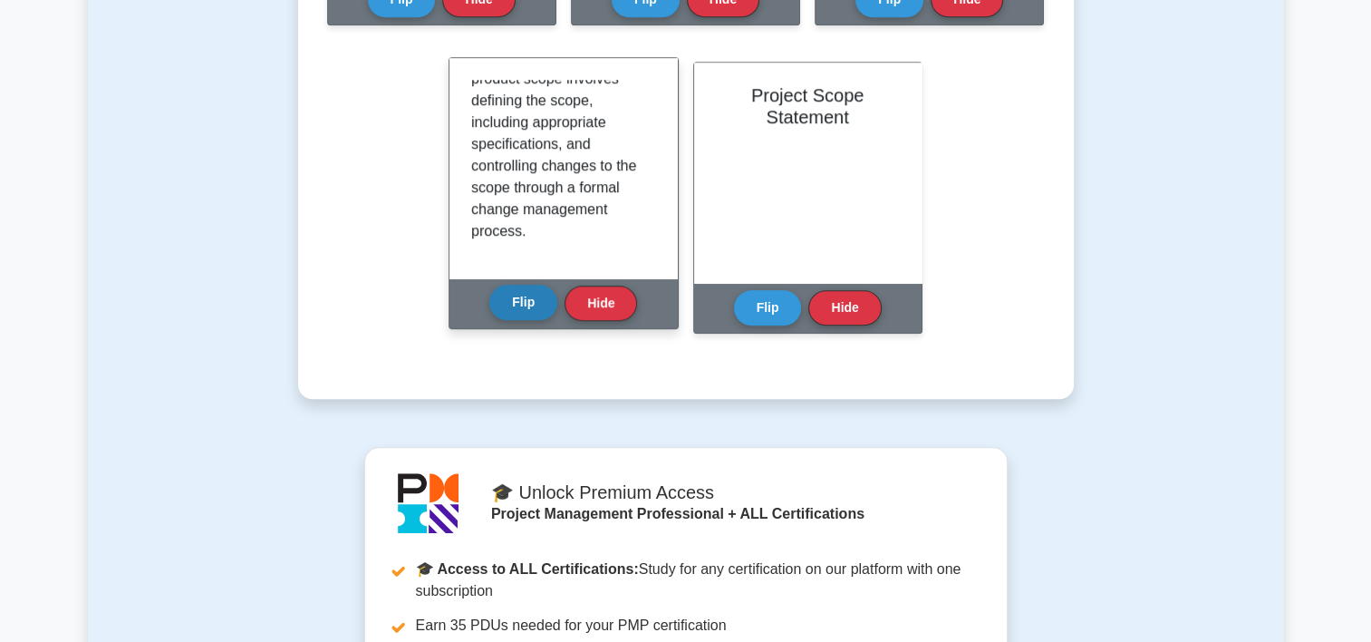
click at [541, 308] on button "Flip" at bounding box center [523, 302] width 68 height 35
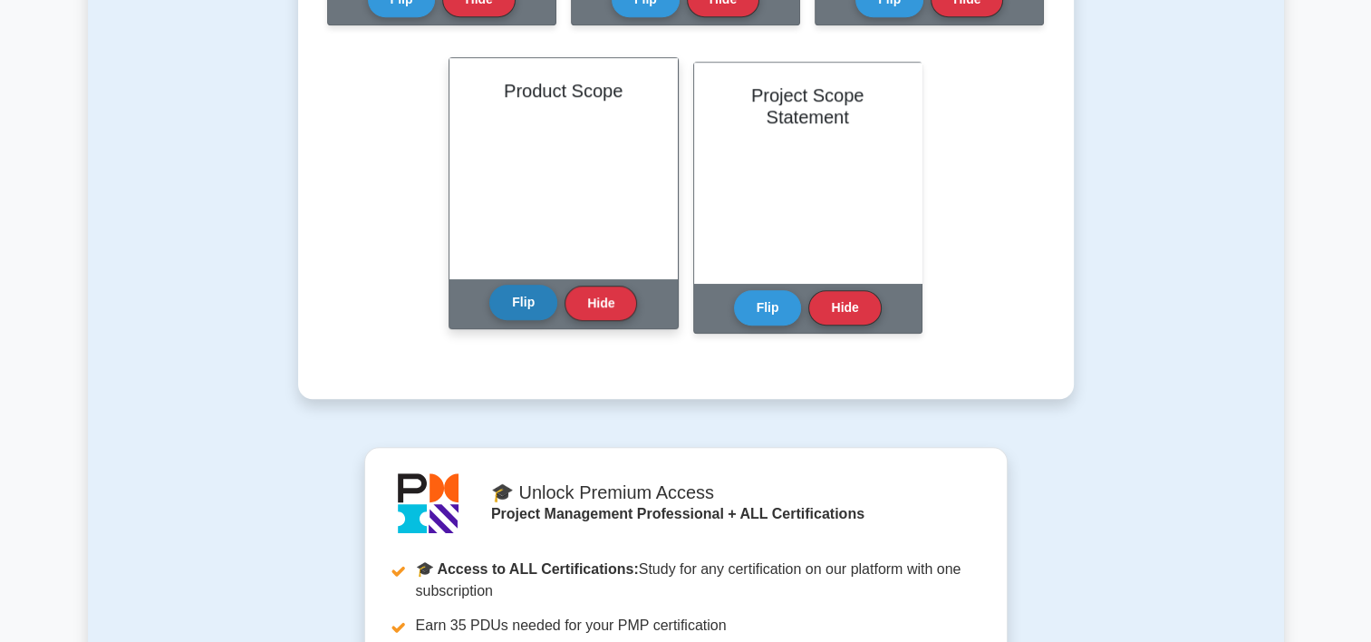
click at [541, 308] on button "Flip" at bounding box center [523, 302] width 68 height 35
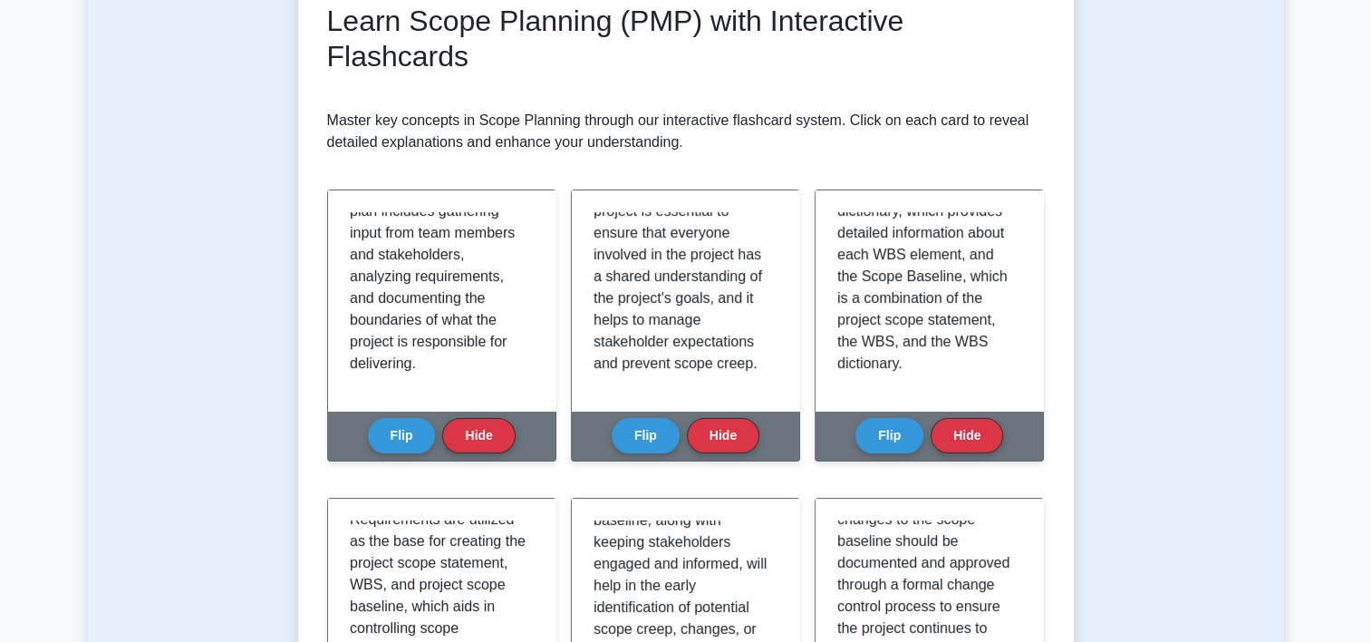
scroll to position [315, 0]
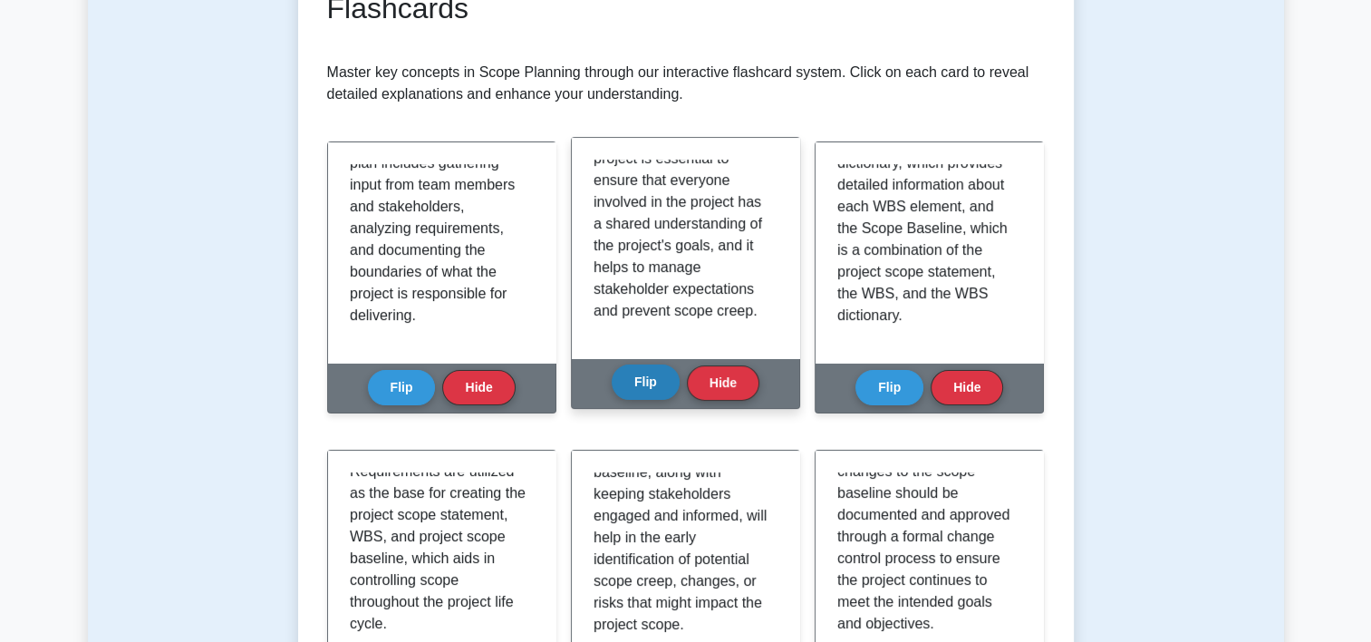
click at [662, 374] on button "Flip" at bounding box center [646, 381] width 68 height 35
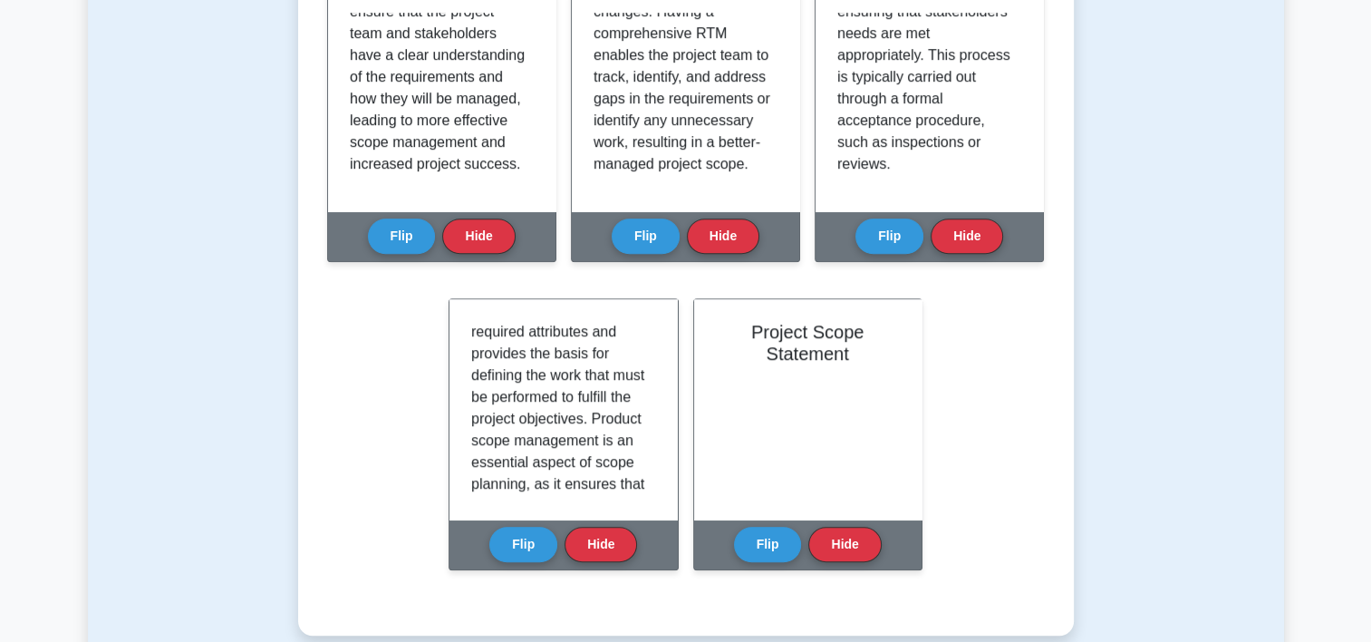
scroll to position [1273, 0]
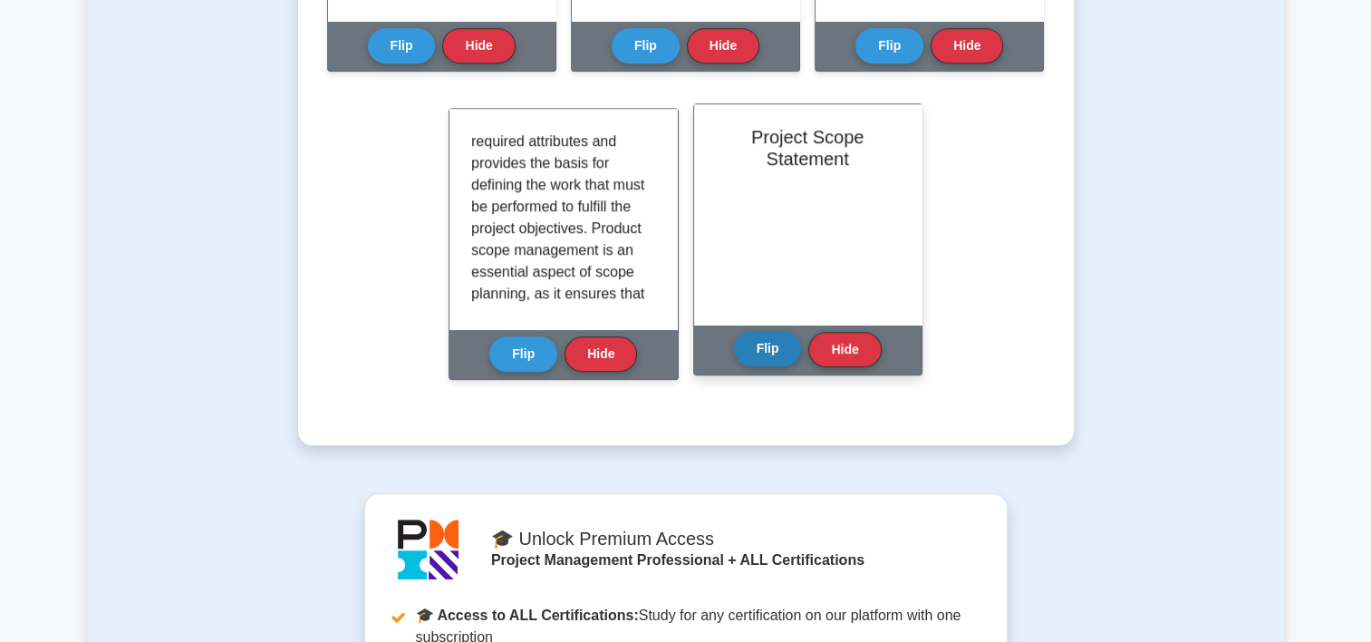
click at [754, 350] on button "Flip" at bounding box center [768, 348] width 68 height 35
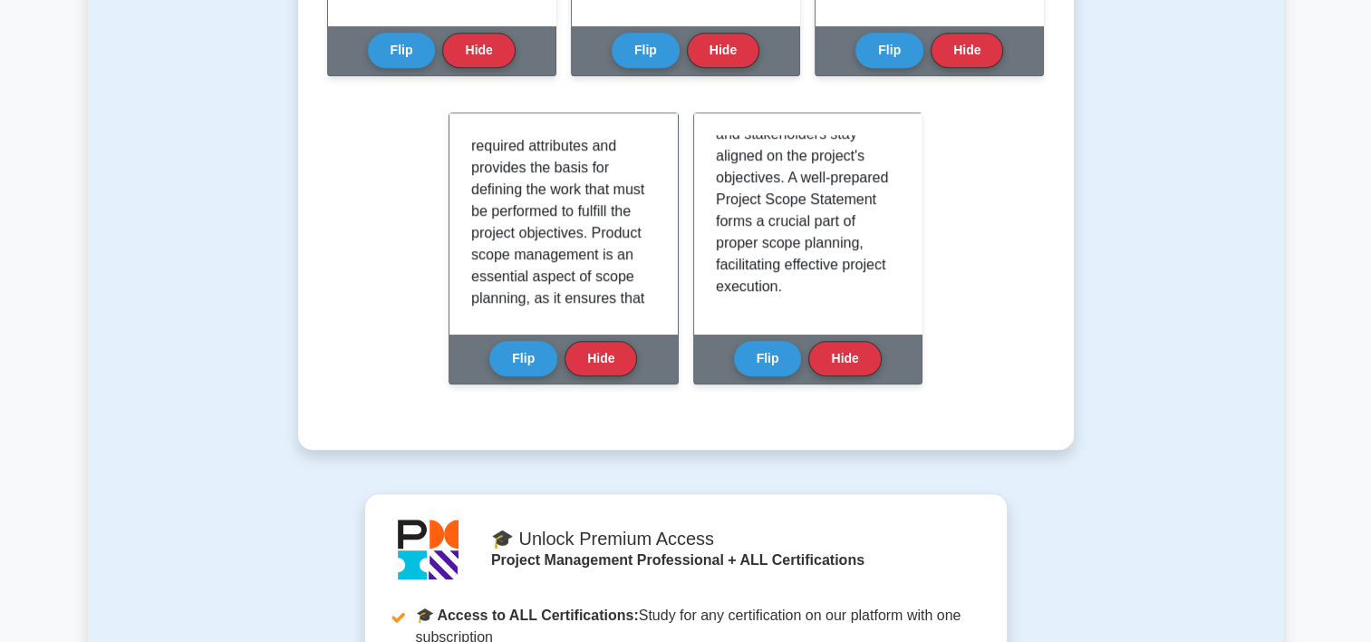
scroll to position [0, 0]
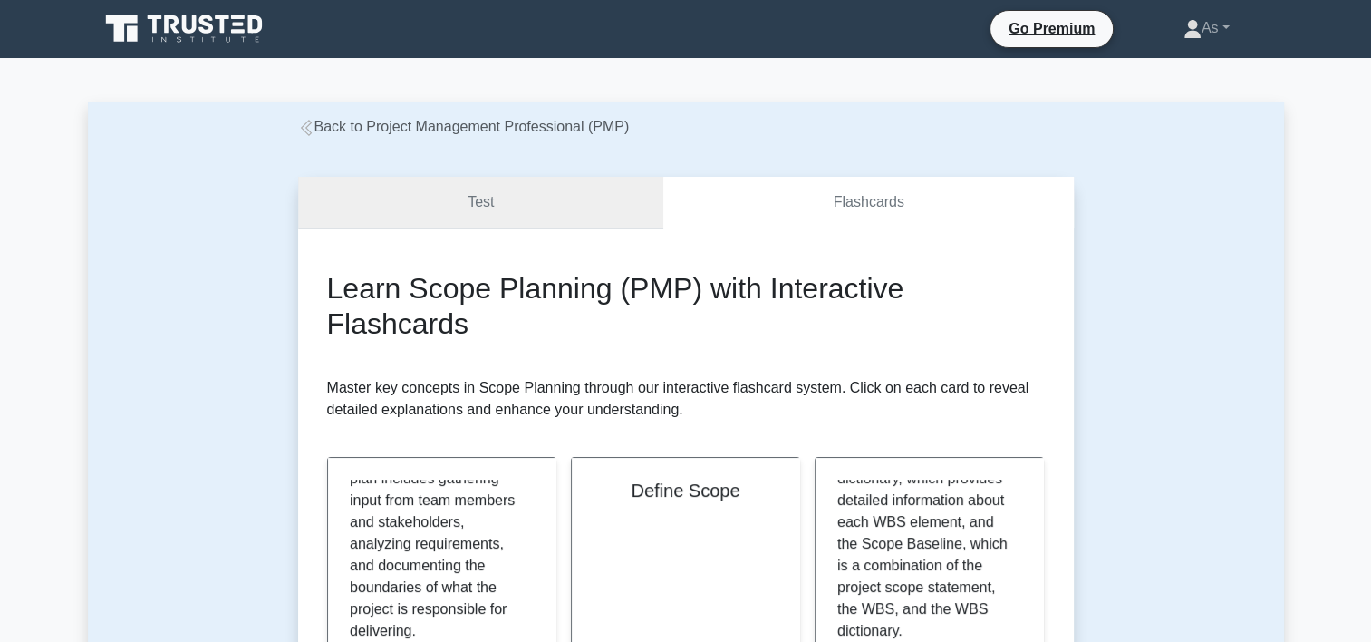
click at [620, 218] on link "Test" at bounding box center [481, 203] width 366 height 52
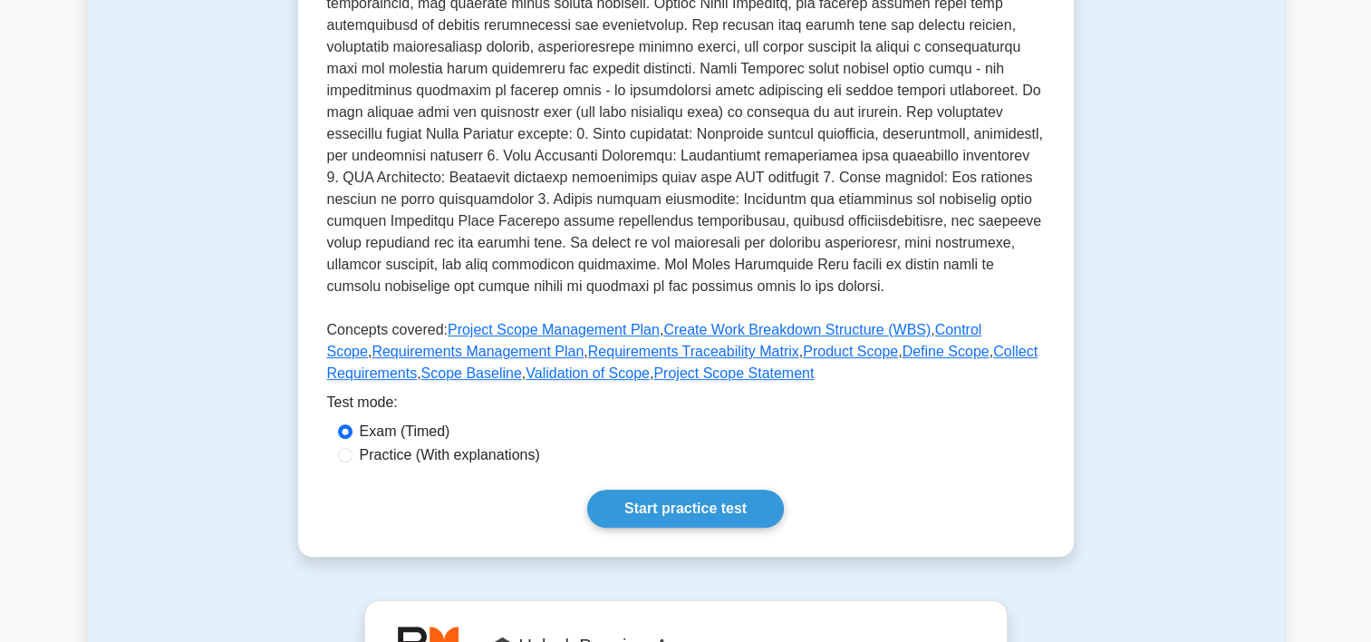
scroll to position [532, 0]
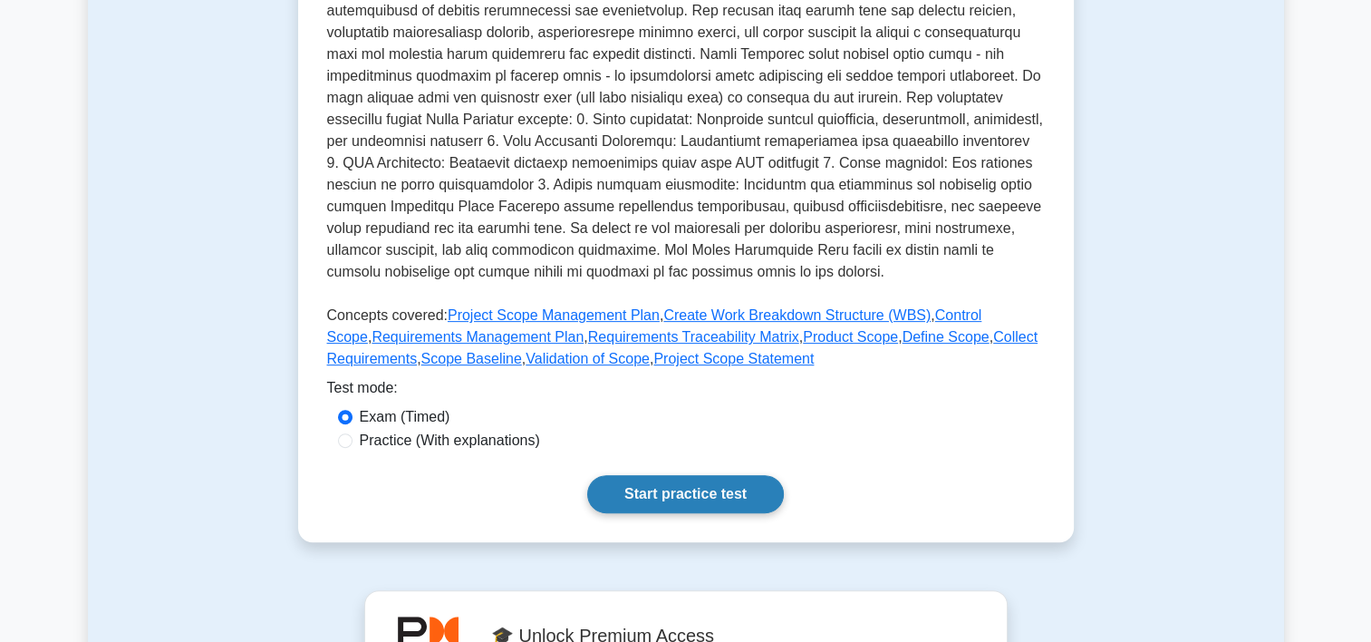
click at [722, 478] on link "Start practice test" at bounding box center [685, 494] width 197 height 38
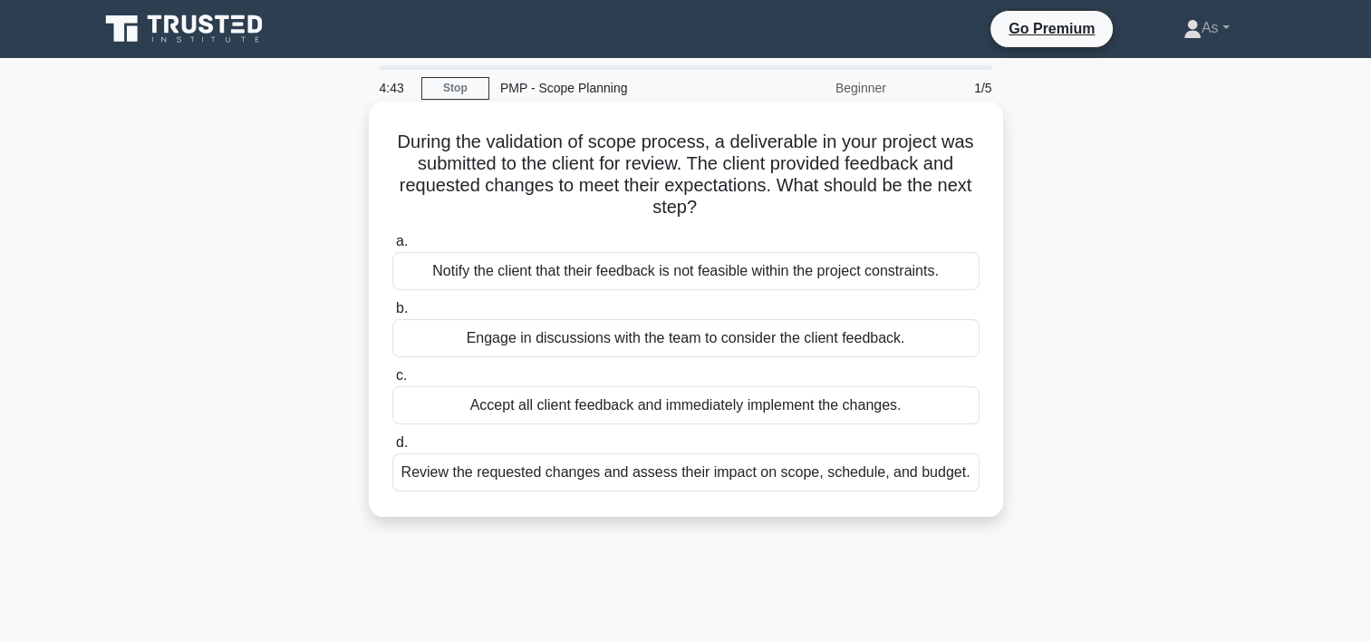
click at [914, 476] on div "Review the requested changes and assess their impact on scope, schedule, and bu…" at bounding box center [685, 472] width 587 height 38
click at [392, 449] on input "d. Review the requested changes and assess their impact on scope, schedule, and…" at bounding box center [392, 443] width 0 height 12
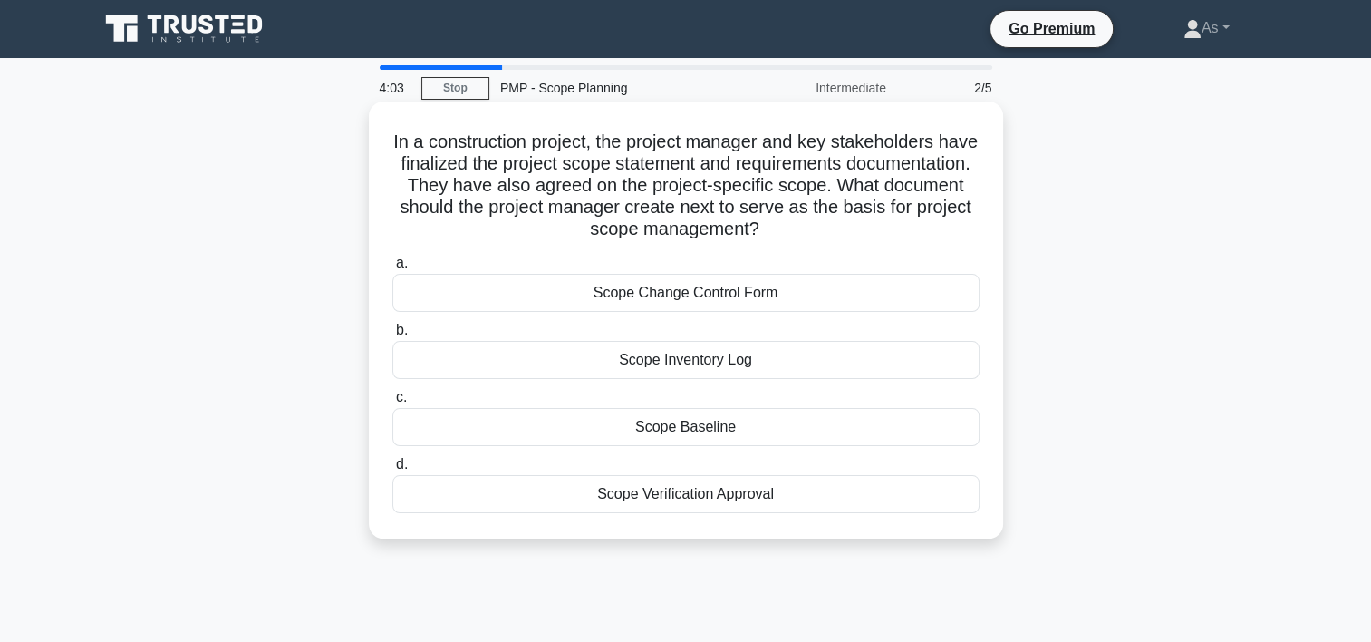
click at [849, 431] on div "Scope Baseline" at bounding box center [685, 427] width 587 height 38
click at [392, 403] on input "c. Scope Baseline" at bounding box center [392, 398] width 0 height 12
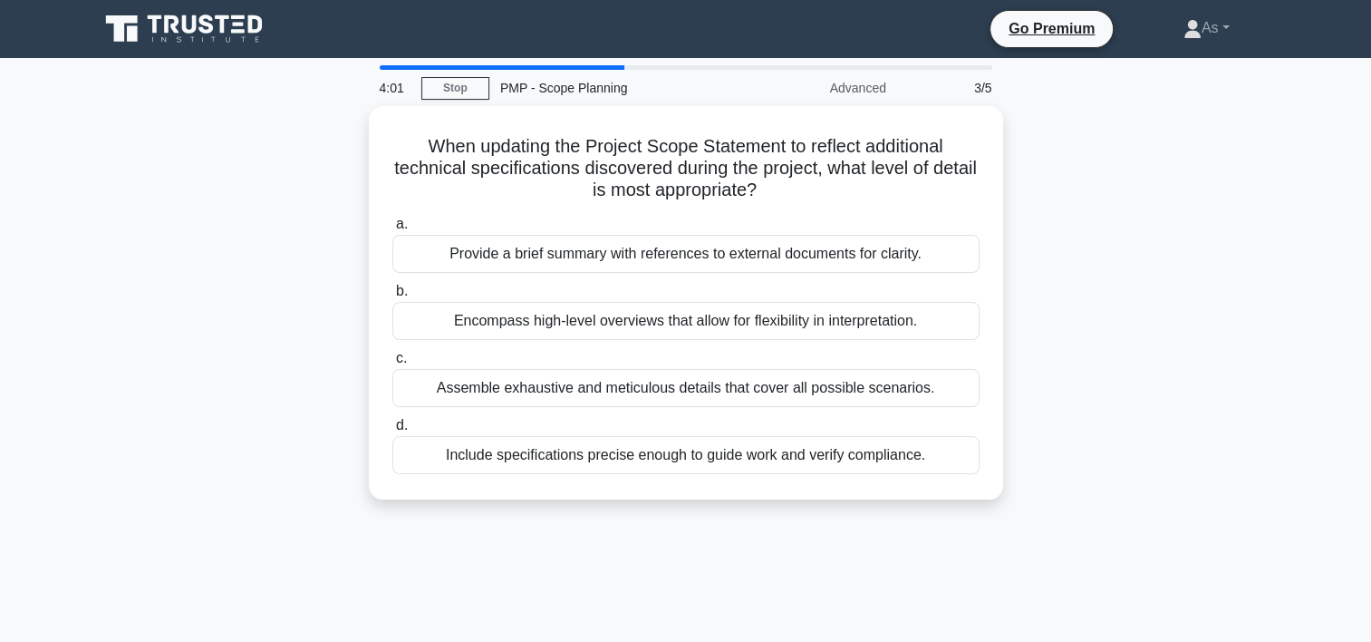
click at [1061, 272] on div "When updating the Project Scope Statement to reflect additional technical speci…" at bounding box center [686, 313] width 1196 height 415
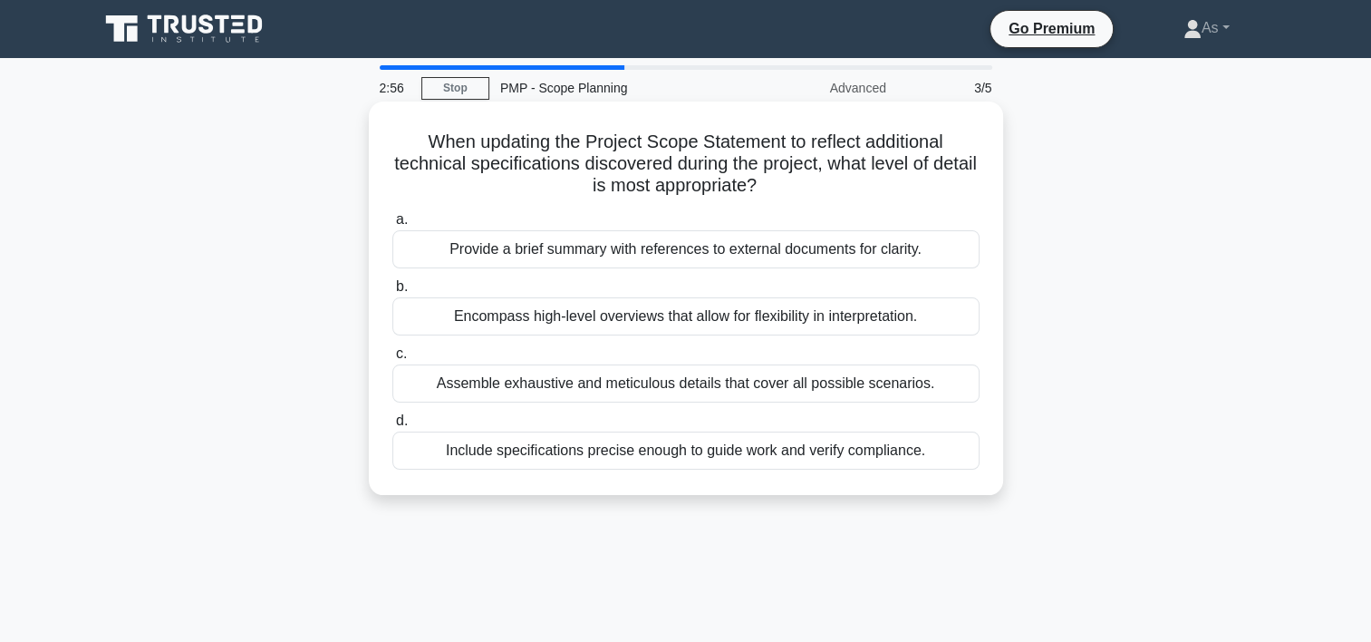
click at [895, 255] on div "Provide a brief summary with references to external documents for clarity." at bounding box center [685, 249] width 587 height 38
click at [392, 226] on input "a. Provide a brief summary with references to external documents for clarity." at bounding box center [392, 220] width 0 height 12
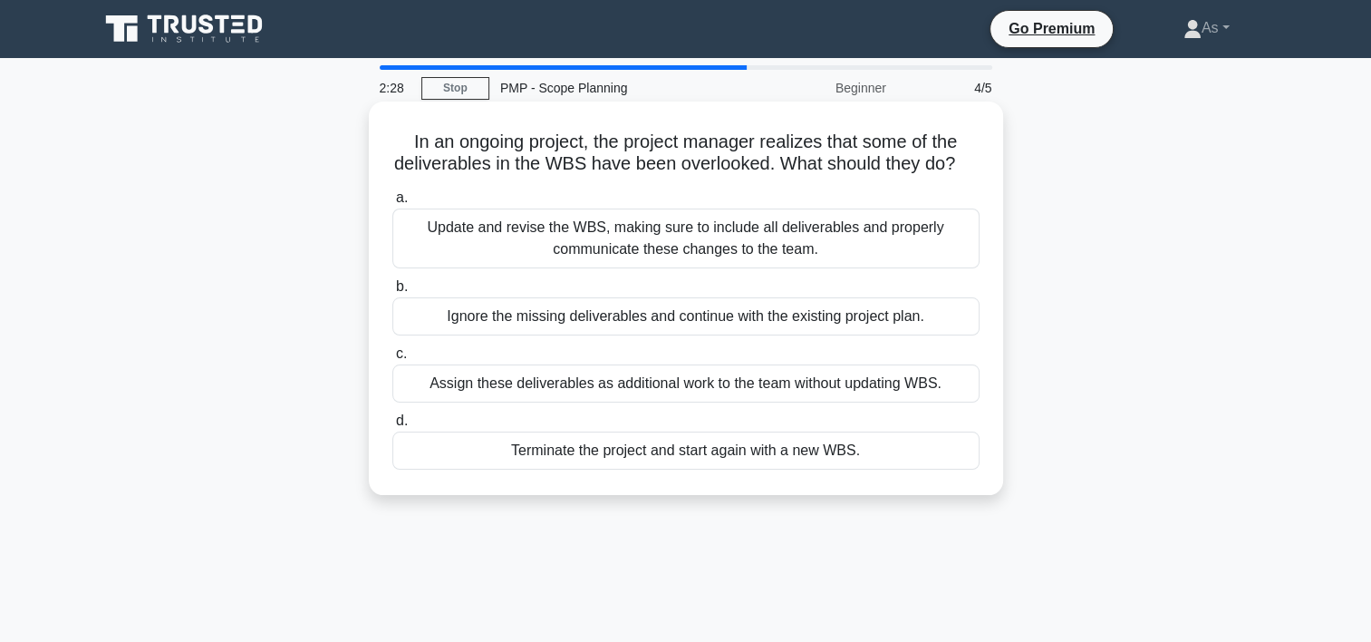
click at [893, 254] on div "Update and revise the WBS, making sure to include all deliverables and properly…" at bounding box center [685, 238] width 587 height 60
click at [392, 204] on input "a. Update and revise the WBS, making sure to include all deliverables and prope…" at bounding box center [392, 198] width 0 height 12
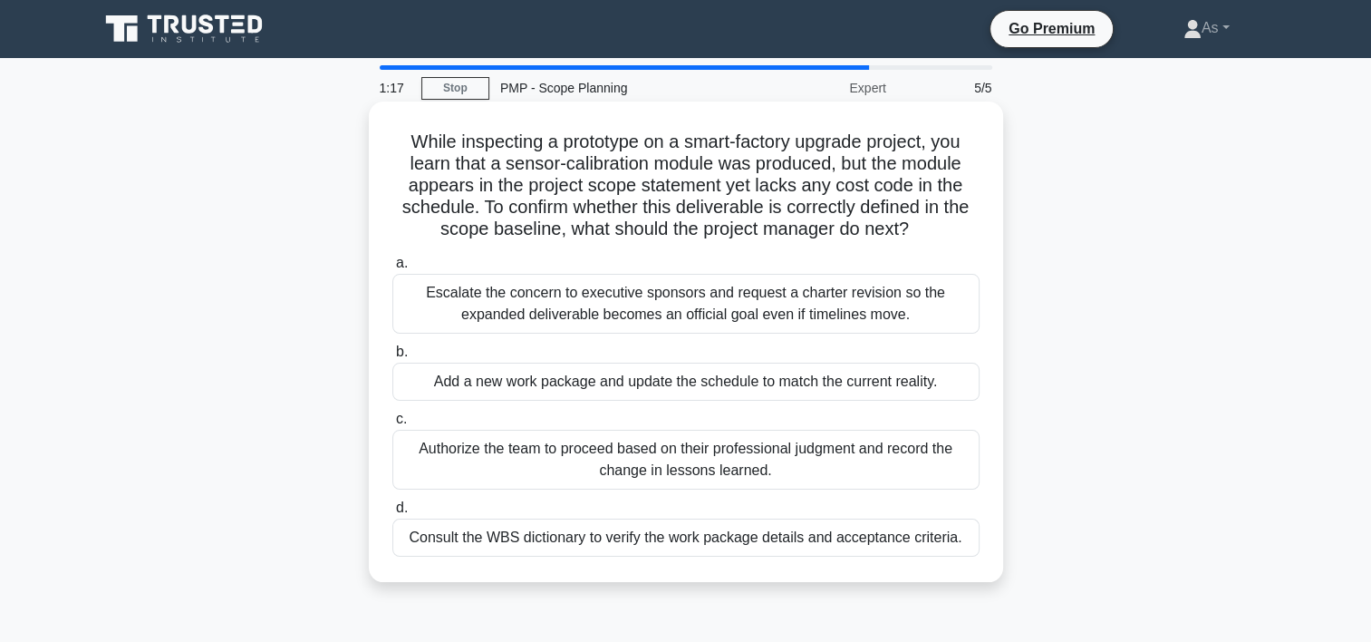
click at [885, 545] on div "Consult the WBS dictionary to verify the work package details and acceptance cr…" at bounding box center [685, 537] width 587 height 38
click at [392, 514] on input "d. Consult the WBS dictionary to verify the work package details and acceptance…" at bounding box center [392, 508] width 0 height 12
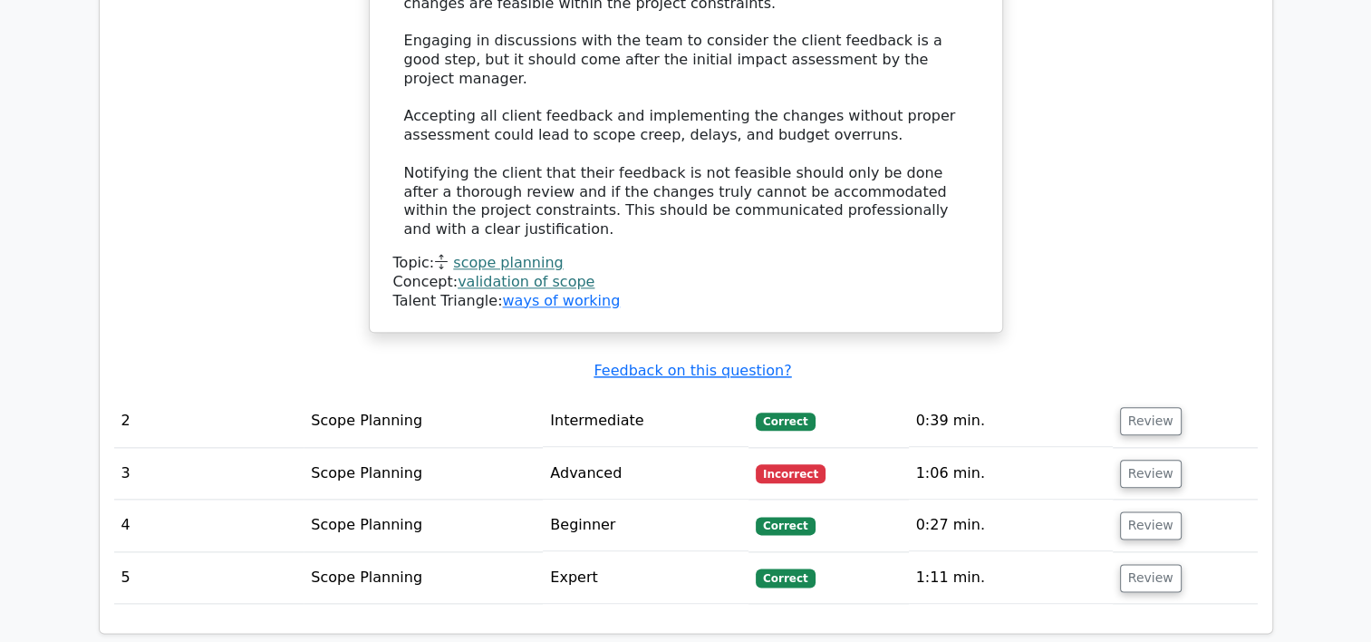
scroll to position [2090, 0]
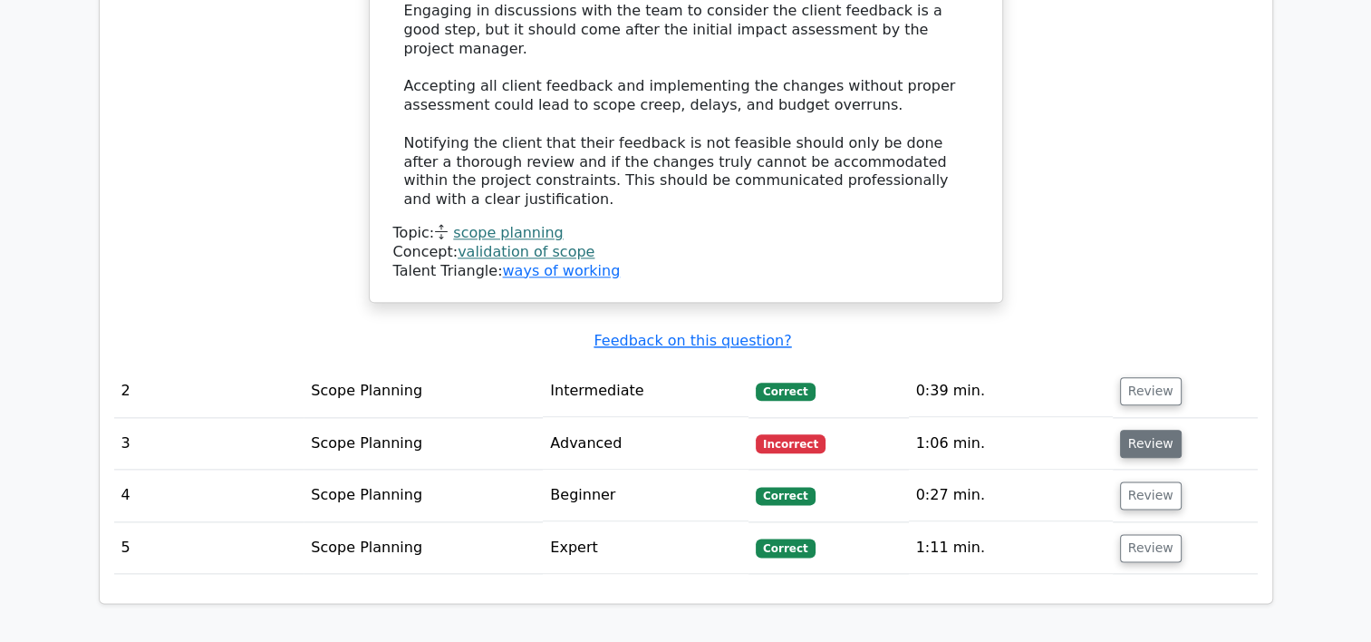
click at [1164, 430] on button "Review" at bounding box center [1151, 444] width 62 height 28
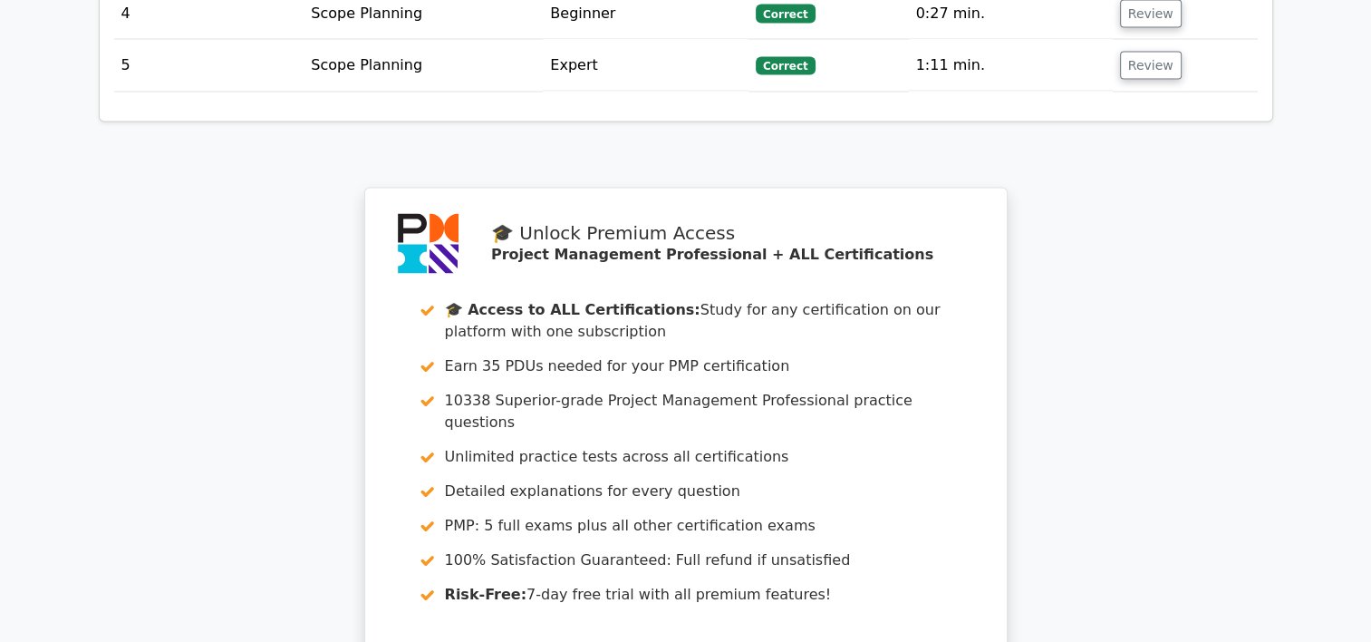
scroll to position [3657, 0]
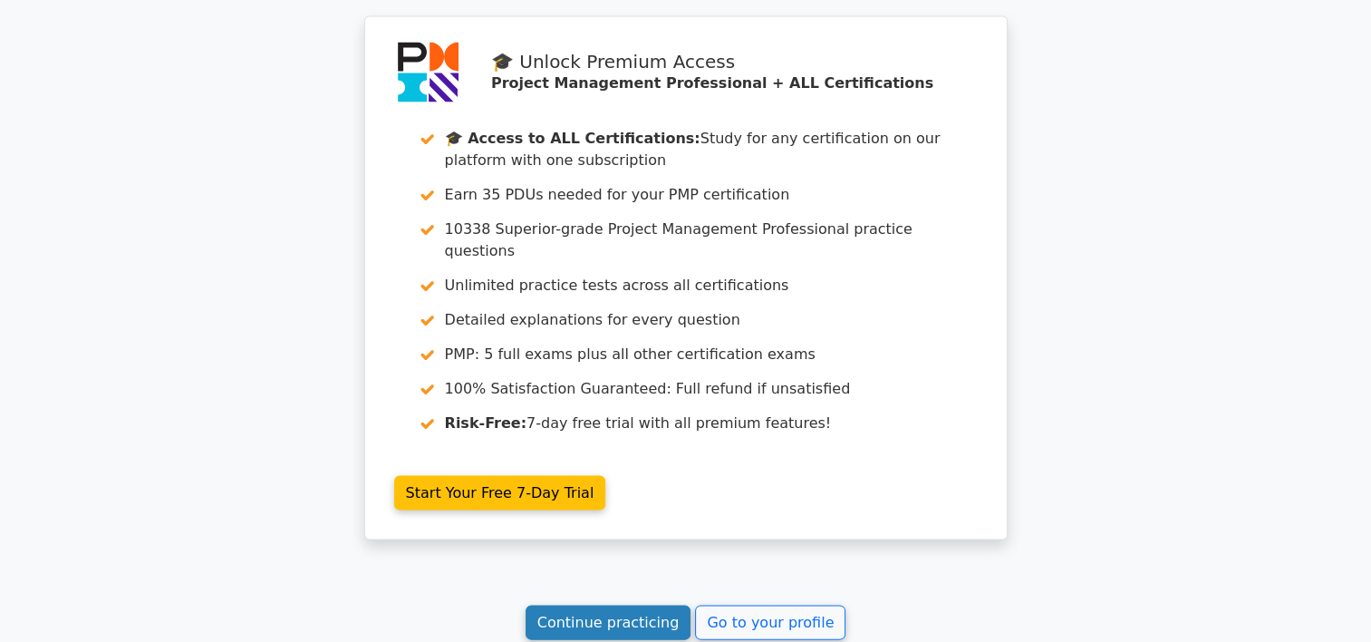
click at [627, 605] on link "Continue practicing" at bounding box center [609, 622] width 166 height 34
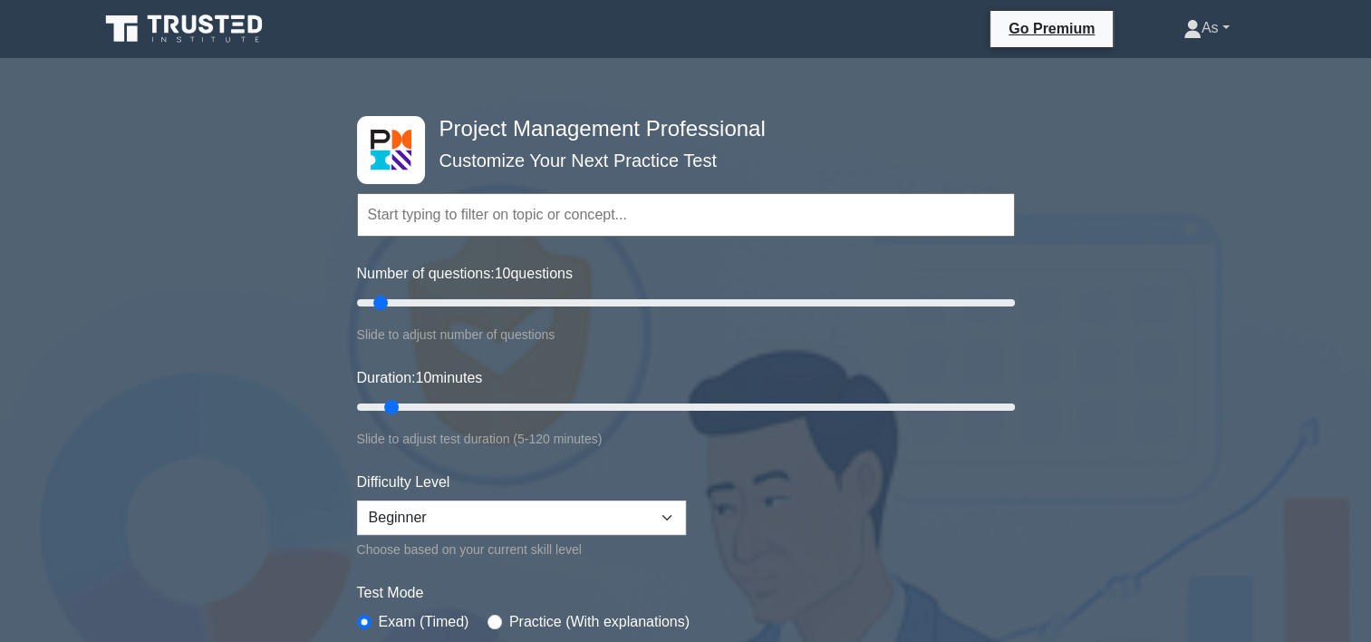
click at [1222, 28] on link "As" at bounding box center [1206, 28] width 133 height 36
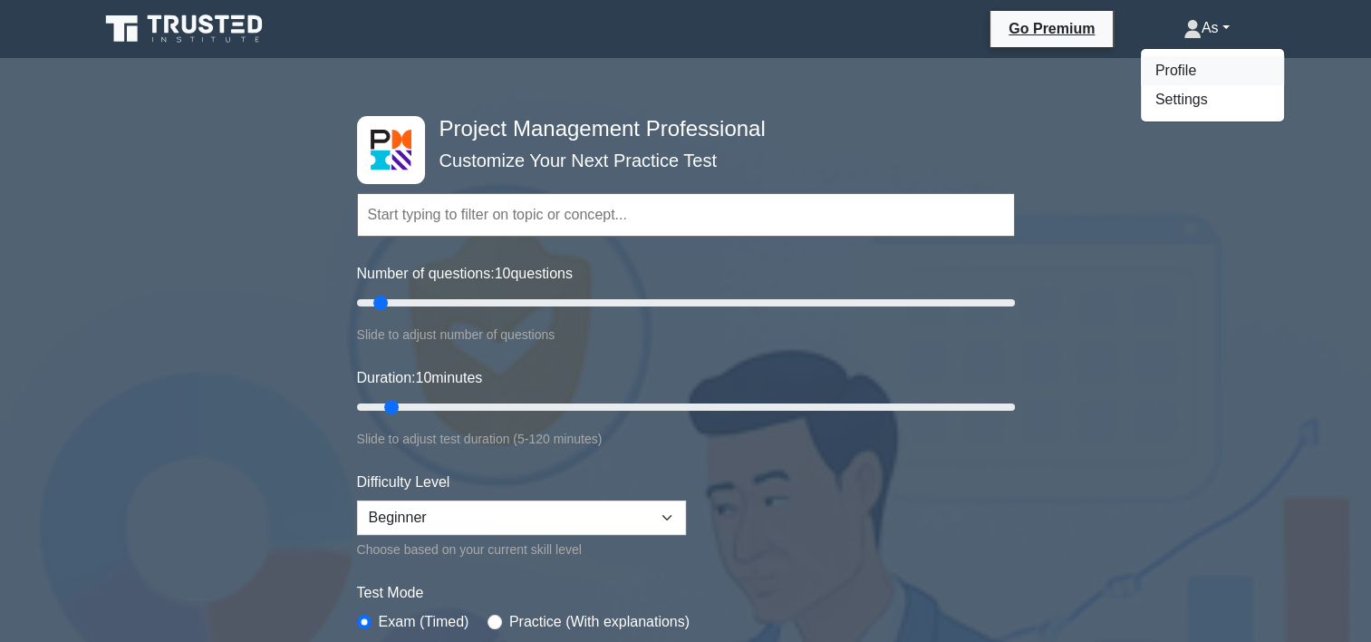
click at [1225, 75] on link "Profile" at bounding box center [1212, 70] width 143 height 29
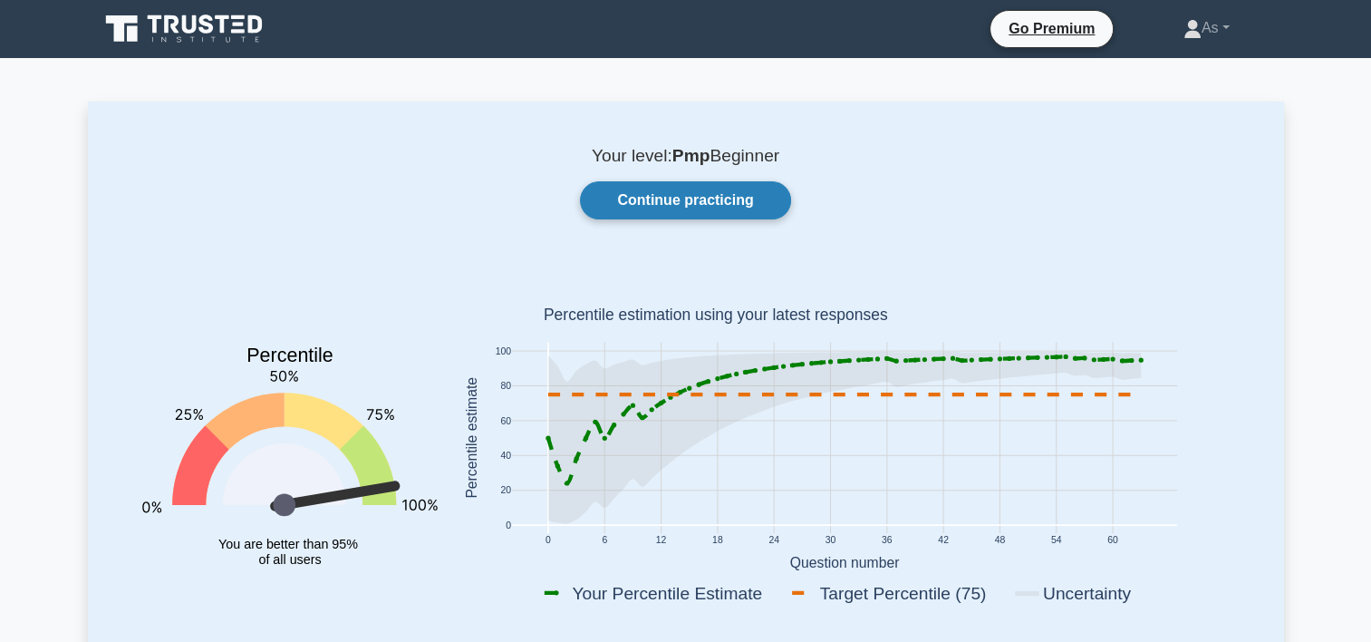
click at [732, 208] on link "Continue practicing" at bounding box center [685, 200] width 210 height 38
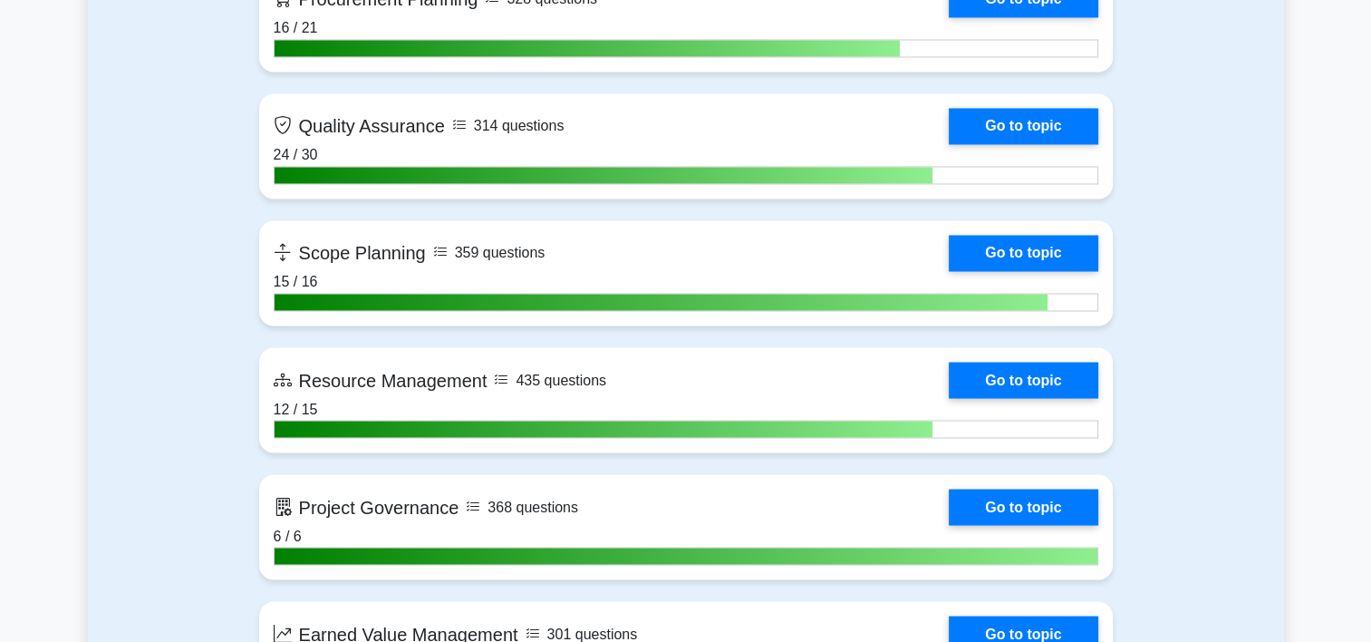
scroll to position [3134, 0]
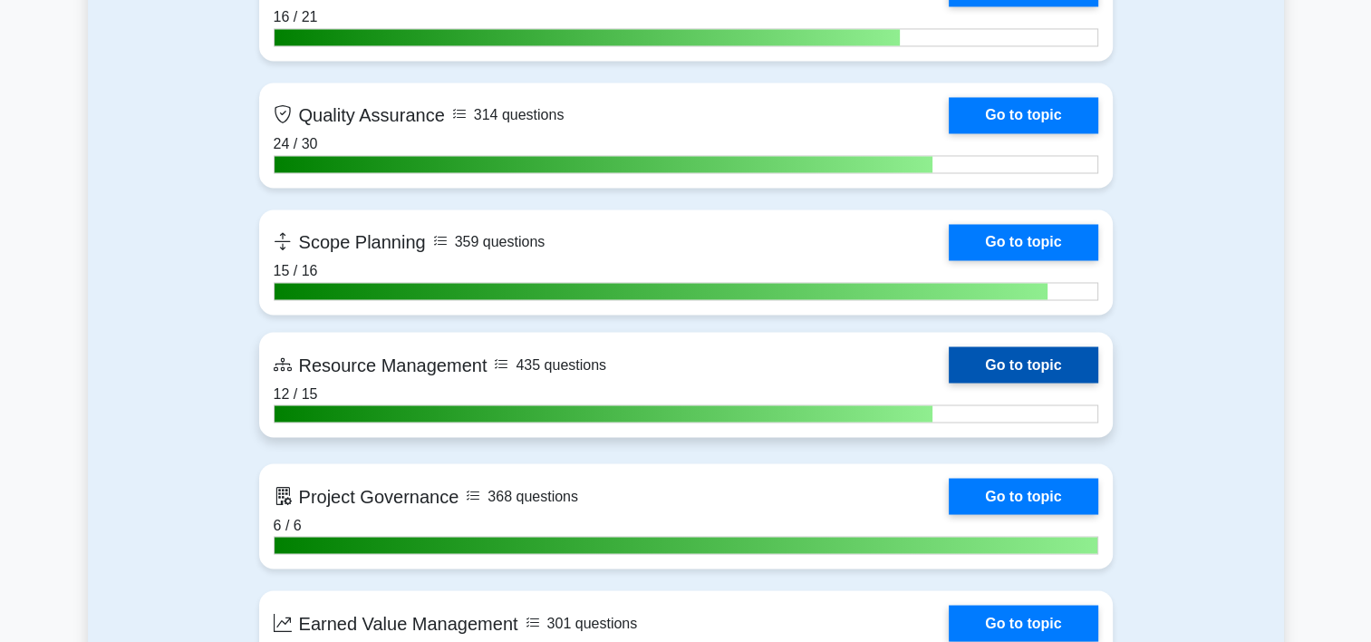
click at [949, 360] on link "Go to topic" at bounding box center [1023, 364] width 149 height 36
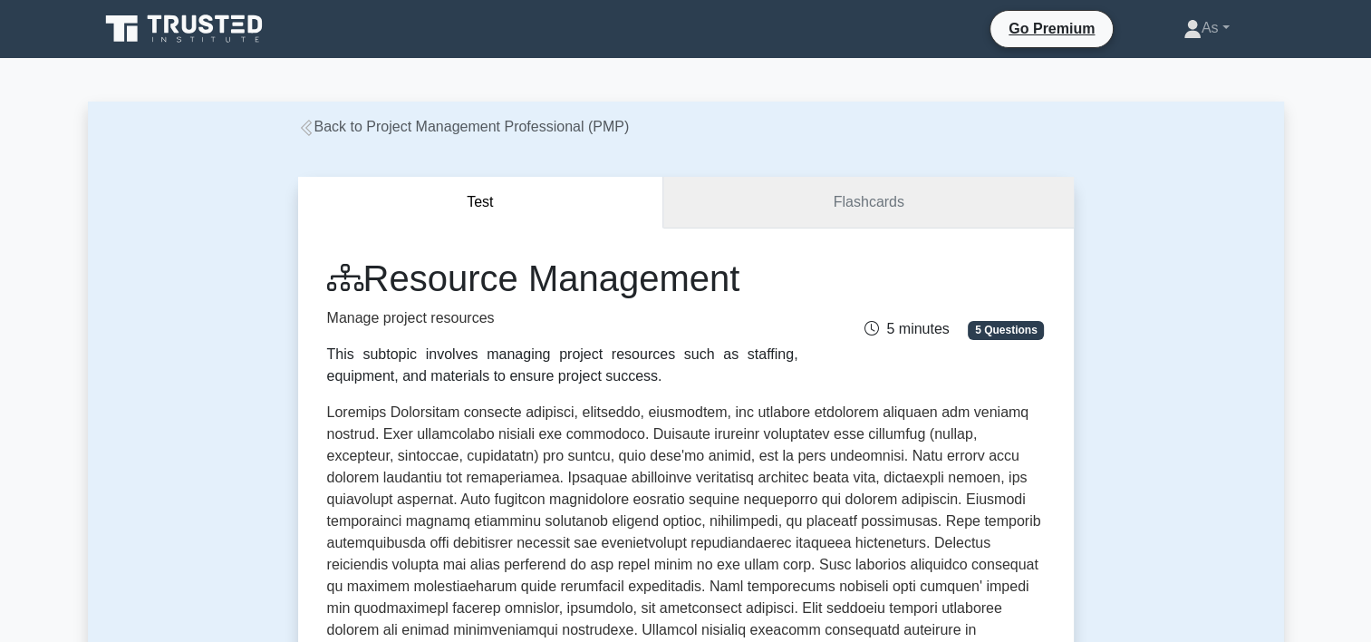
click at [856, 201] on link "Flashcards" at bounding box center [868, 203] width 410 height 52
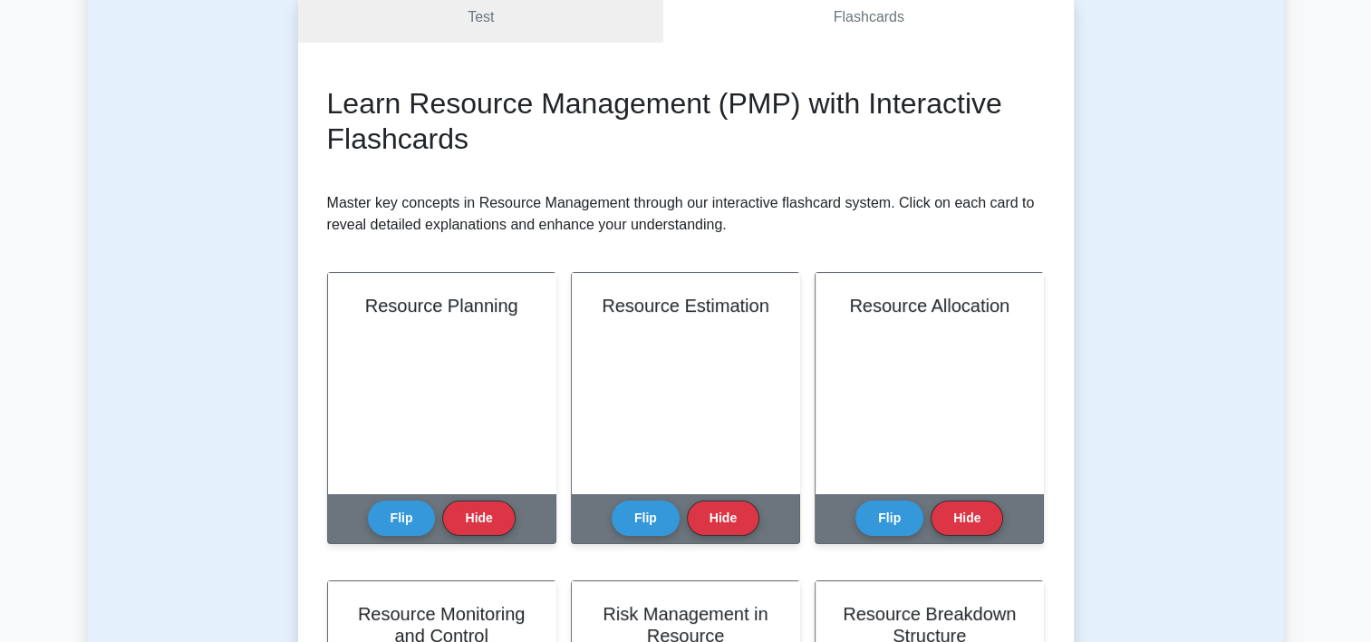
scroll to position [218, 0]
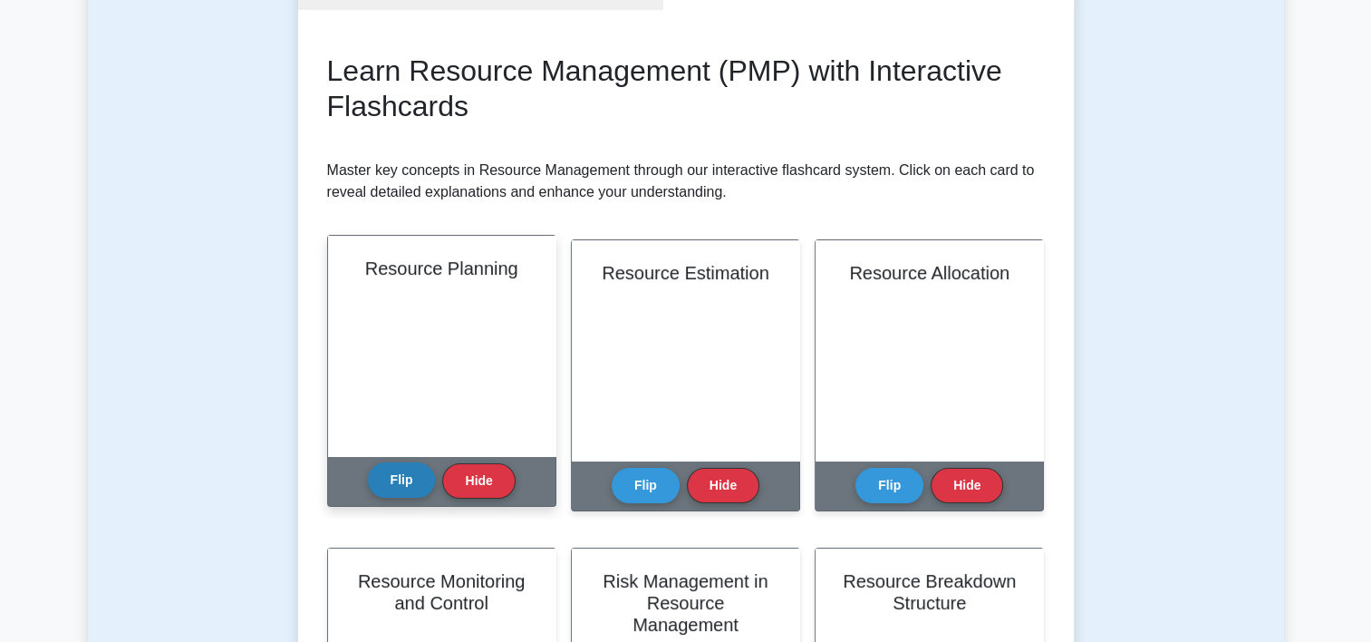
click at [410, 486] on button "Flip" at bounding box center [402, 479] width 68 height 35
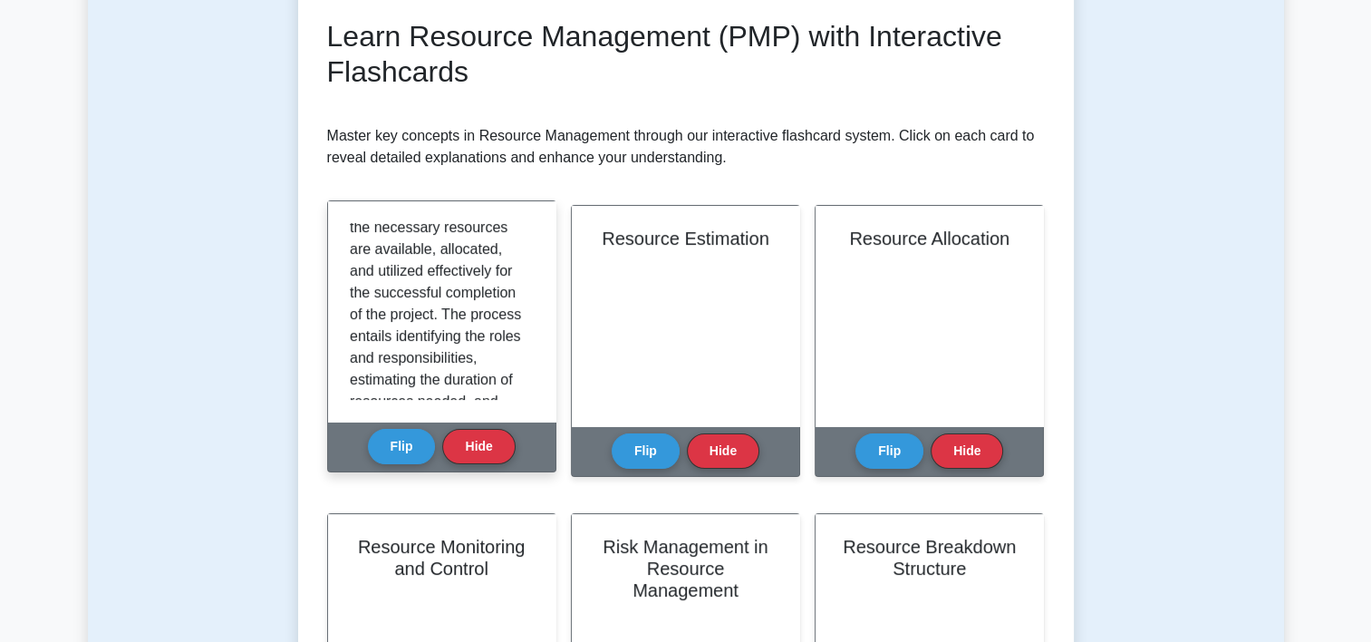
scroll to position [254, 0]
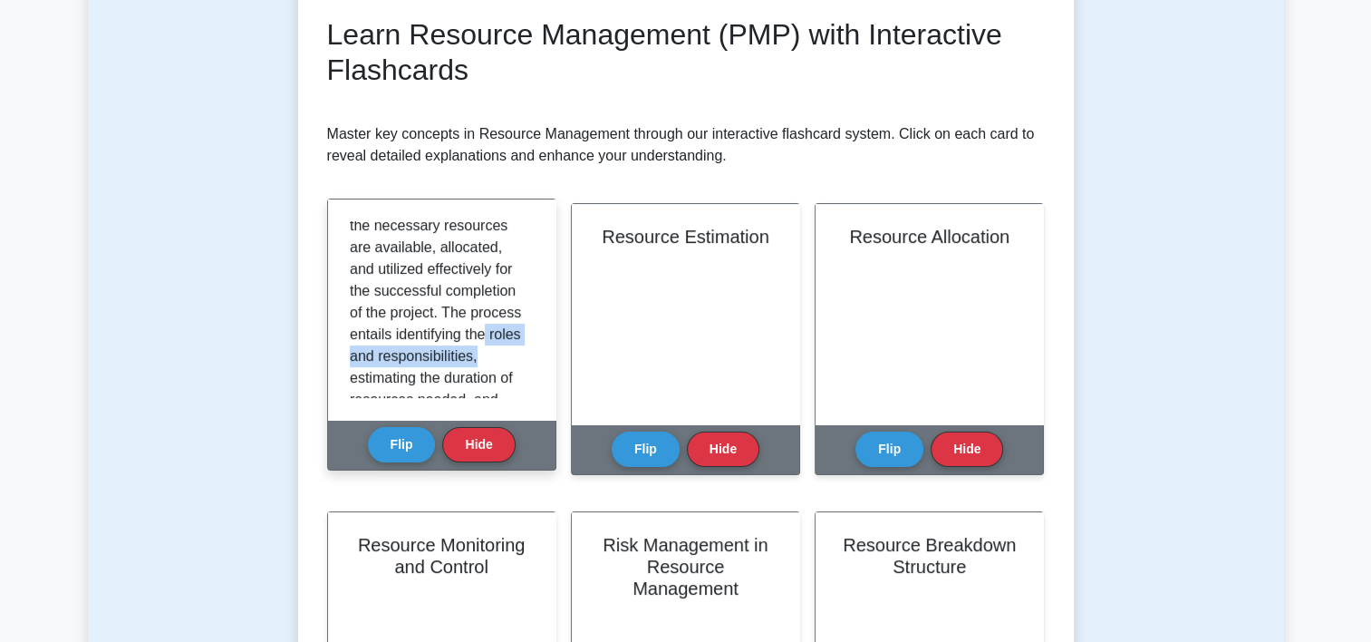
drag, startPoint x: 526, startPoint y: 354, endPoint x: 526, endPoint y: 379, distance: 24.5
click at [526, 379] on div "Resource planning is the process of determining the necessary resources require…" at bounding box center [442, 309] width 184 height 177
drag, startPoint x: 526, startPoint y: 379, endPoint x: 515, endPoint y: 359, distance: 22.7
click at [515, 359] on p "Resource planning is the process of determining the necessary resources require…" at bounding box center [438, 193] width 177 height 566
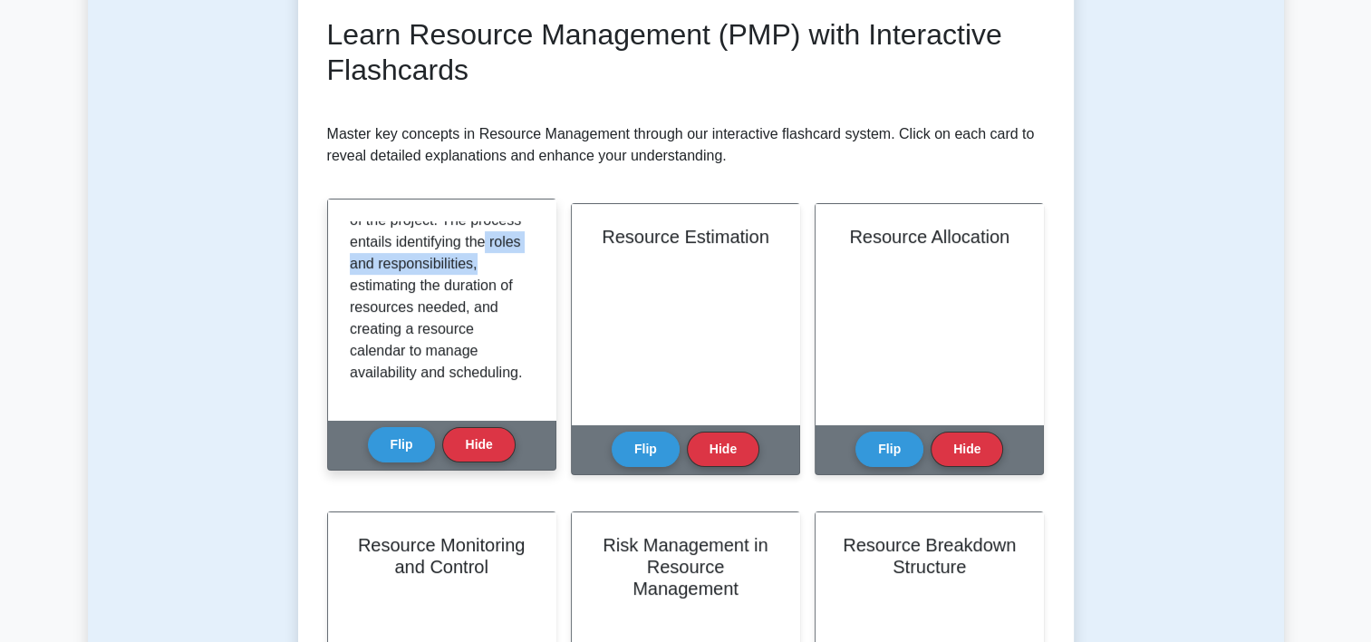
scroll to position [412, 0]
click at [494, 346] on p "Resource planning is the process of determining the necessary resources require…" at bounding box center [438, 101] width 177 height 566
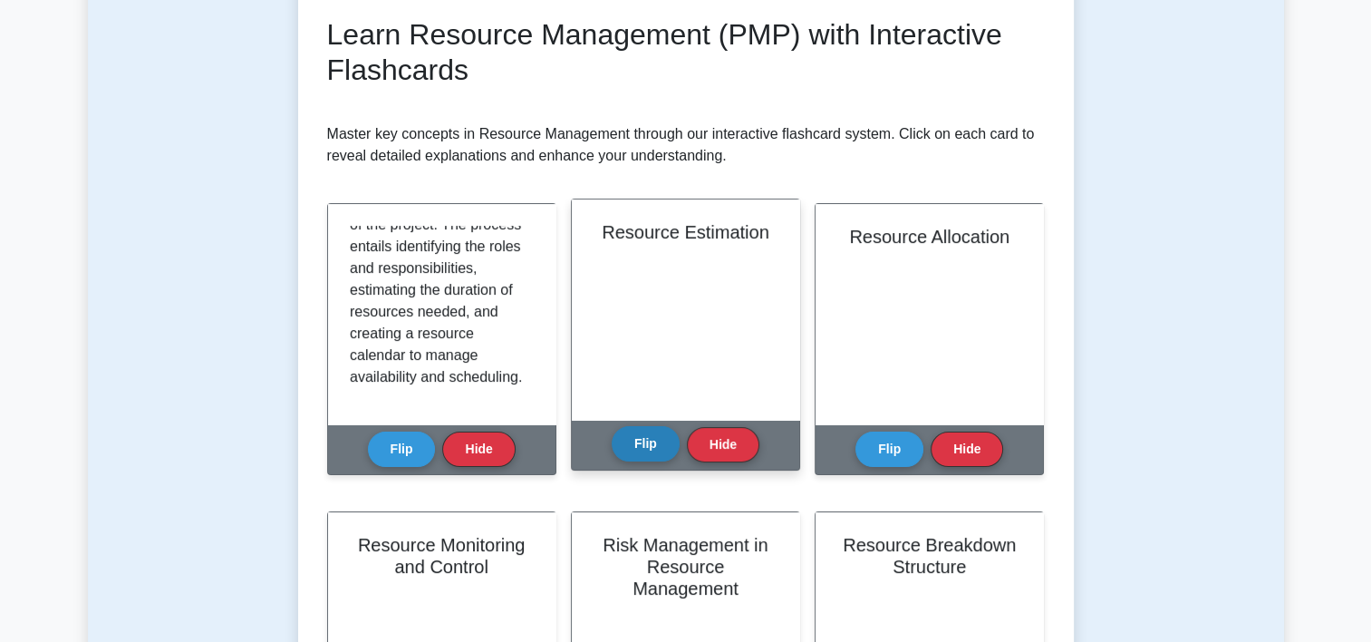
click at [643, 439] on button "Flip" at bounding box center [646, 443] width 68 height 35
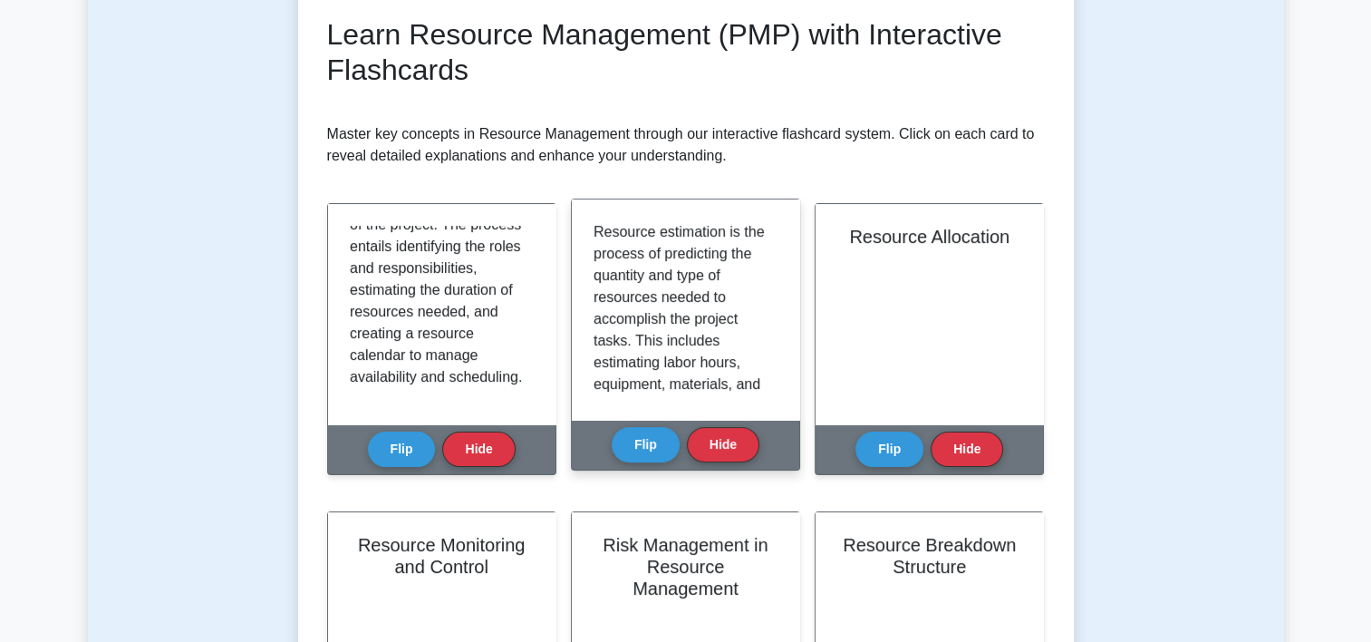
click at [769, 382] on div "Resource estimation is the process of predicting the quantity and type of resou…" at bounding box center [686, 309] width 184 height 177
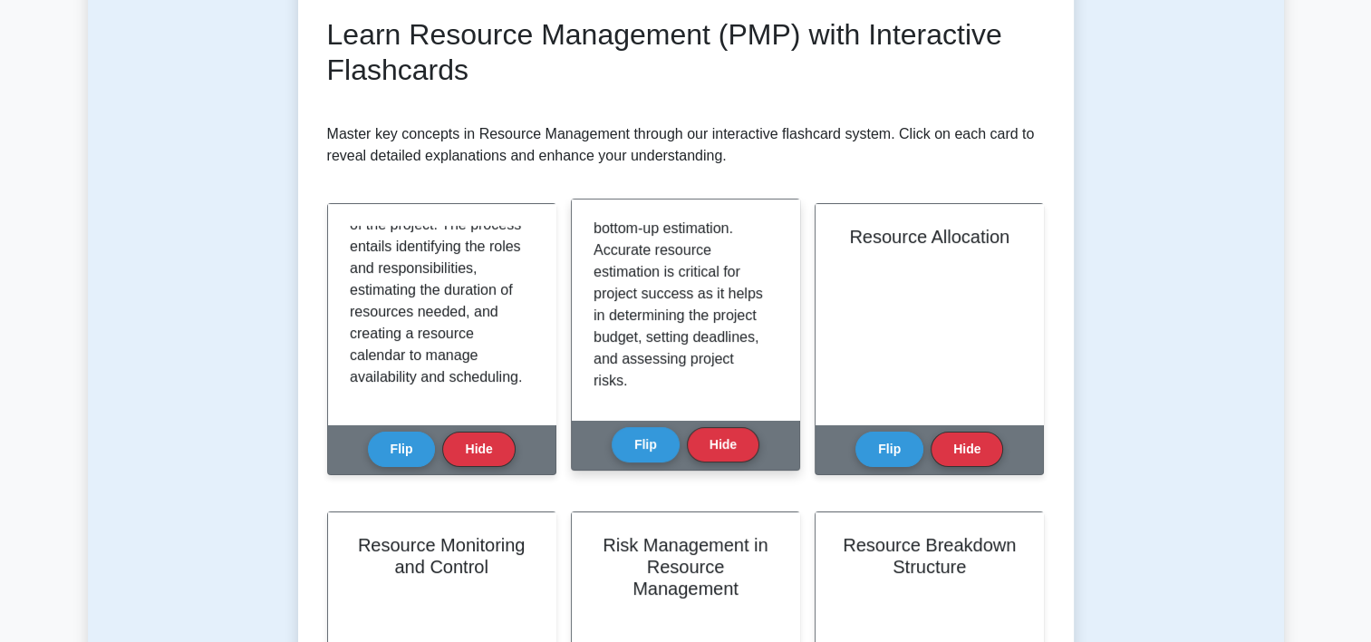
scroll to position [468, 0]
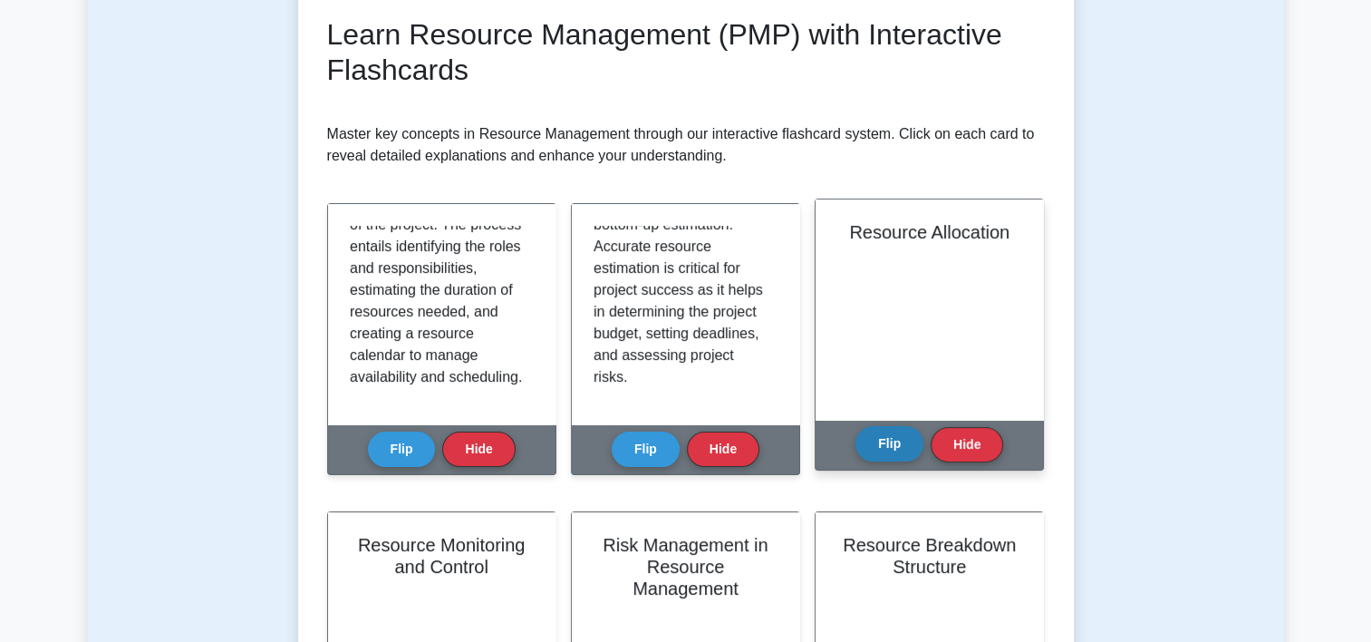
click at [905, 442] on button "Flip" at bounding box center [890, 443] width 68 height 35
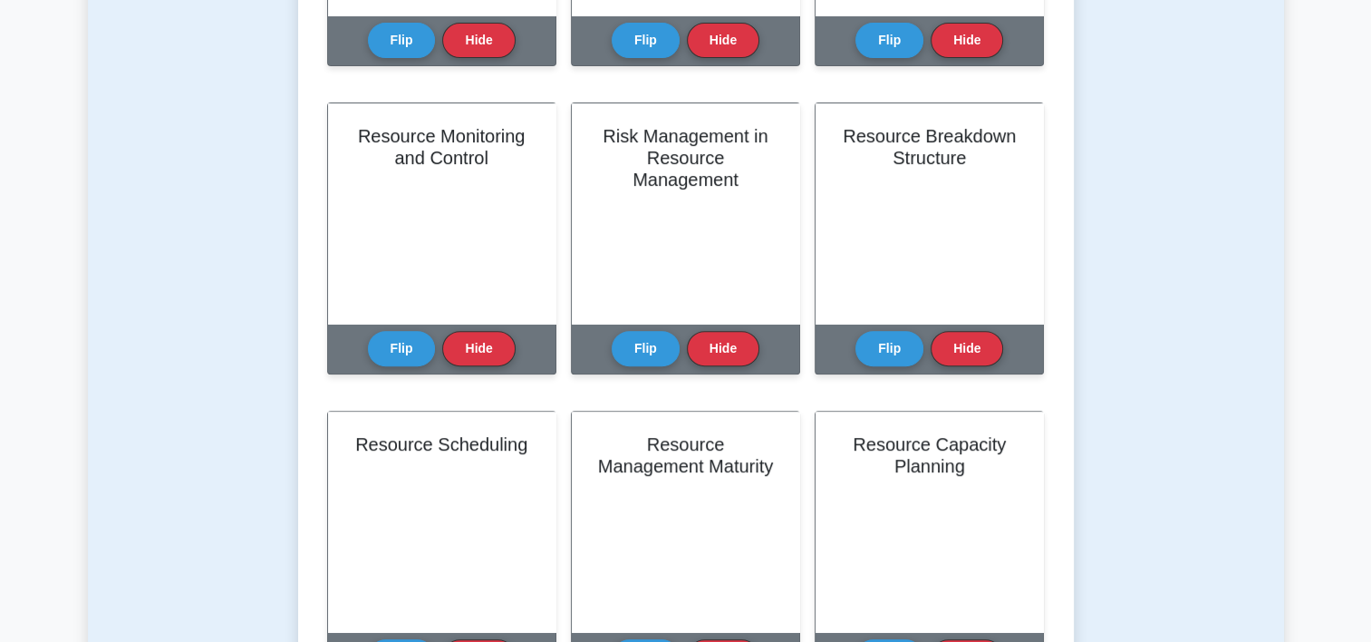
scroll to position [732, 0]
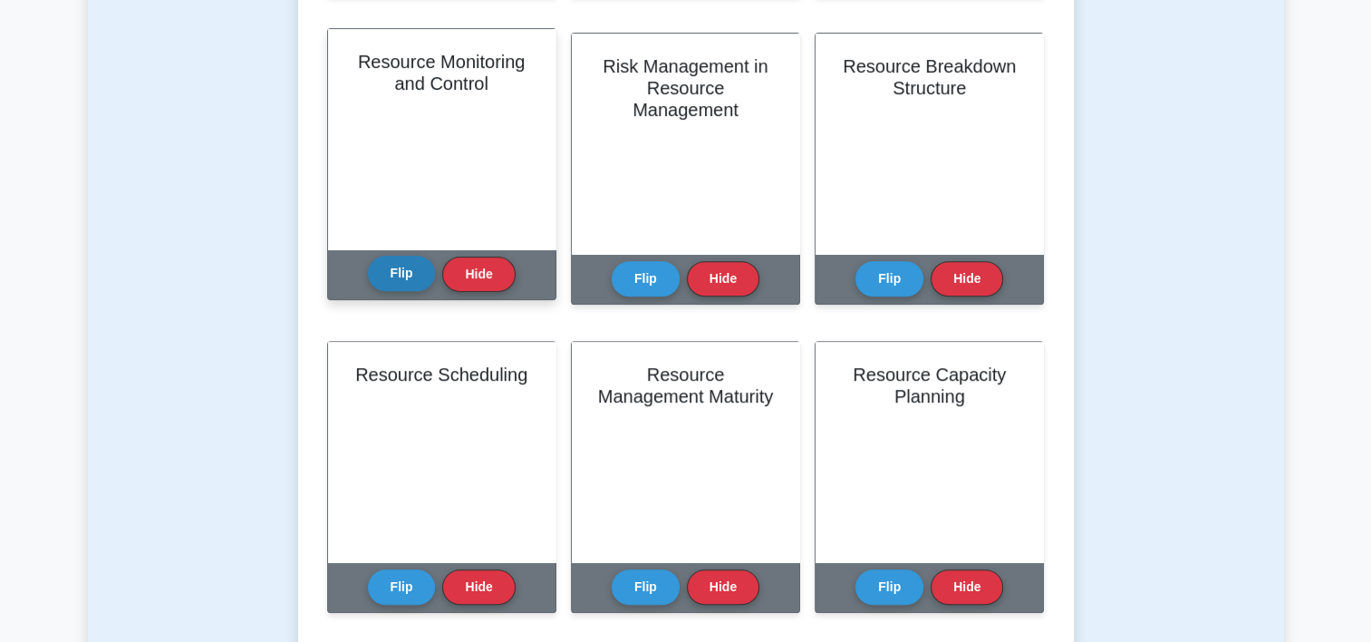
click at [401, 266] on button "Flip" at bounding box center [402, 273] width 68 height 35
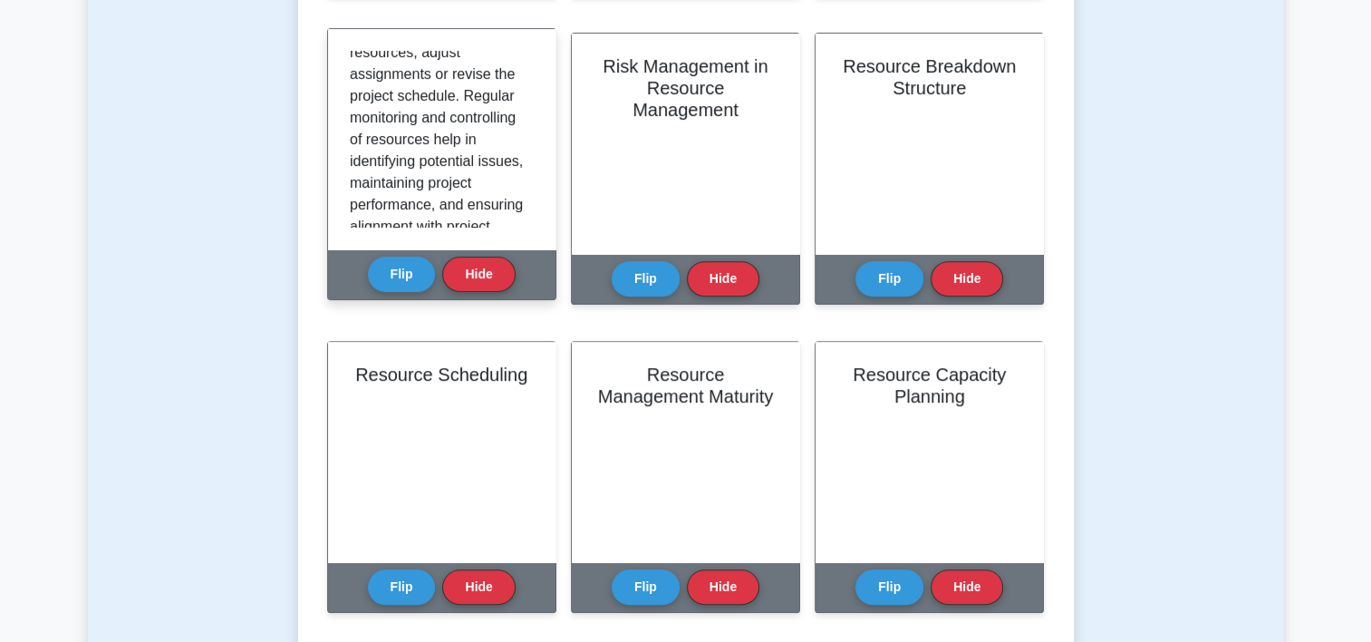
scroll to position [555, 0]
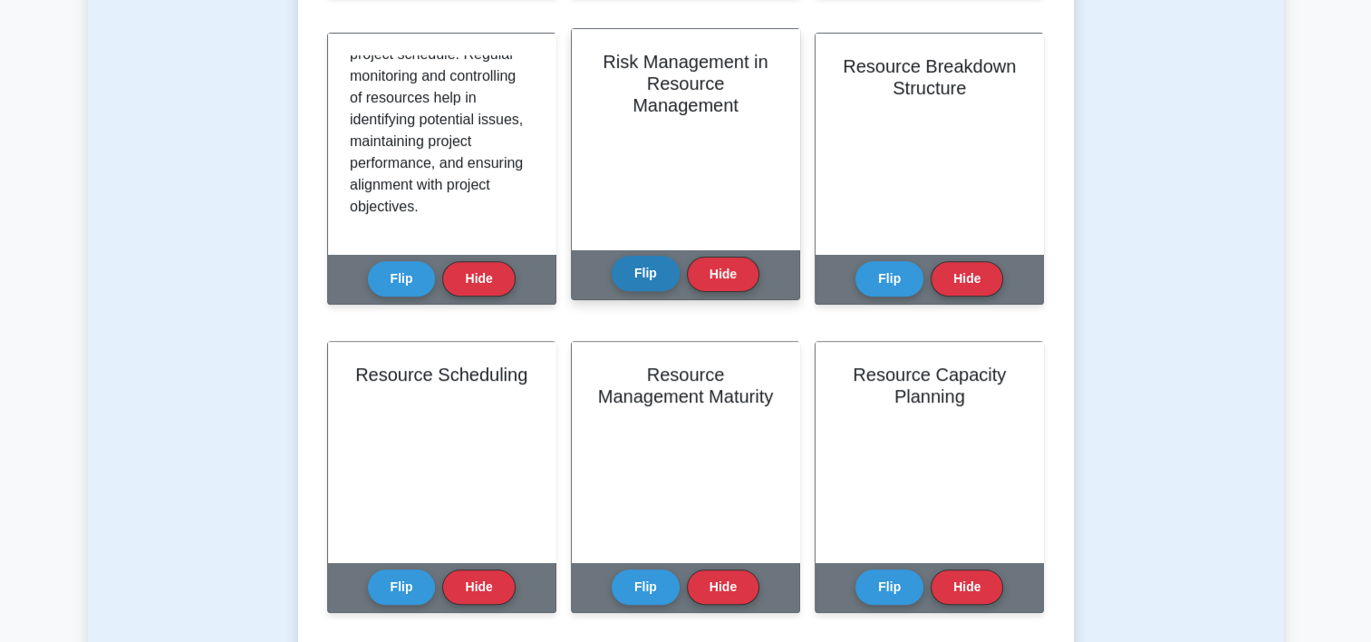
click at [630, 275] on button "Flip" at bounding box center [646, 273] width 68 height 35
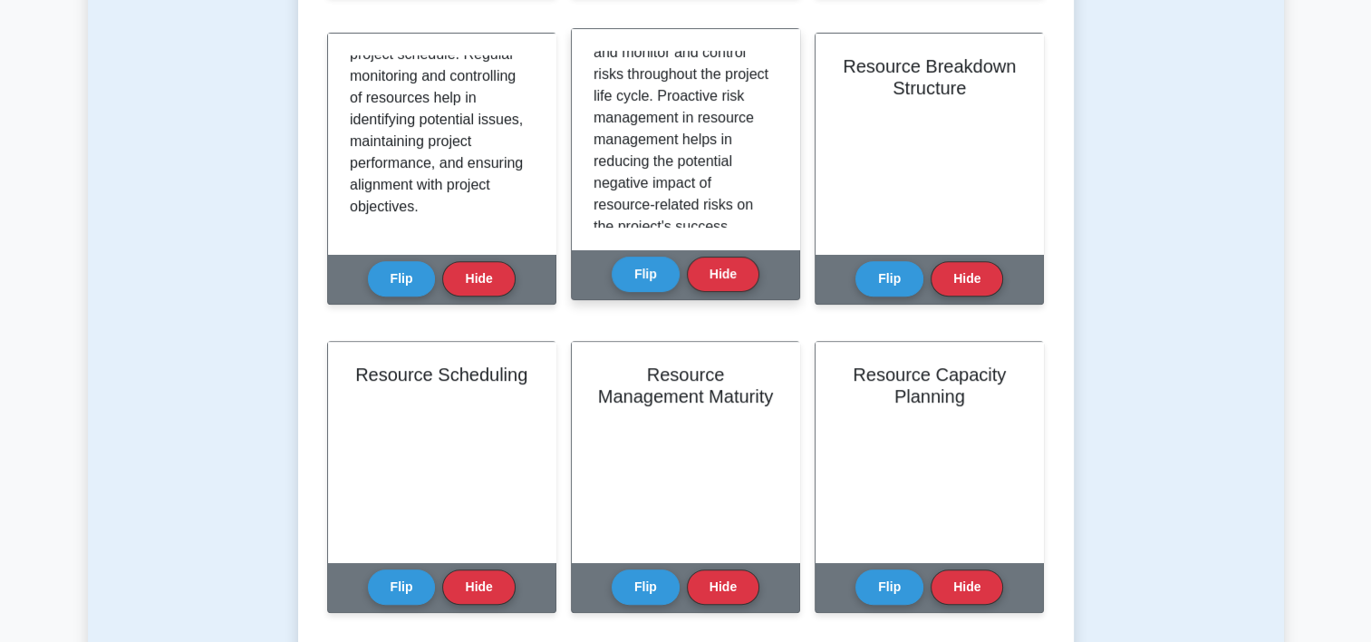
scroll to position [489, 0]
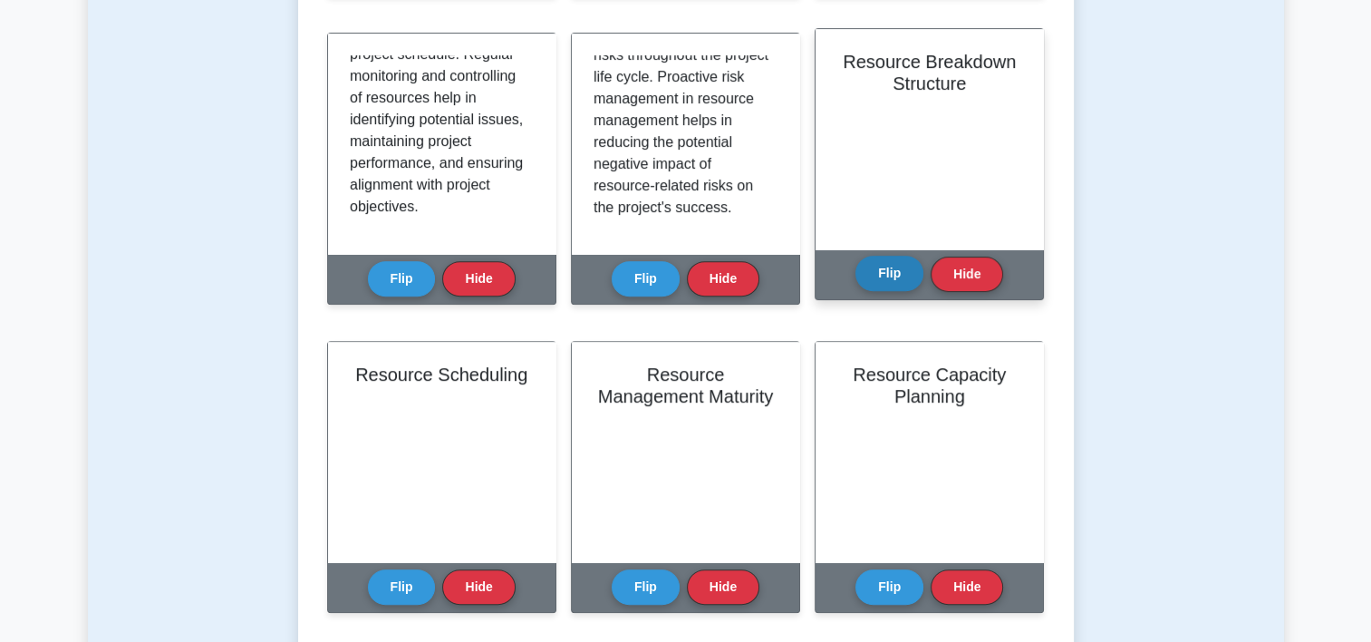
click at [897, 269] on button "Flip" at bounding box center [890, 273] width 68 height 35
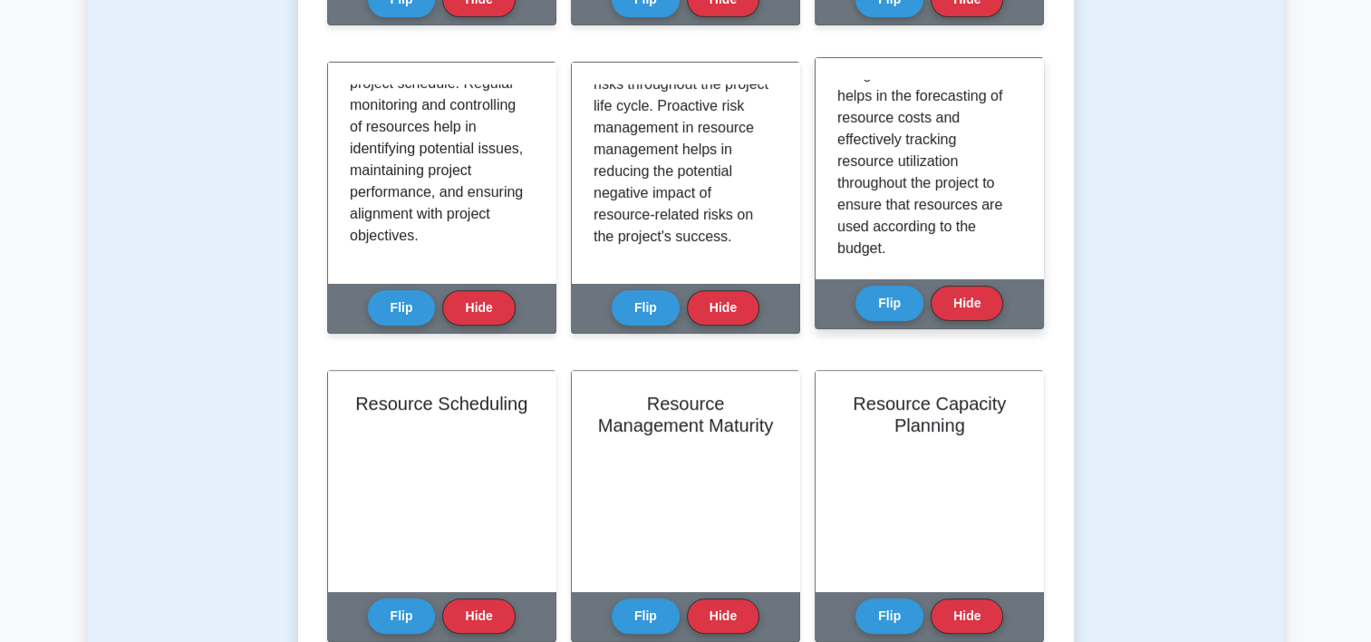
scroll to position [457, 0]
